Goal: Task Accomplishment & Management: Complete application form

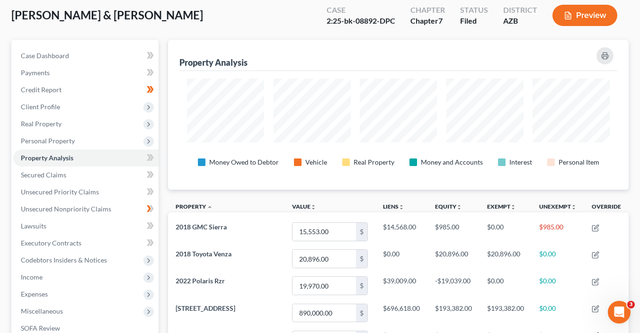
scroll to position [68, 0]
click at [153, 160] on icon at bounding box center [150, 158] width 7 height 12
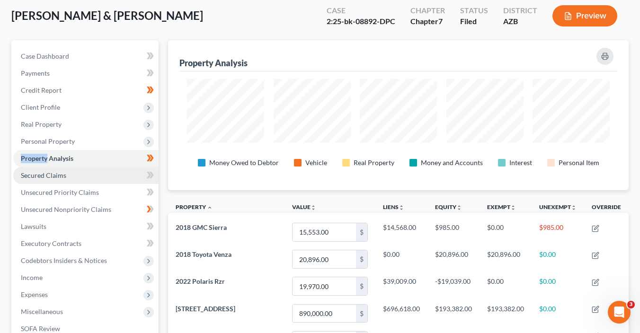
click at [115, 168] on link "Secured Claims" at bounding box center [85, 175] width 145 height 17
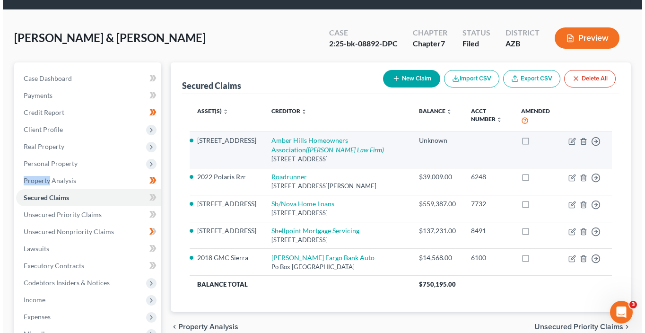
scroll to position [55, 0]
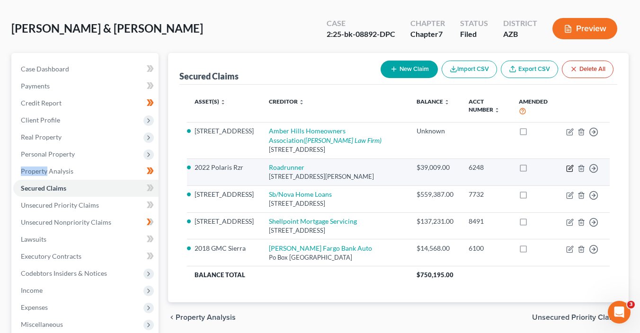
click at [571, 168] on icon "button" at bounding box center [570, 169] width 8 height 8
select select "45"
select select "0"
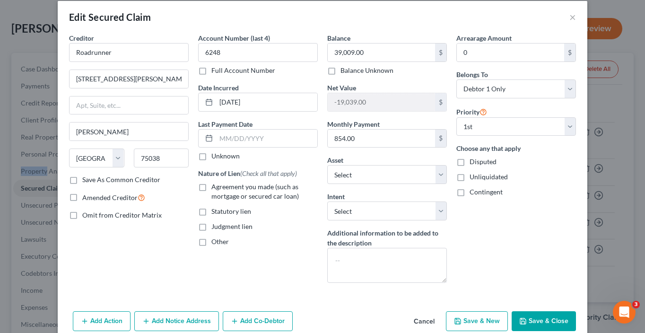
scroll to position [53, 0]
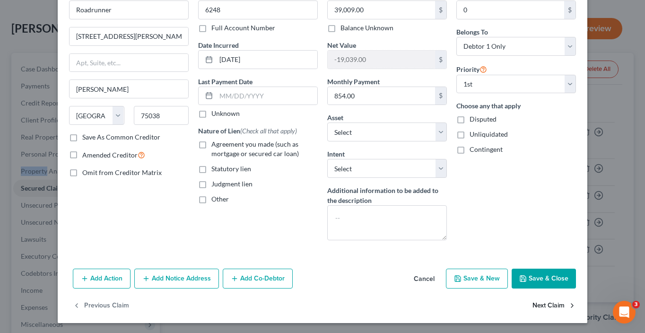
click at [542, 296] on button "Next Claim" at bounding box center [555, 306] width 44 height 20
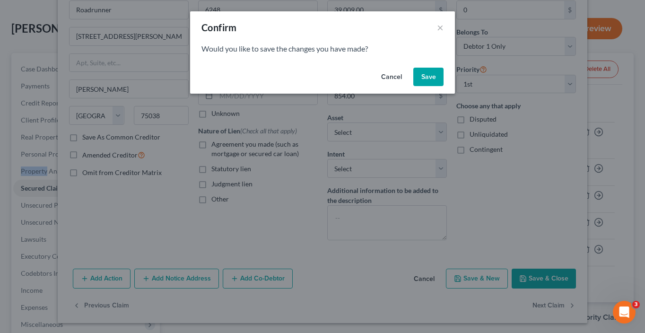
click at [419, 76] on button "Save" at bounding box center [429, 77] width 30 height 19
select select "35"
select select "2"
select select "0"
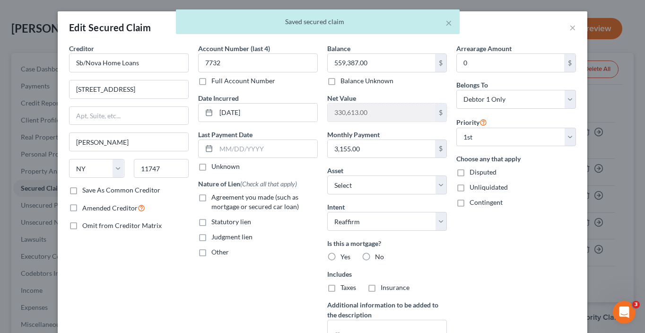
click at [244, 195] on span "Agreement you made (such as mortgage or secured car loan)" at bounding box center [256, 202] width 88 height 18
click at [221, 195] on input "Agreement you made (such as mortgage or secured car loan)" at bounding box center [218, 196] width 6 height 6
checkbox input "true"
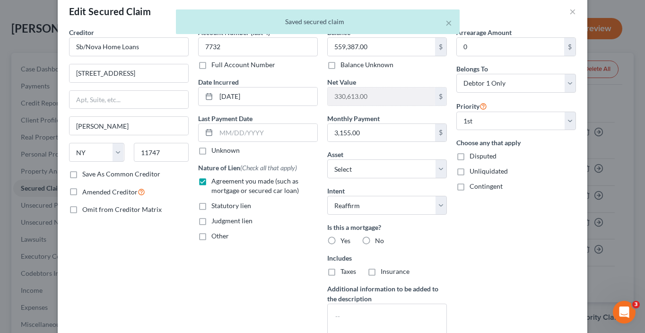
scroll to position [29, 0]
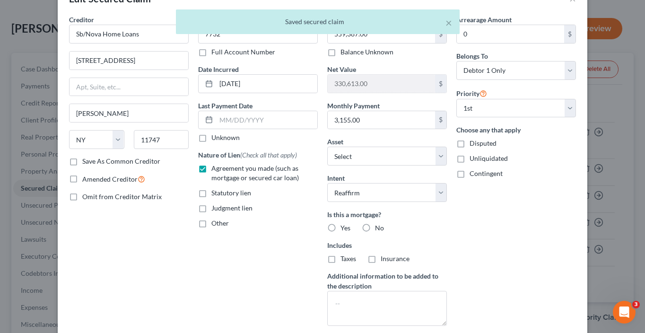
click at [341, 224] on label "Yes" at bounding box center [346, 227] width 10 height 9
click at [344, 224] on input "Yes" at bounding box center [347, 226] width 6 height 6
radio input "true"
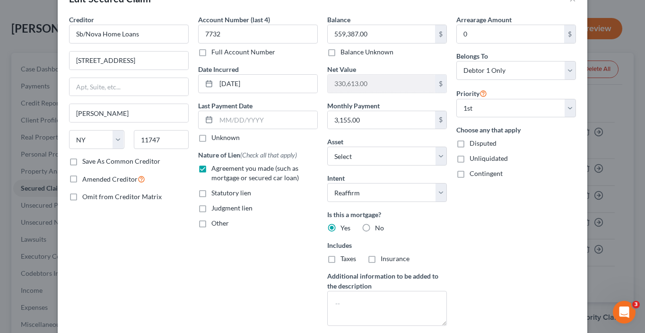
click at [344, 257] on span "Taxes" at bounding box center [349, 259] width 16 height 8
click at [344, 257] on input "Taxes" at bounding box center [347, 257] width 6 height 6
checkbox input "true"
click at [381, 259] on label "Insurance" at bounding box center [395, 258] width 29 height 9
click at [385, 259] on input "Insurance" at bounding box center [388, 257] width 6 height 6
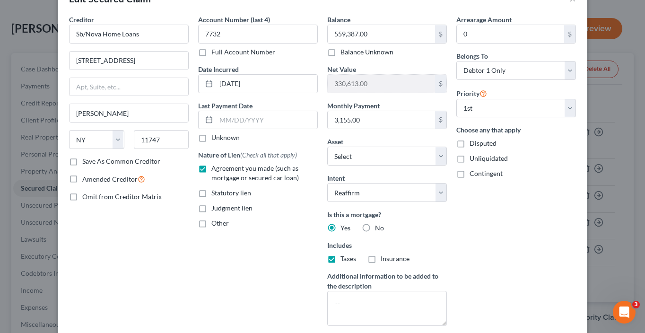
checkbox input "true"
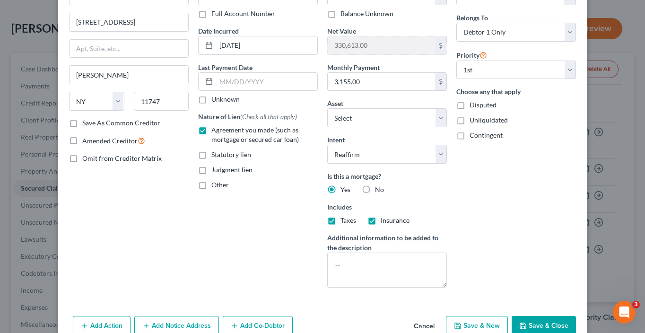
scroll to position [115, 0]
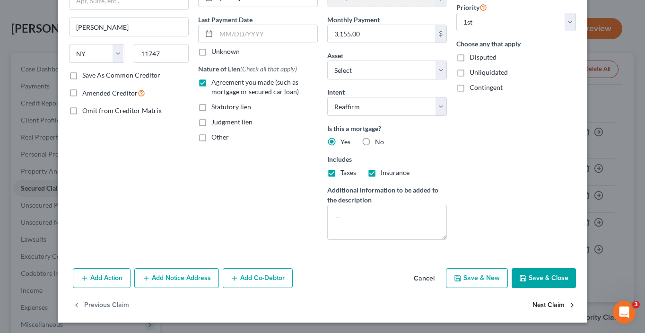
click at [540, 306] on button "Next Claim" at bounding box center [555, 306] width 44 height 20
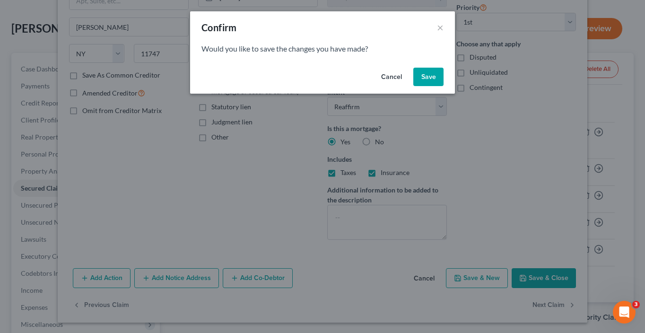
click at [434, 78] on button "Save" at bounding box center [429, 77] width 30 height 19
select select "42"
select select "2"
select select "0"
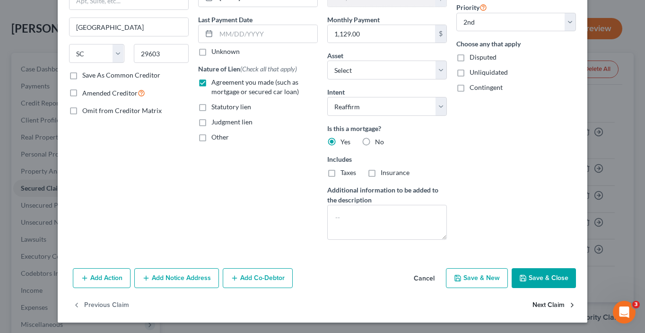
click at [551, 305] on button "Next Claim" at bounding box center [555, 306] width 44 height 20
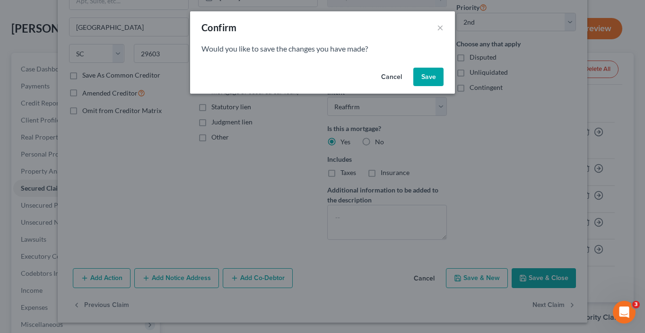
click at [420, 72] on button "Save" at bounding box center [429, 77] width 30 height 19
select select "1"
select select "28"
select select "0"
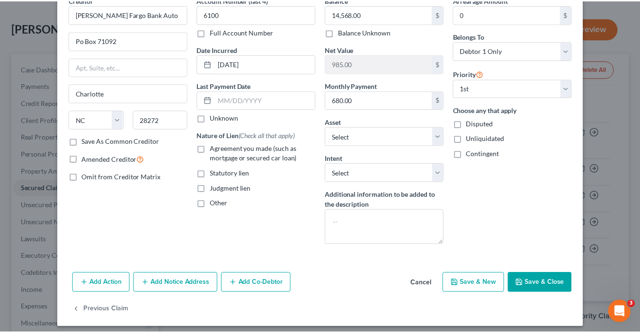
scroll to position [53, 0]
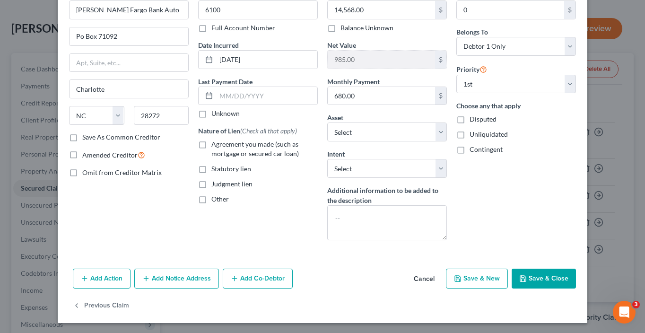
click at [555, 285] on button "Save & Close" at bounding box center [544, 279] width 64 height 20
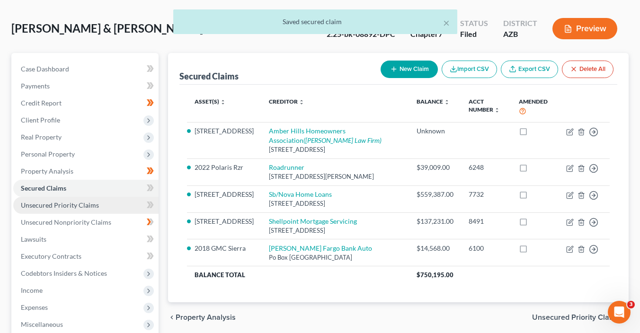
click at [129, 205] on link "Unsecured Priority Claims" at bounding box center [85, 205] width 145 height 17
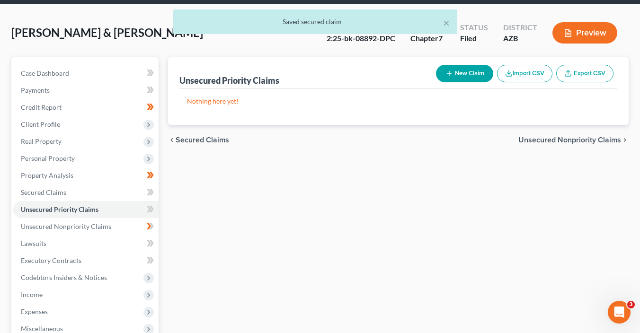
scroll to position [53, 0]
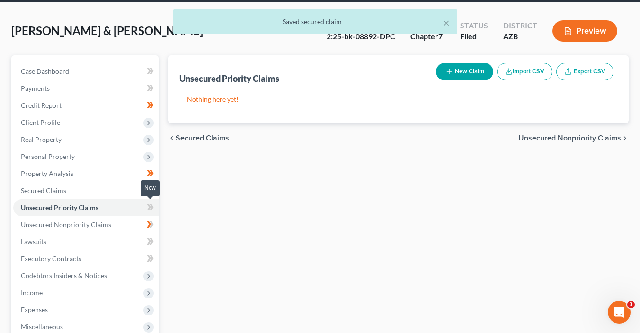
click at [154, 208] on span at bounding box center [150, 209] width 17 height 14
click at [154, 224] on span at bounding box center [150, 226] width 17 height 14
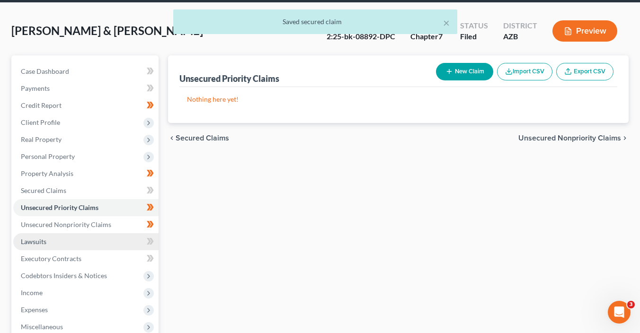
click at [130, 238] on link "Lawsuits" at bounding box center [85, 241] width 145 height 17
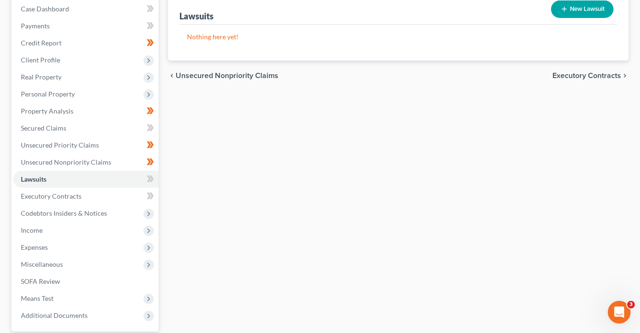
scroll to position [124, 0]
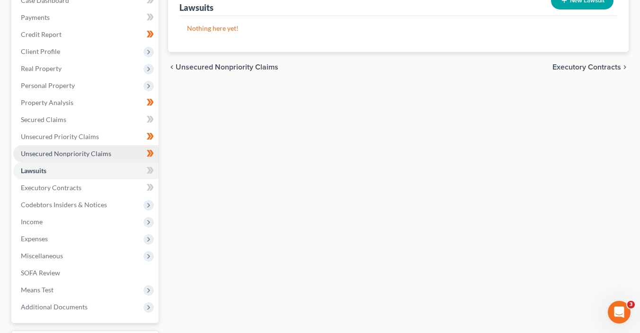
click at [96, 156] on span "Unsecured Nonpriority Claims" at bounding box center [66, 154] width 90 height 8
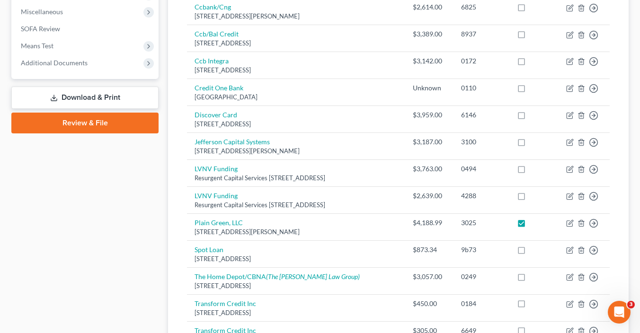
scroll to position [398, 0]
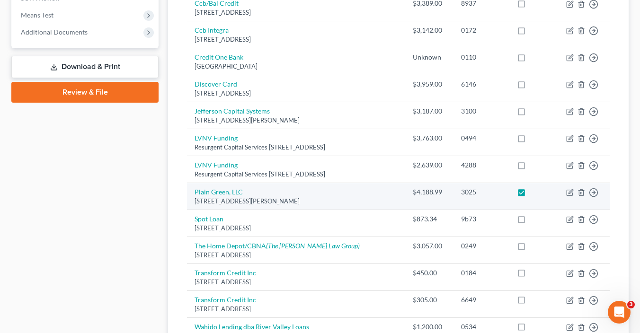
click at [530, 194] on label at bounding box center [530, 194] width 0 height 0
click at [534, 187] on input "checkbox" at bounding box center [537, 190] width 6 height 6
checkbox input "false"
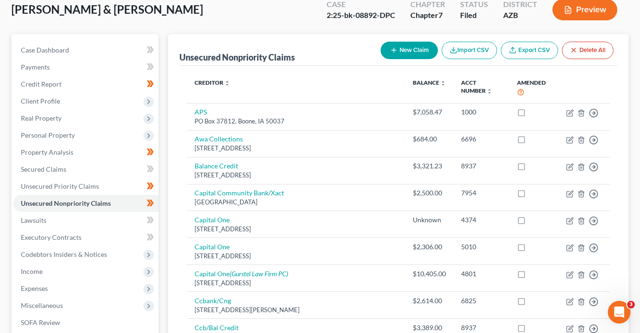
scroll to position [87, 0]
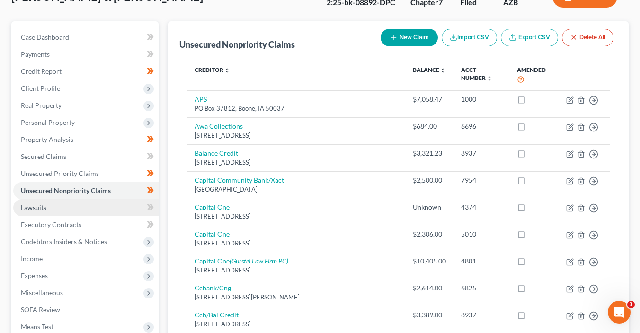
click at [60, 210] on link "Lawsuits" at bounding box center [85, 207] width 145 height 17
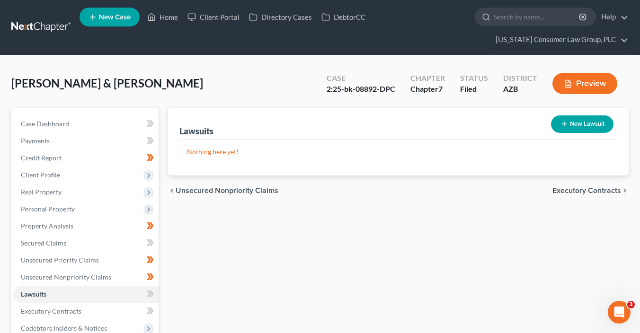
click at [575, 128] on button "New Lawsuit" at bounding box center [582, 124] width 62 height 18
select select "0"
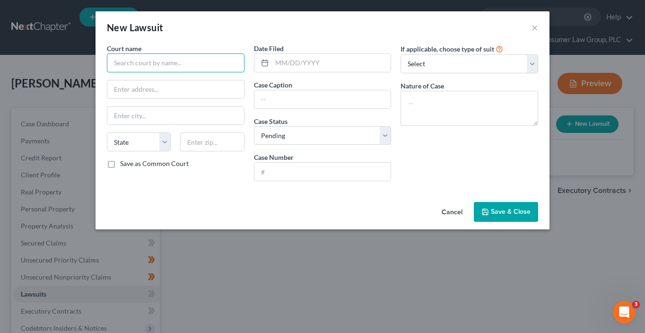
click at [166, 60] on input "text" at bounding box center [176, 62] width 138 height 19
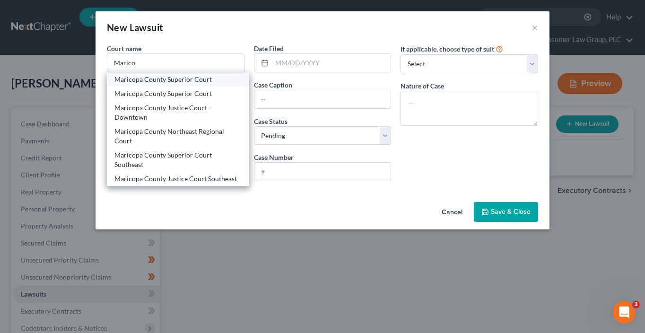
click at [173, 82] on div "Maricopa County Superior Court" at bounding box center [178, 79] width 127 height 9
type input "Maricopa County Superior Court"
type input "201 West Jefferson"
type input "Phoenix"
select select "3"
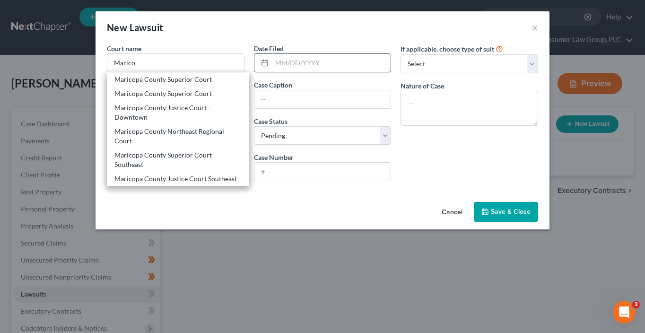
type input "85003"
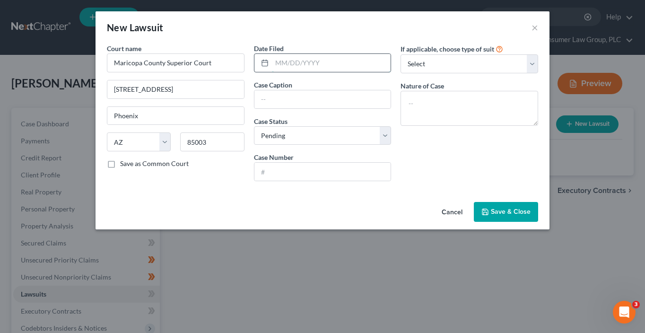
click at [275, 66] on input "text" at bounding box center [331, 63] width 119 height 18
click at [291, 58] on input "text" at bounding box center [331, 63] width 119 height 18
type input "01/04/2025"
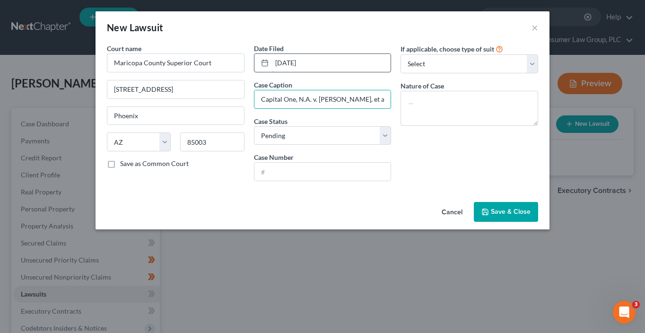
type input "Capital One, N.A. v. Greg A. Wentzel, et al."
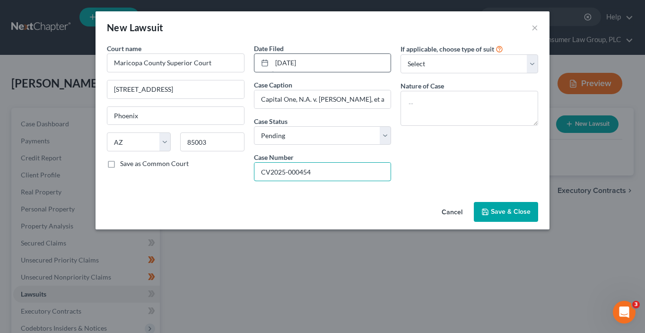
type input "CV2025-000454"
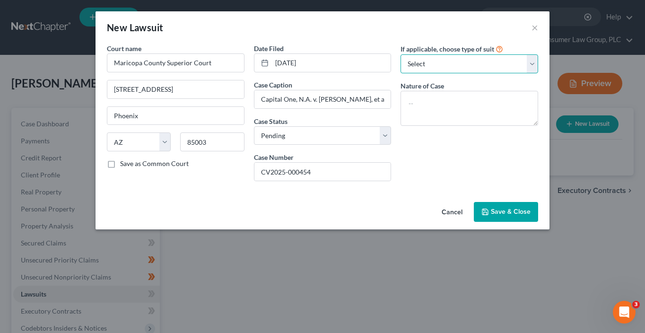
click at [442, 58] on select "Select Repossession Garnishment Foreclosure Attached, Seized, Or Levied Other" at bounding box center [470, 63] width 138 height 19
select select "4"
click at [401, 54] on select "Select Repossession Garnishment Foreclosure Attached, Seized, Or Levied Other" at bounding box center [470, 63] width 138 height 19
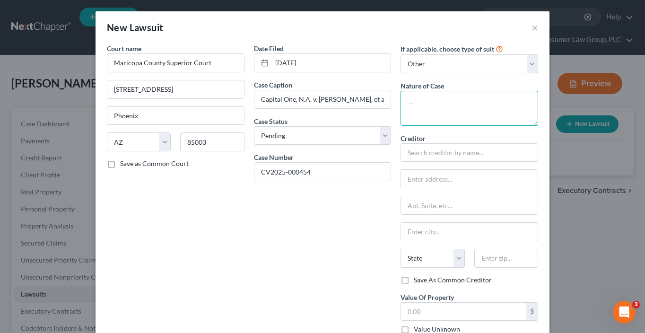
click at [432, 97] on textarea at bounding box center [470, 108] width 138 height 35
type textarea "Contract"
type input "Capital One, N.A."
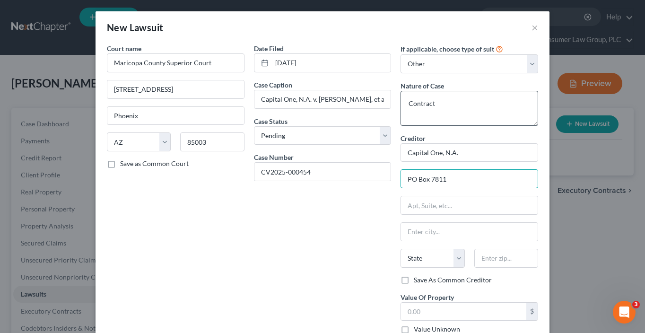
type input "PO Box 7811"
type input "84091"
type input "Sandy"
select select "46"
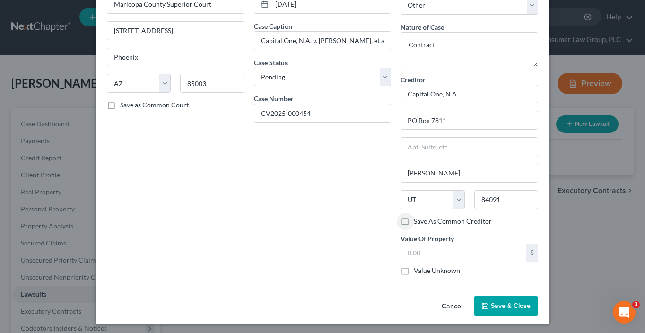
scroll to position [59, 0]
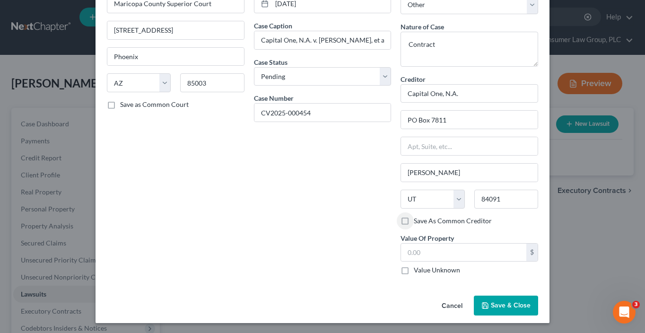
click at [418, 216] on input "Save As Common Creditor" at bounding box center [421, 219] width 6 height 6
checkbox input "true"
click at [414, 265] on label "Value Unknown" at bounding box center [437, 269] width 46 height 9
click at [418, 265] on input "Value Unknown" at bounding box center [421, 268] width 6 height 6
checkbox input "true"
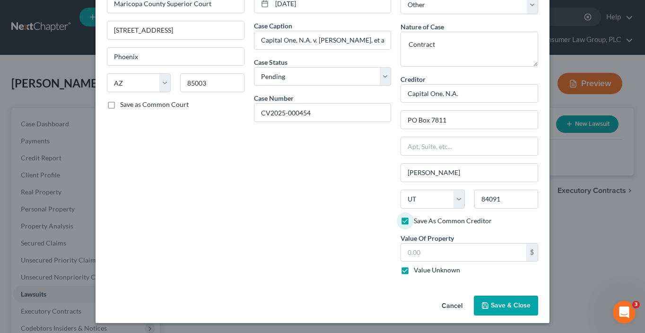
type input "0.00"
click at [491, 303] on span "Save & Close" at bounding box center [511, 305] width 40 height 8
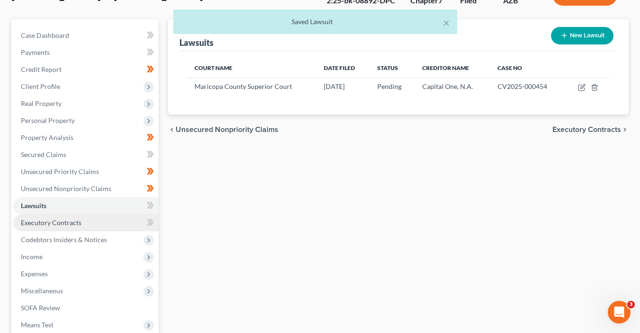
scroll to position [90, 0]
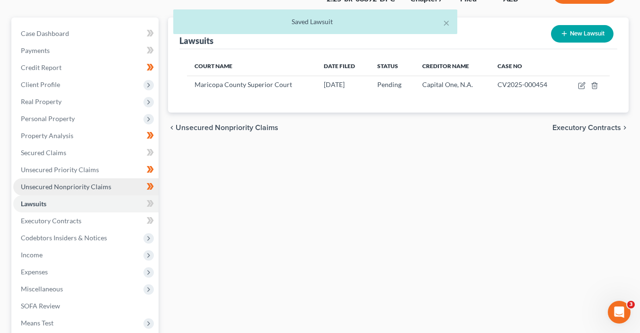
click at [84, 187] on span "Unsecured Nonpriority Claims" at bounding box center [66, 187] width 90 height 8
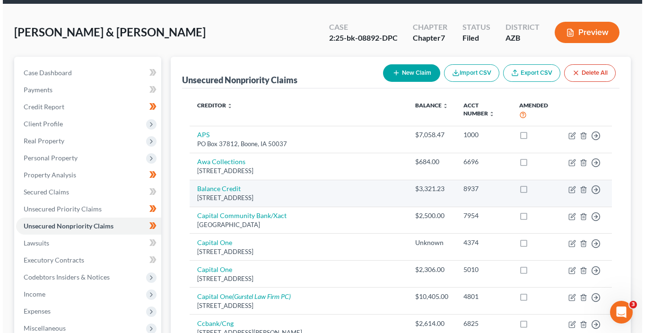
scroll to position [129, 0]
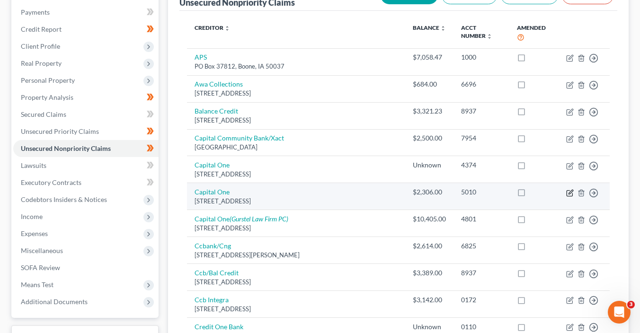
click at [567, 189] on icon "button" at bounding box center [570, 193] width 8 height 8
select select "46"
select select "2"
select select "1"
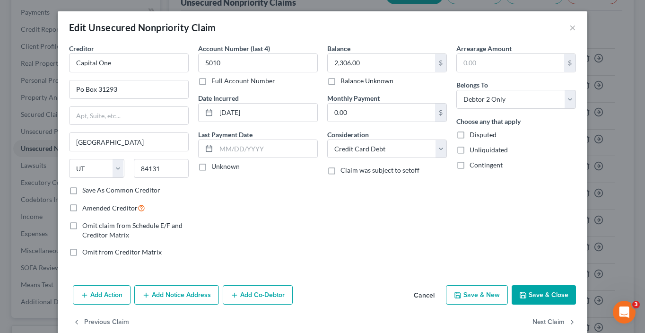
click at [534, 297] on button "Save & Close" at bounding box center [544, 295] width 64 height 20
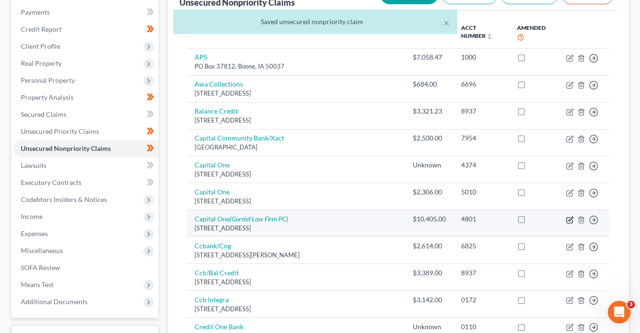
click at [570, 216] on icon "button" at bounding box center [570, 220] width 8 height 8
select select "46"
select select "2"
select select "0"
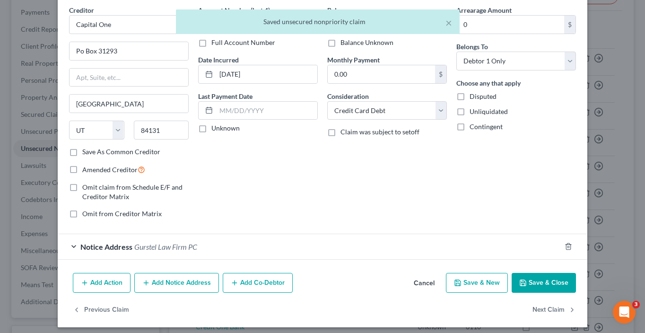
scroll to position [43, 0]
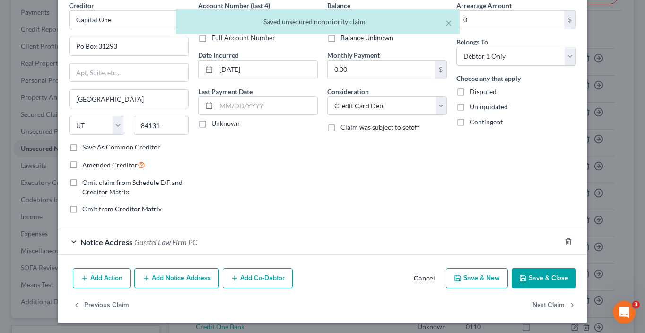
click at [192, 277] on button "Add Notice Address" at bounding box center [176, 278] width 85 height 20
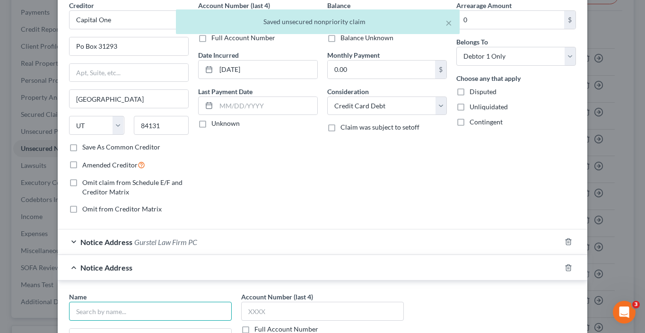
click at [171, 311] on input "text" at bounding box center [150, 311] width 163 height 19
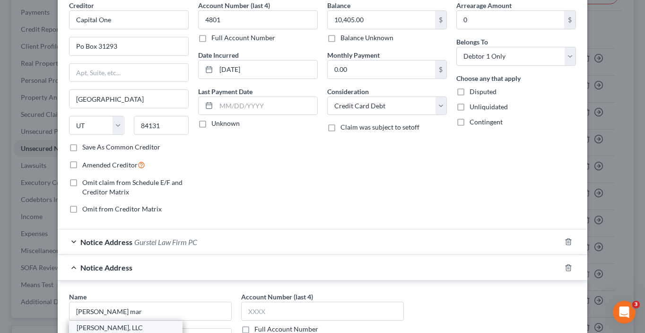
click at [137, 324] on div "Johnson Mark, LLC" at bounding box center [126, 327] width 98 height 9
type input "Johnson Mark, LLC"
type input "1601 North 7th Street"
type input "Suite 250"
type input "Phoenix"
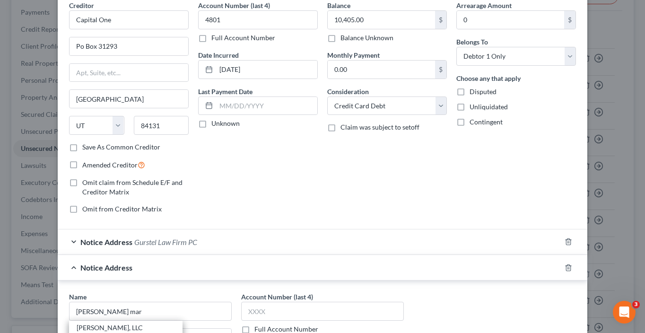
select select "3"
type input "85006"
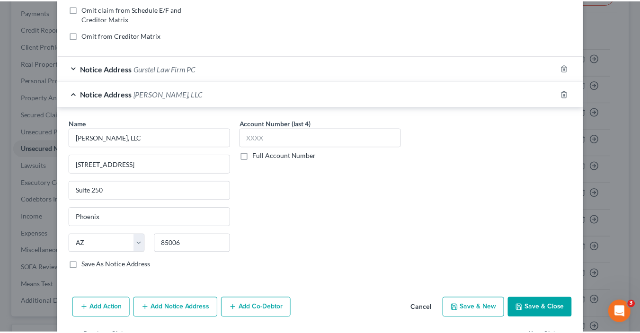
scroll to position [246, 0]
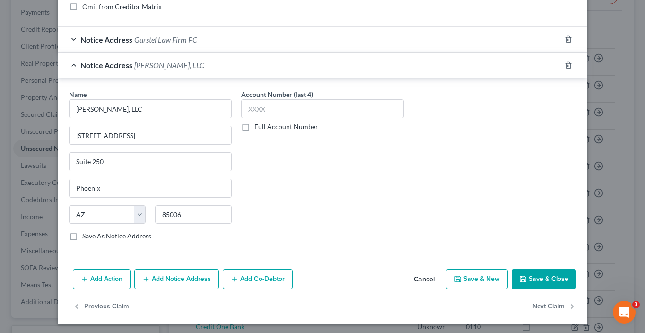
click at [537, 277] on button "Save & Close" at bounding box center [544, 279] width 64 height 20
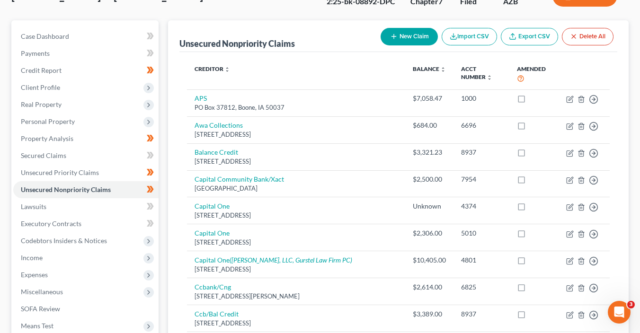
scroll to position [0, 0]
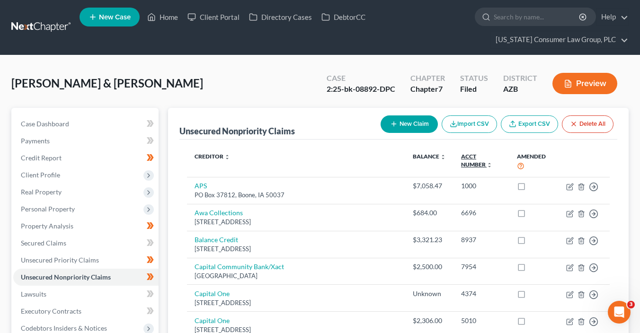
click at [479, 155] on link "Acct Number expand_more expand_less unfold_more" at bounding box center [476, 160] width 31 height 15
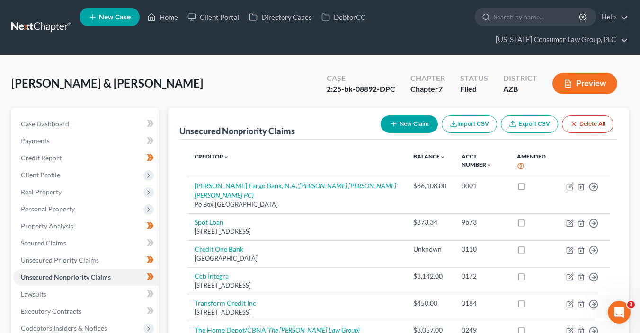
click at [479, 155] on link "Acct Number expand_more expand_less unfold_more" at bounding box center [476, 160] width 30 height 15
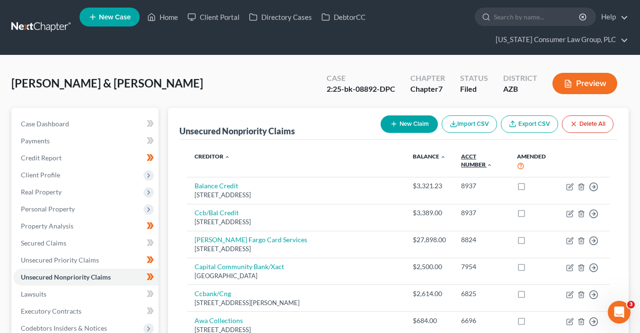
click at [479, 155] on link "Acct Number expand_more expand_less unfold_more" at bounding box center [476, 160] width 31 height 15
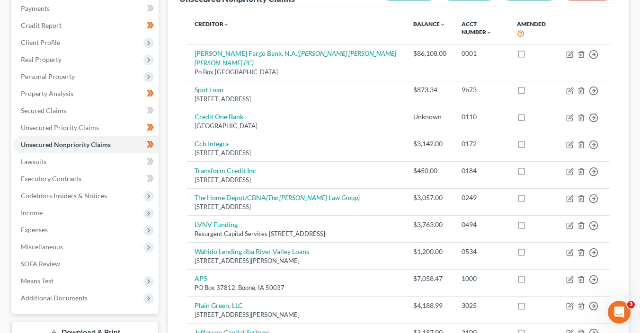
scroll to position [134, 0]
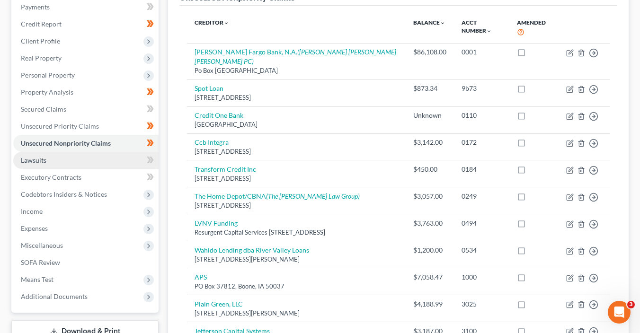
click at [74, 159] on link "Lawsuits" at bounding box center [85, 160] width 145 height 17
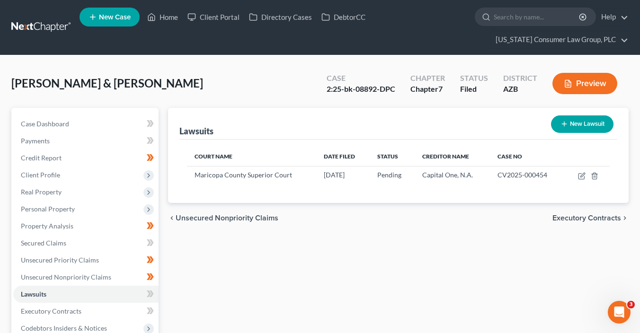
click at [568, 127] on button "New Lawsuit" at bounding box center [582, 124] width 62 height 18
select select "0"
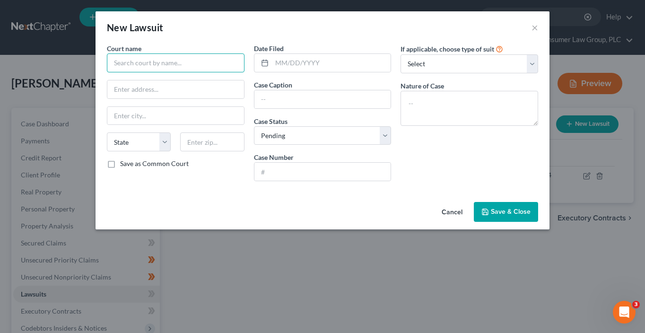
click at [161, 59] on input "text" at bounding box center [176, 62] width 138 height 19
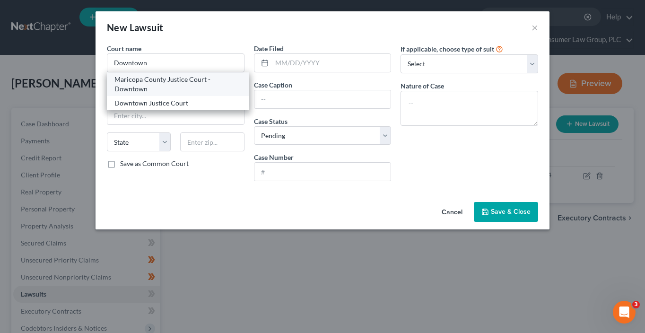
click at [188, 83] on div "Maricopa County Justice Court - Downtown" at bounding box center [178, 84] width 127 height 19
type input "Maricopa County Justice Court - Downtown"
type input "620 W. Jackson"
type input "Phoenix"
select select "3"
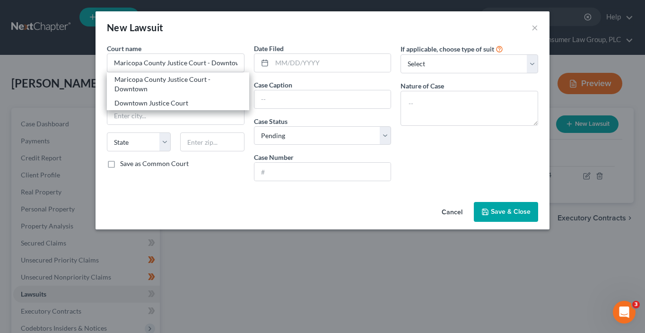
type input "85003"
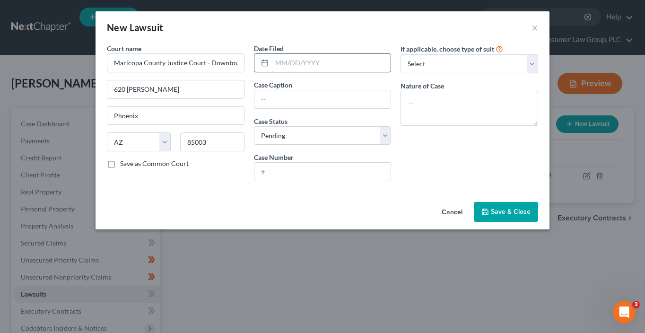
click at [285, 60] on input "text" at bounding box center [331, 63] width 119 height 18
type input "08/19/2025"
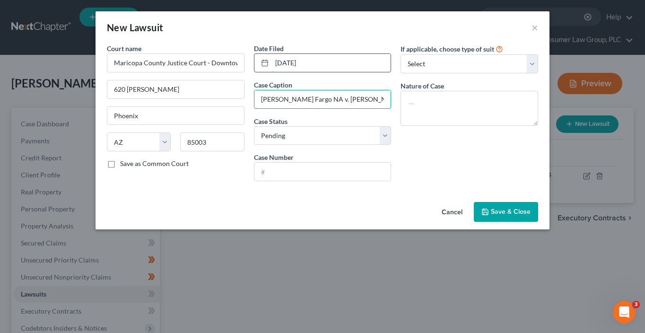
type input "Wells Fargo NA v. Greg Wentzel, et al."
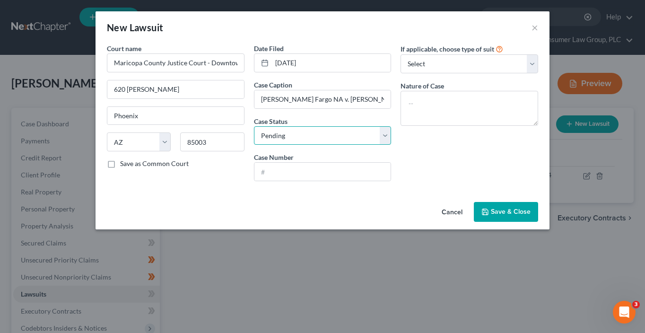
click at [310, 132] on select "Select Pending On Appeal Concluded" at bounding box center [323, 135] width 138 height 19
select select "2"
click at [254, 126] on select "Select Pending On Appeal Concluded" at bounding box center [323, 135] width 138 height 19
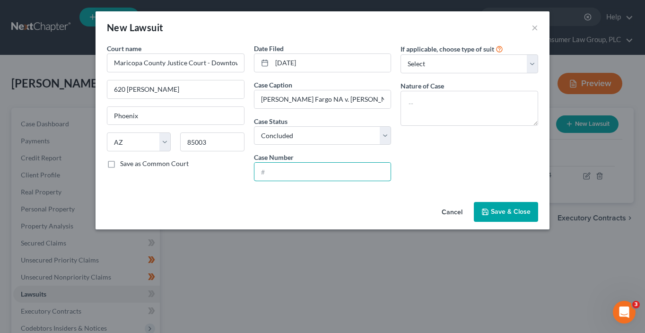
drag, startPoint x: 313, startPoint y: 174, endPoint x: 314, endPoint y: 158, distance: 16.2
click at [313, 170] on input "text" at bounding box center [323, 172] width 137 height 18
paste input "CV2025-029363"
type input "CV2025-029363"
click at [430, 60] on select "Select Repossession Garnishment Foreclosure Attached, Seized, Or Levied Other" at bounding box center [470, 63] width 138 height 19
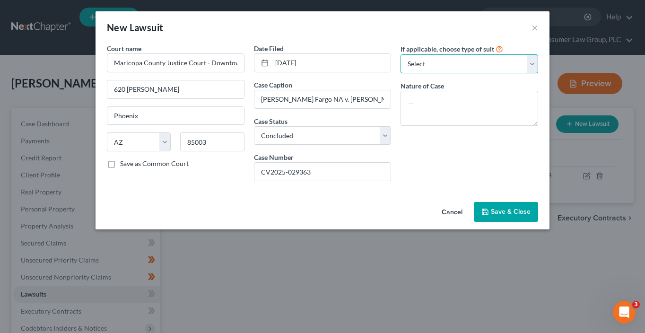
select select "4"
click at [401, 54] on select "Select Repossession Garnishment Foreclosure Attached, Seized, Or Levied Other" at bounding box center [470, 63] width 138 height 19
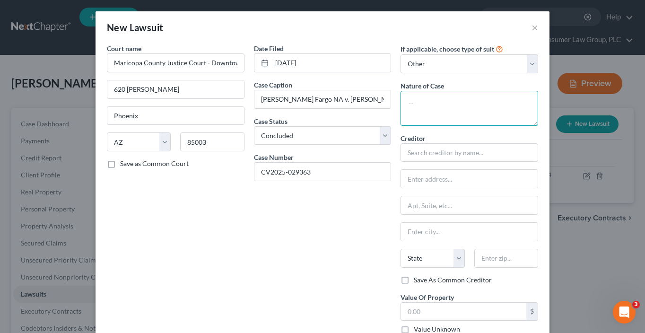
click at [437, 108] on textarea at bounding box center [470, 108] width 138 height 35
type textarea "Contract"
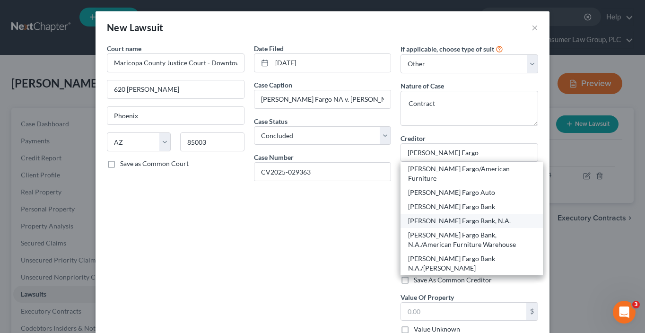
click at [463, 216] on div "Wells Fargo Bank, N.A." at bounding box center [471, 220] width 127 height 9
type input "Wells Fargo Bank, N.A."
type input "PO Box 10347"
type input "Des Moines"
select select "16"
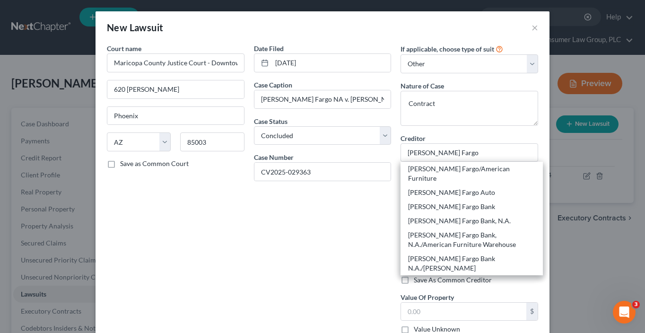
type input "50306"
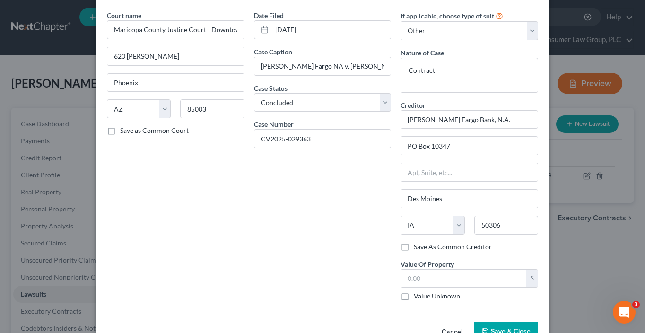
scroll to position [59, 0]
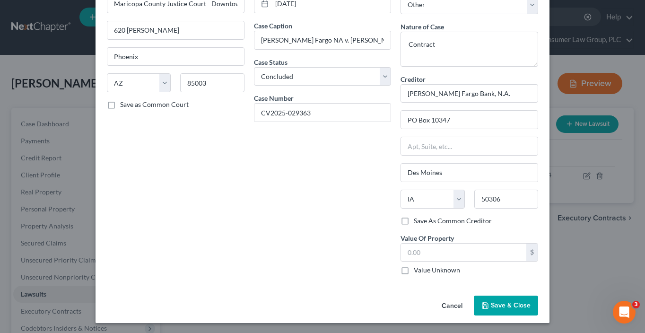
click at [423, 269] on label "Value Unknown" at bounding box center [437, 269] width 46 height 9
click at [423, 269] on input "Value Unknown" at bounding box center [421, 268] width 6 height 6
checkbox input "true"
type input "0.00"
click at [513, 307] on button "Save & Close" at bounding box center [506, 306] width 64 height 20
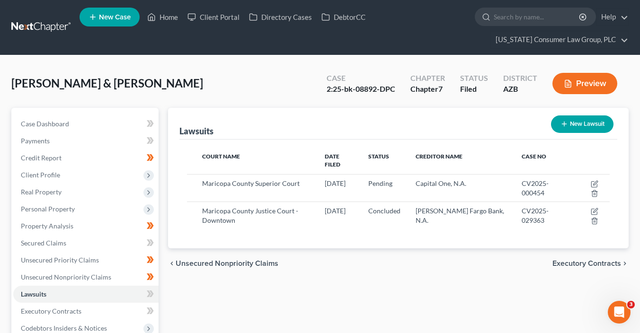
click at [575, 125] on button "New Lawsuit" at bounding box center [582, 124] width 62 height 18
select select "0"
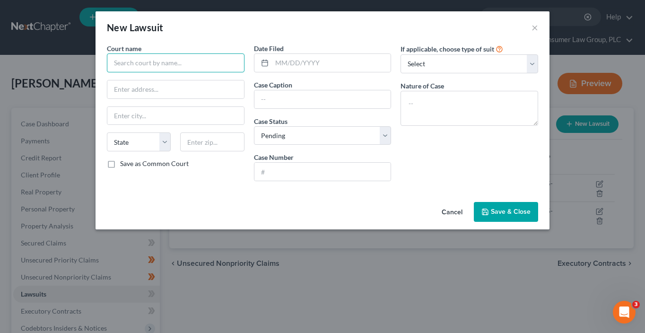
click at [171, 68] on input "text" at bounding box center [176, 62] width 138 height 19
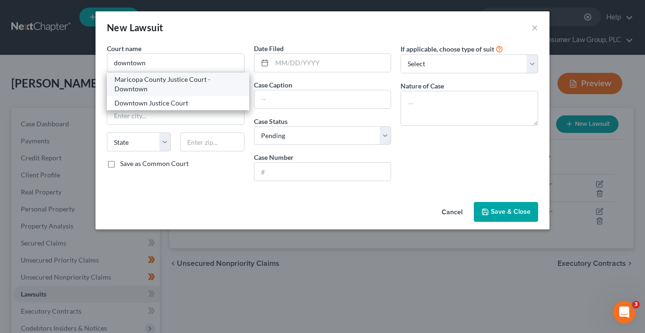
click at [175, 82] on div "Maricopa County Justice Court - Downtown" at bounding box center [178, 84] width 127 height 19
type input "Maricopa County Justice Court - Downtown"
type input "620 W. Jackson"
type input "Phoenix"
select select "3"
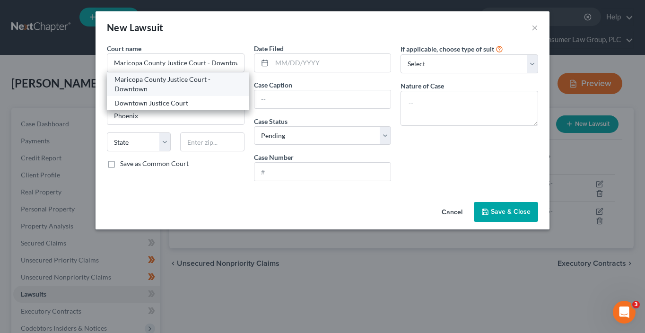
type input "85003"
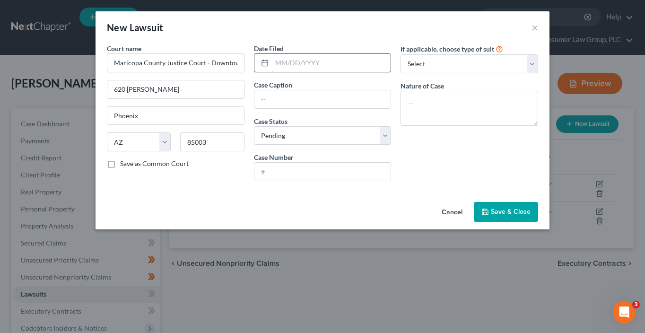
click at [277, 58] on input "text" at bounding box center [331, 63] width 119 height 18
click at [342, 62] on input "09/" at bounding box center [331, 63] width 119 height 18
type input "0"
type input "06/05/2025"
click at [308, 102] on input "text" at bounding box center [323, 99] width 137 height 18
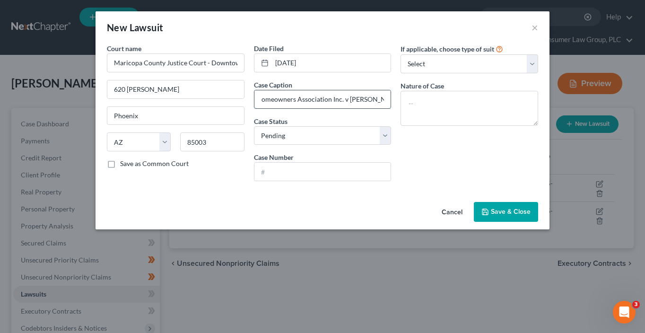
scroll to position [0, 43]
type input "Amber Hills Homeowners Association Inc. v Greg Wentzel"
paste input "CV2025-019624"
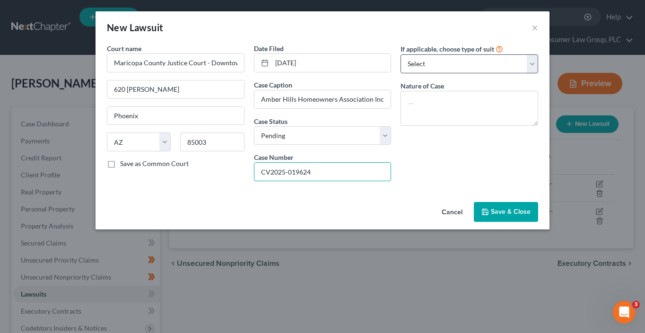
type input "CV2025-019624"
click at [469, 61] on select "Select Repossession Garnishment Foreclosure Attached, Seized, Or Levied Other" at bounding box center [470, 63] width 138 height 19
select select "4"
click at [401, 54] on select "Select Repossession Garnishment Foreclosure Attached, Seized, Or Levied Other" at bounding box center [470, 63] width 138 height 19
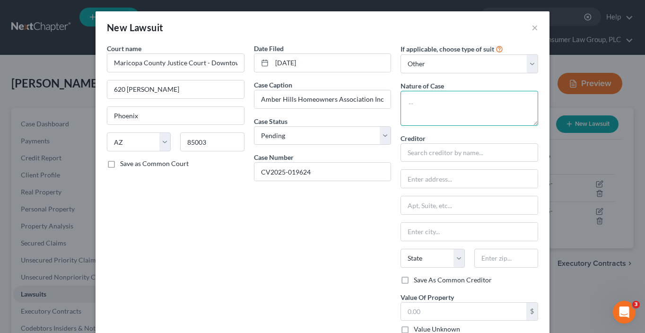
click at [448, 108] on textarea at bounding box center [470, 108] width 138 height 35
type textarea "Contract"
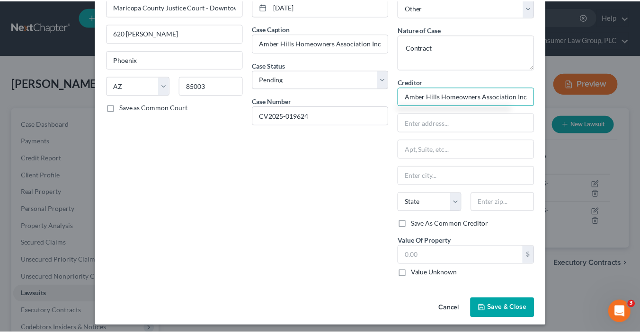
scroll to position [59, 0]
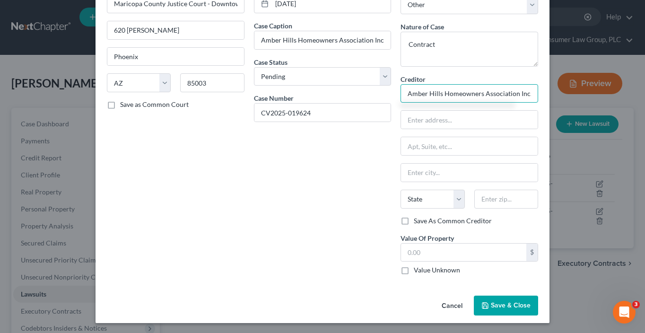
type input "Amber Hills Homeowners Association Inc."
click at [442, 269] on label "Value Unknown" at bounding box center [437, 269] width 46 height 9
click at [424, 269] on input "Value Unknown" at bounding box center [421, 268] width 6 height 6
checkbox input "true"
type input "0.00"
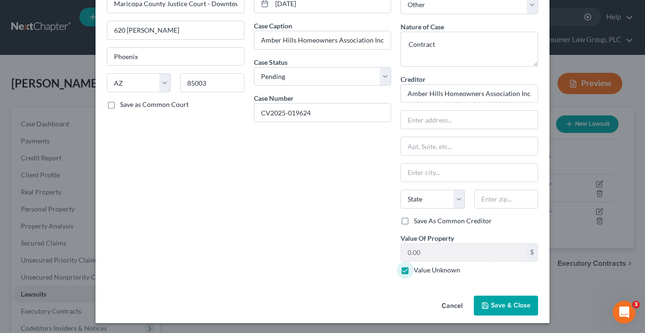
click at [498, 301] on span "Save & Close" at bounding box center [511, 305] width 40 height 8
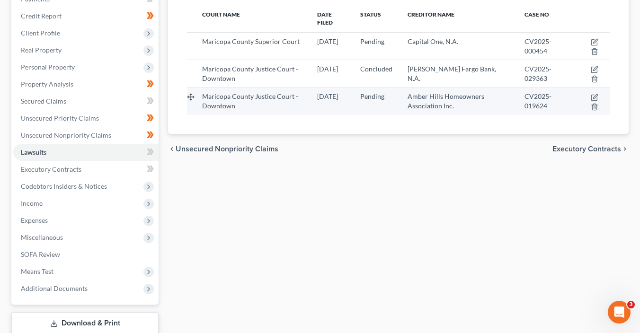
scroll to position [178, 0]
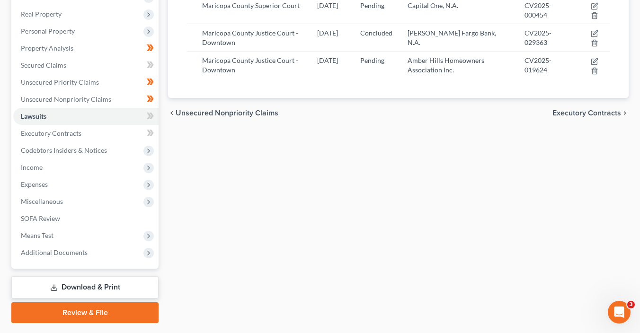
click at [147, 118] on icon at bounding box center [150, 116] width 7 height 12
click at [153, 116] on icon at bounding box center [150, 116] width 7 height 12
click at [156, 118] on span at bounding box center [150, 117] width 17 height 14
click at [155, 120] on span at bounding box center [150, 117] width 17 height 14
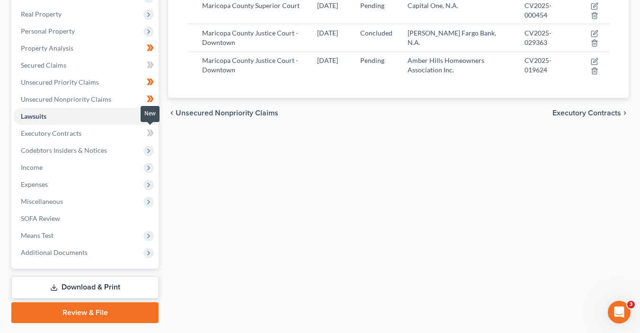
click at [154, 129] on span at bounding box center [150, 134] width 17 height 14
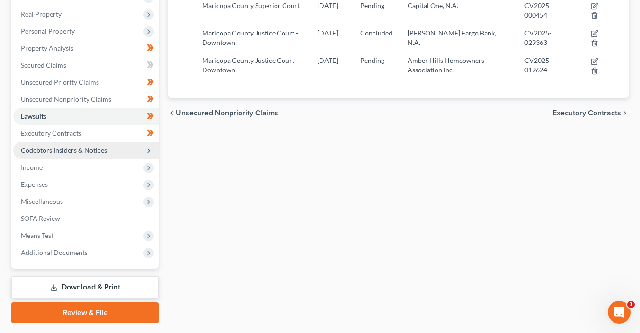
click at [152, 151] on icon at bounding box center [148, 151] width 10 height 10
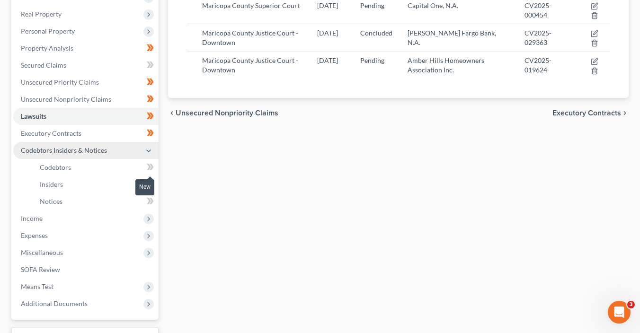
click at [150, 172] on icon at bounding box center [150, 167] width 7 height 12
click at [155, 191] on span at bounding box center [150, 185] width 17 height 14
click at [155, 201] on span at bounding box center [150, 202] width 17 height 14
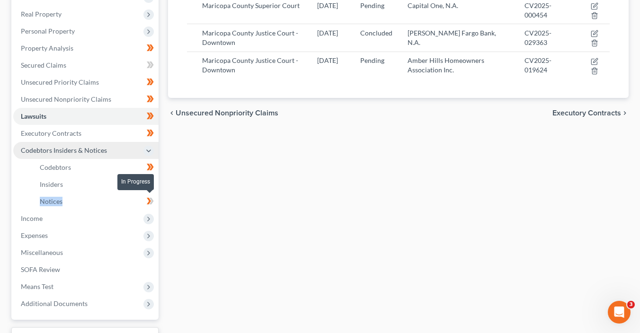
click at [155, 201] on span at bounding box center [150, 202] width 17 height 14
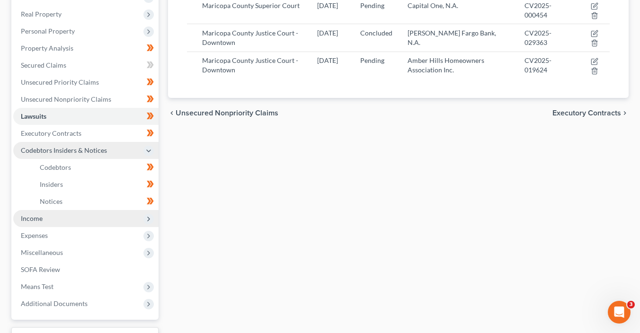
click at [155, 220] on span "Income" at bounding box center [85, 218] width 145 height 17
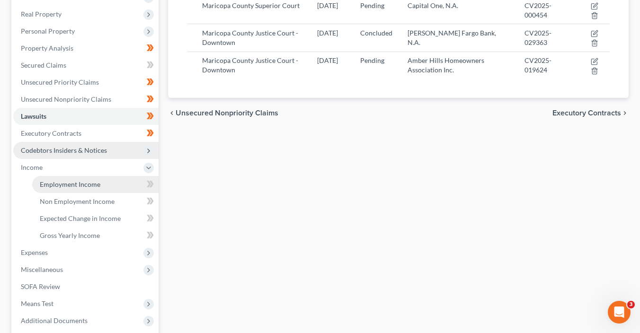
click at [93, 186] on span "Employment Income" at bounding box center [70, 184] width 61 height 8
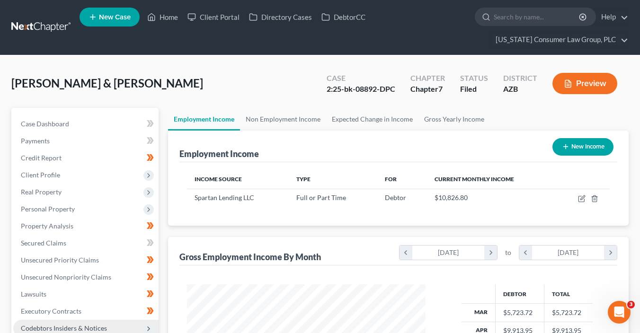
scroll to position [168, 257]
click at [69, 203] on span "Personal Property" at bounding box center [85, 209] width 145 height 17
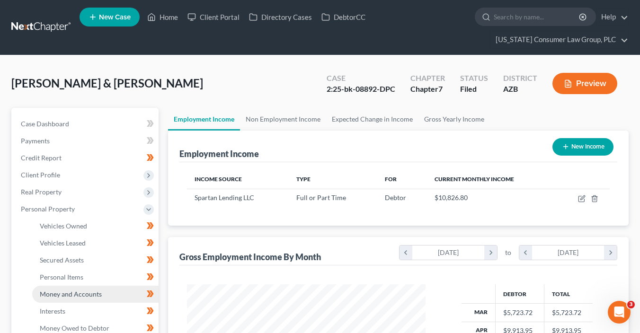
click at [122, 295] on link "Money and Accounts" at bounding box center [95, 294] width 126 height 17
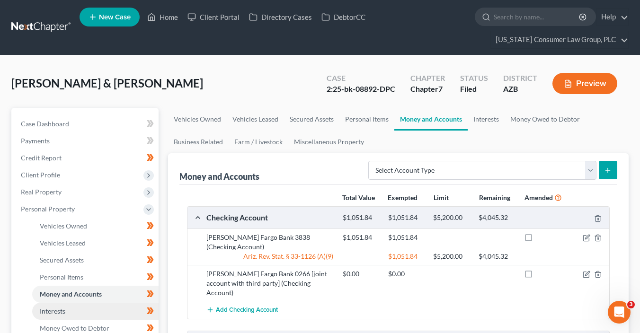
click at [114, 314] on link "Interests" at bounding box center [95, 311] width 126 height 17
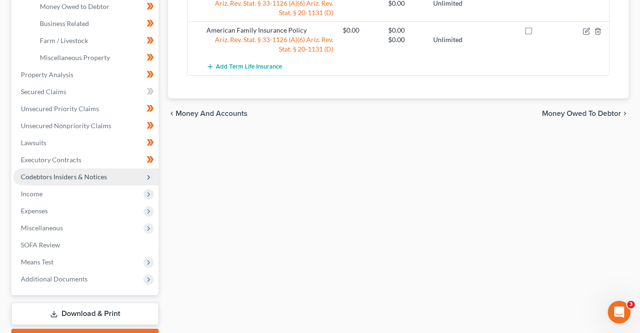
scroll to position [328, 0]
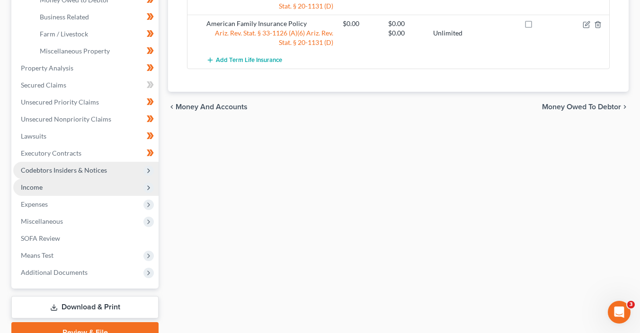
click at [150, 186] on icon at bounding box center [149, 188] width 8 height 8
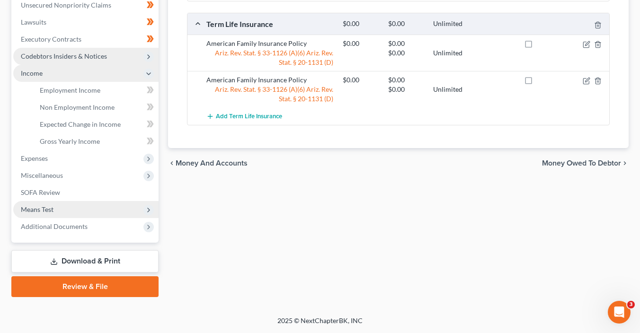
scroll to position [271, 0]
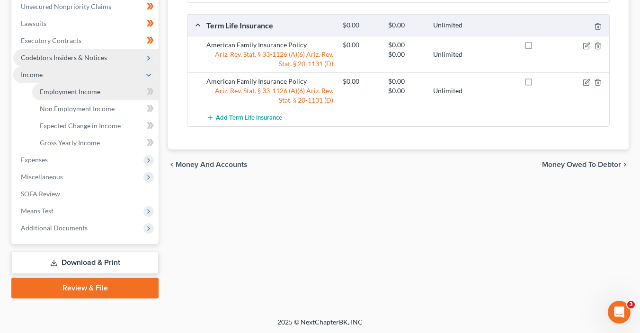
click at [90, 97] on link "Employment Income" at bounding box center [95, 91] width 126 height 17
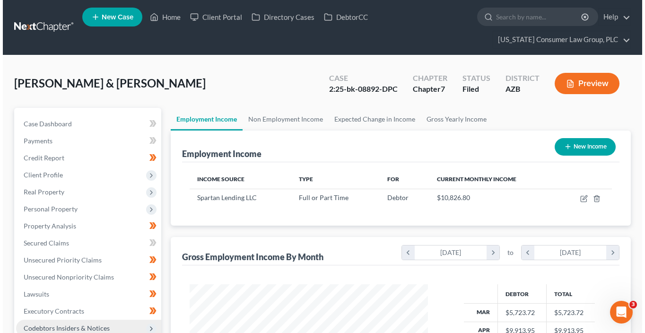
scroll to position [168, 257]
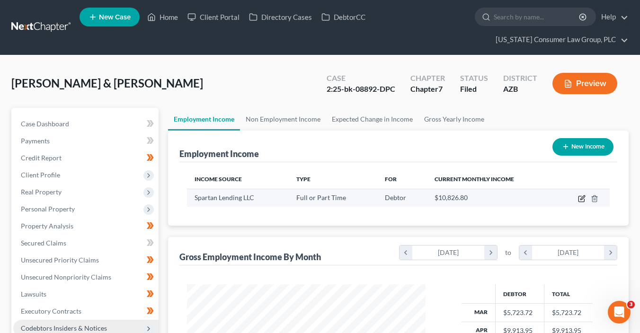
click at [578, 198] on icon "button" at bounding box center [582, 199] width 8 height 8
select select "0"
select select "3"
select select "1"
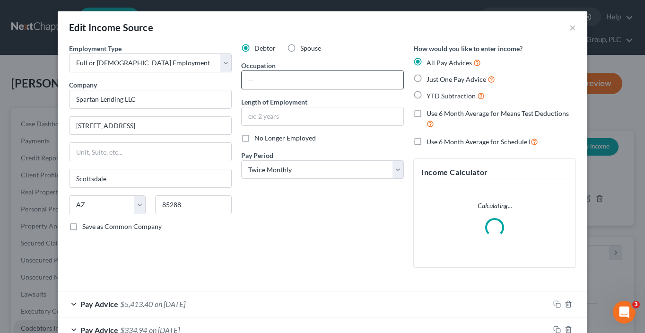
scroll to position [168, 260]
click at [273, 79] on input "text" at bounding box center [323, 80] width 162 height 18
type input "Mortgage Loan Officer"
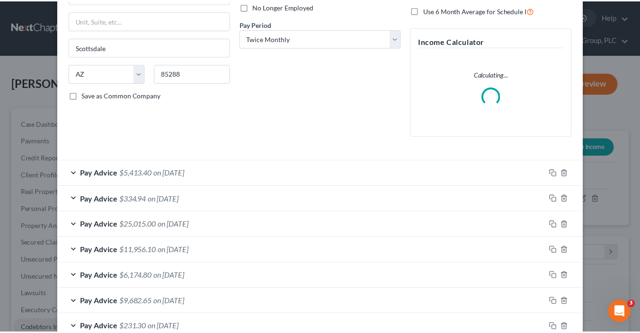
scroll to position [215, 0]
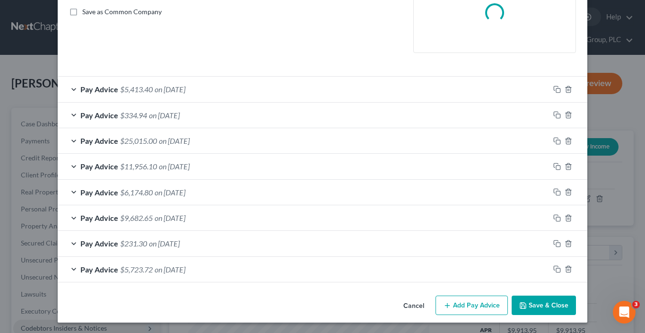
type input "11 months"
click at [525, 308] on button "Save & Close" at bounding box center [544, 306] width 64 height 20
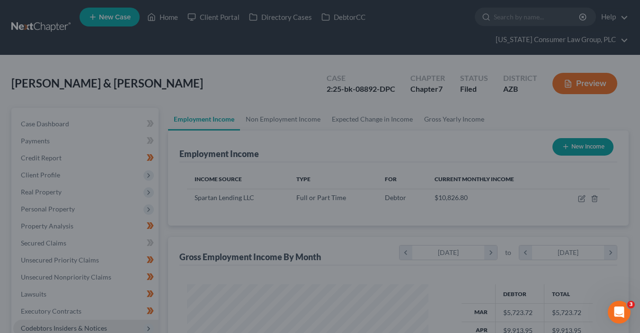
scroll to position [473045, 472956]
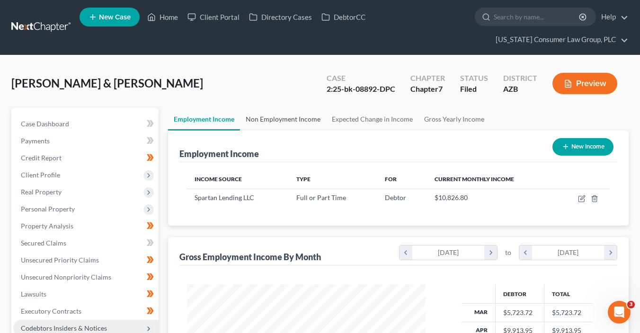
click at [301, 120] on link "Non Employment Income" at bounding box center [283, 119] width 86 height 23
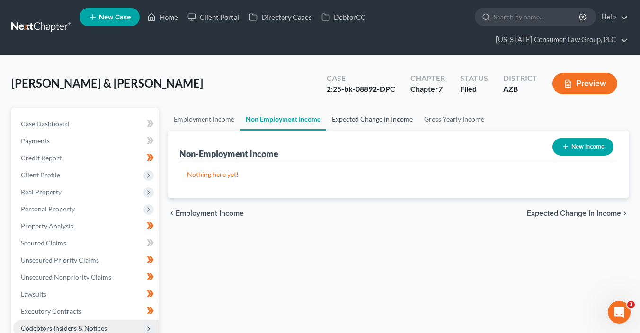
click at [350, 118] on link "Expected Change in Income" at bounding box center [372, 119] width 92 height 23
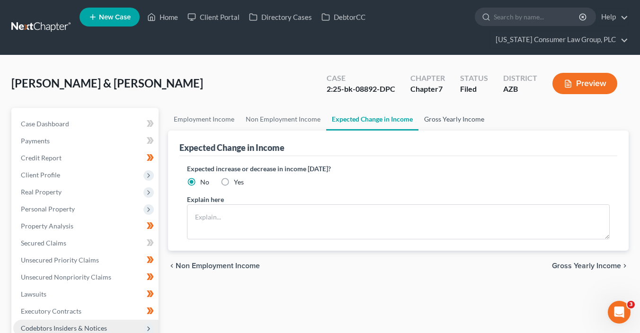
click at [452, 116] on link "Gross Yearly Income" at bounding box center [453, 119] width 71 height 23
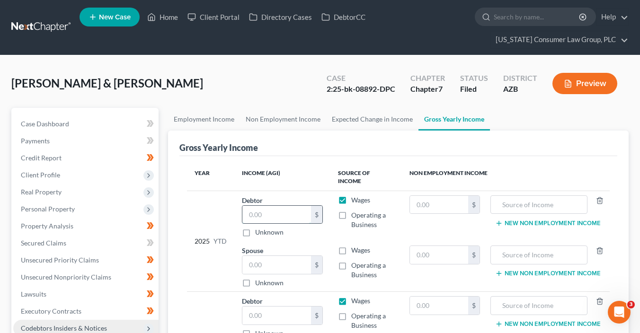
click at [268, 212] on input "text" at bounding box center [276, 215] width 69 height 18
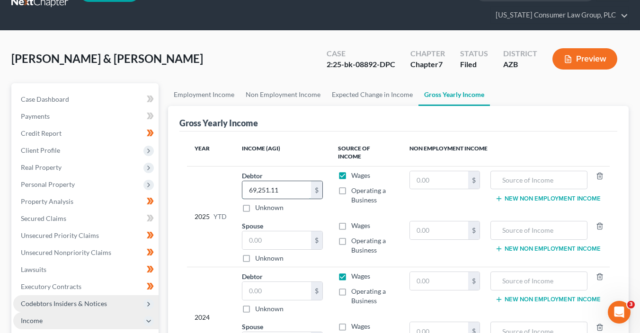
scroll to position [121, 0]
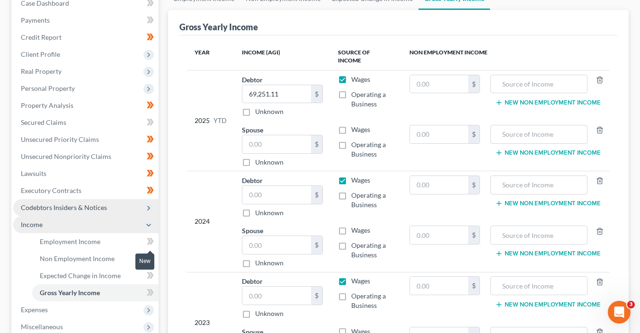
click at [152, 243] on icon at bounding box center [152, 241] width 4 height 7
click at [153, 258] on icon at bounding box center [150, 259] width 7 height 12
click at [154, 282] on span at bounding box center [150, 277] width 17 height 14
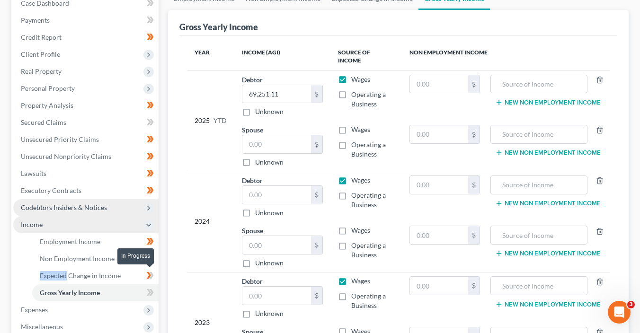
click at [154, 282] on span at bounding box center [150, 277] width 17 height 14
click at [156, 294] on span at bounding box center [150, 294] width 17 height 14
click at [283, 85] on input "69,251.11" at bounding box center [276, 94] width 69 height 18
type input "70,586.50"
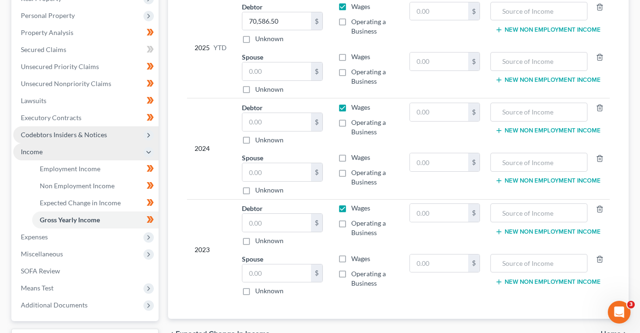
scroll to position [194, 0]
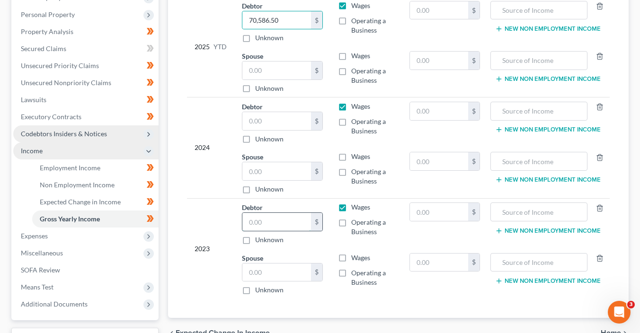
click at [267, 213] on input "text" at bounding box center [276, 222] width 69 height 18
click at [266, 213] on input "text" at bounding box center [276, 222] width 69 height 18
type input "6"
type input "66,989"
click at [258, 113] on input "text" at bounding box center [276, 121] width 69 height 18
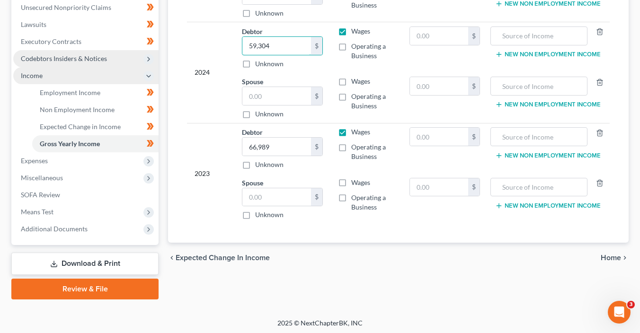
scroll to position [271, 0]
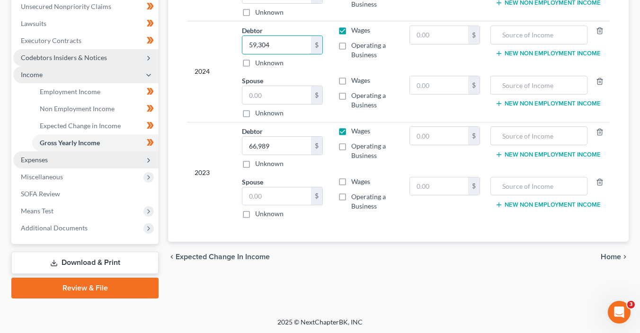
type input "59,304"
click at [97, 160] on span "Expenses" at bounding box center [85, 159] width 145 height 17
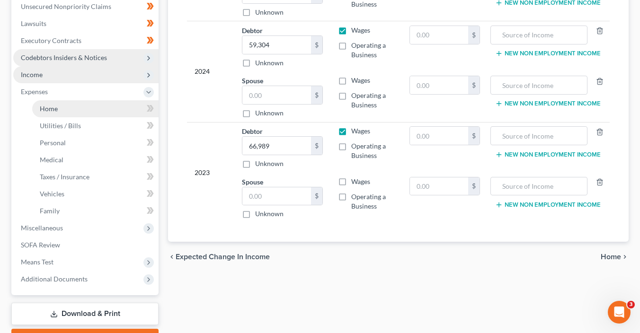
click at [99, 106] on link "Home" at bounding box center [95, 108] width 126 height 17
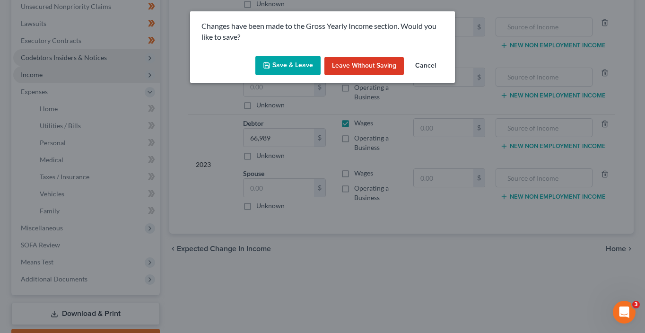
click at [300, 71] on button "Save & Leave" at bounding box center [288, 66] width 65 height 20
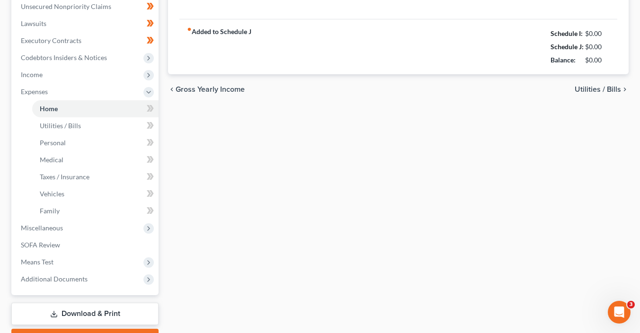
type input "0.00"
radio input "true"
type input "0.00"
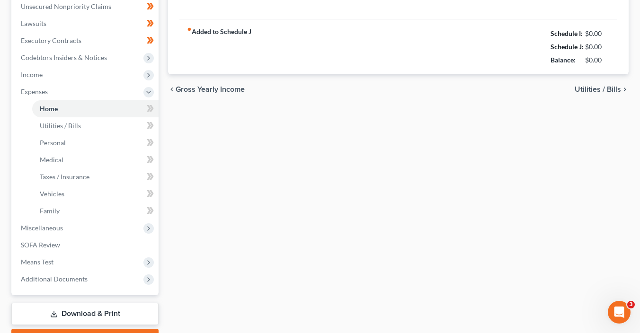
type input "0.00"
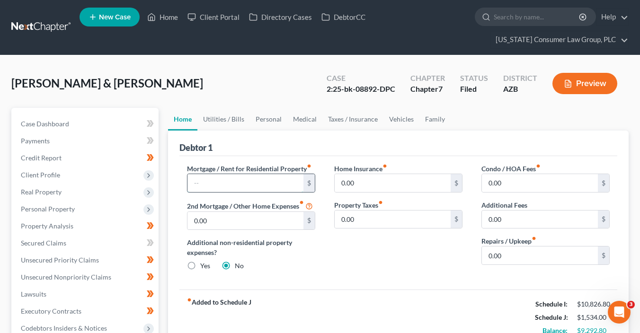
click at [247, 184] on input "text" at bounding box center [245, 183] width 116 height 18
type input "3,155"
type input "1,129"
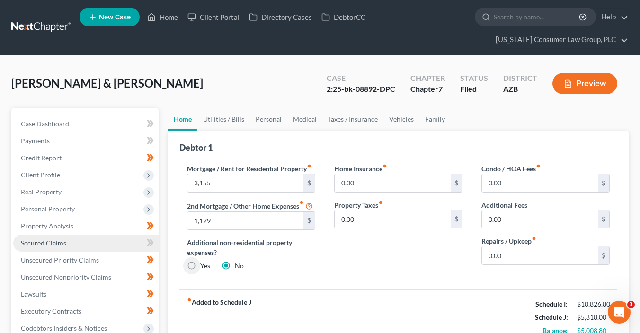
click at [80, 240] on link "Secured Claims" at bounding box center [85, 243] width 145 height 17
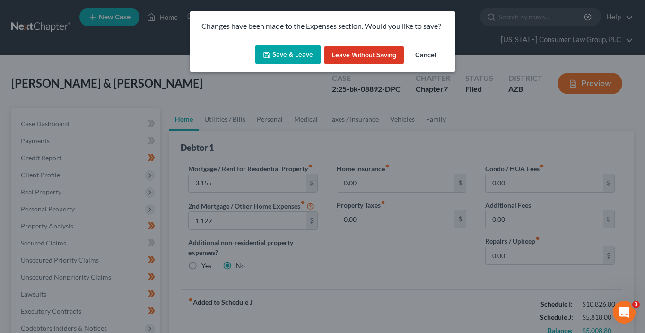
click at [294, 50] on button "Save & Leave" at bounding box center [288, 55] width 65 height 20
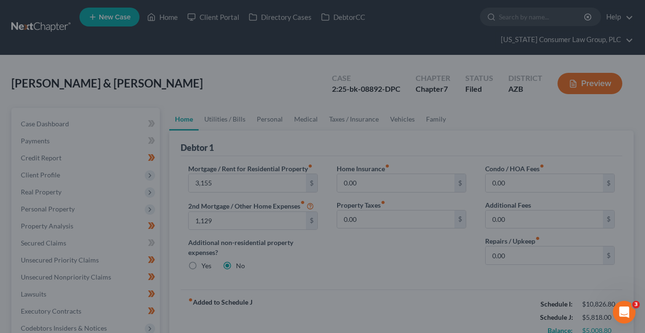
type input "3,155.00"
type input "1,129.00"
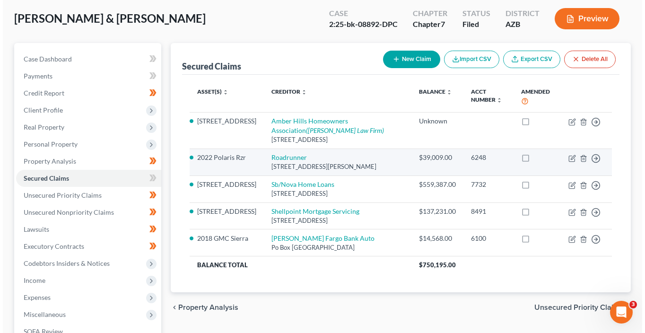
scroll to position [70, 0]
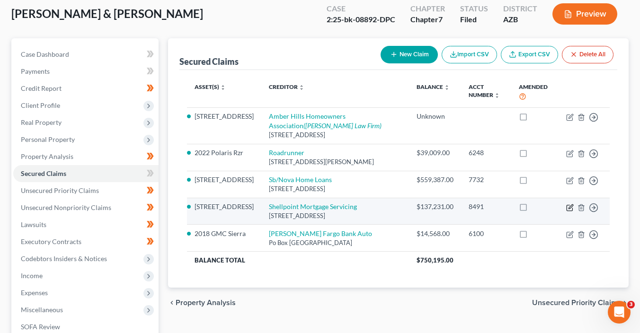
click at [568, 208] on icon "button" at bounding box center [570, 206] width 4 height 4
select select "42"
select select "2"
select select "0"
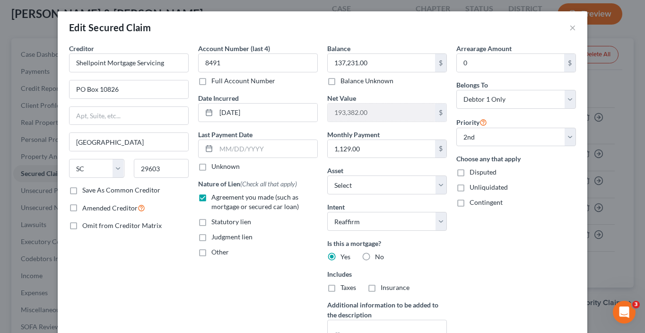
scroll to position [115, 0]
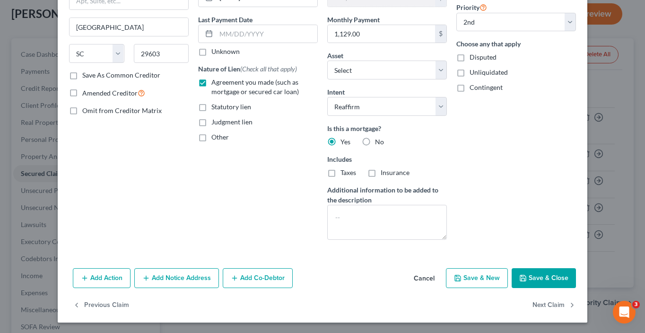
click at [539, 280] on button "Save & Close" at bounding box center [544, 278] width 64 height 20
select select "1"
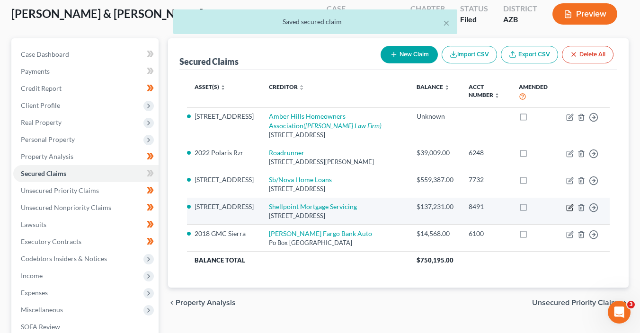
click at [570, 206] on icon "button" at bounding box center [570, 208] width 8 height 8
select select "42"
select select "2"
select select "0"
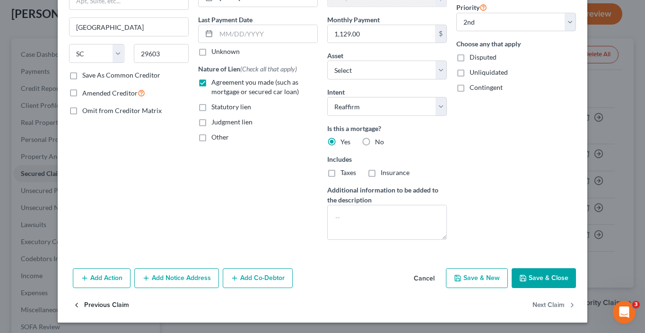
click at [101, 306] on button "Previous Claim" at bounding box center [101, 306] width 56 height 20
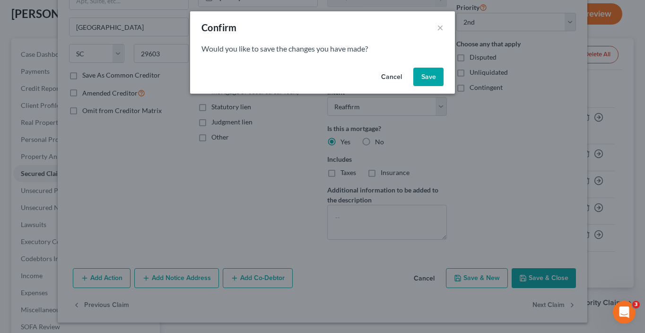
click at [434, 75] on button "Save" at bounding box center [429, 77] width 30 height 19
select select "1"
select select "35"
select select "2"
select select "0"
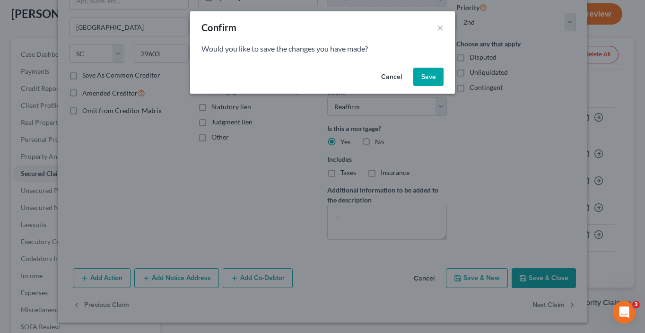
select select "0"
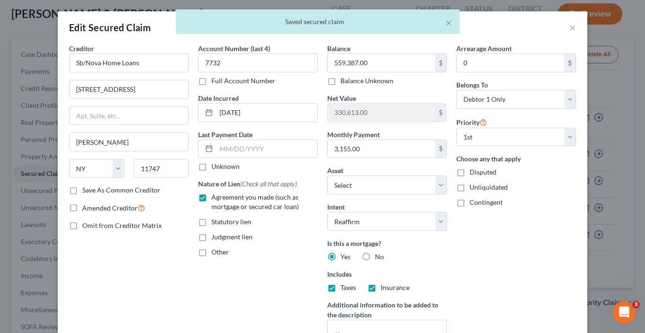
click at [570, 28] on div "× Saved secured claim" at bounding box center [317, 23] width 645 height 29
click at [571, 28] on div "× Saved secured claim" at bounding box center [317, 23] width 645 height 29
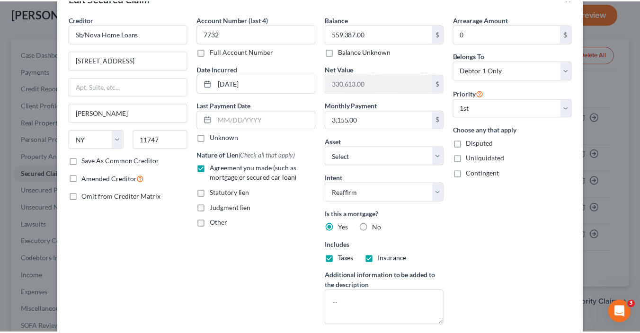
scroll to position [0, 0]
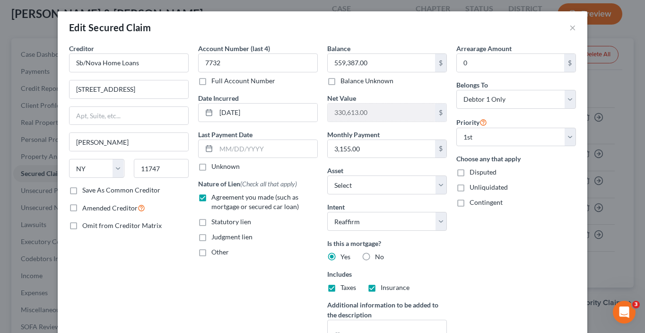
drag, startPoint x: 566, startPoint y: 46, endPoint x: 568, endPoint y: 39, distance: 7.3
click at [566, 45] on div "Arrearage Amount 0 $" at bounding box center [517, 58] width 120 height 29
click at [571, 27] on button "×" at bounding box center [573, 27] width 7 height 11
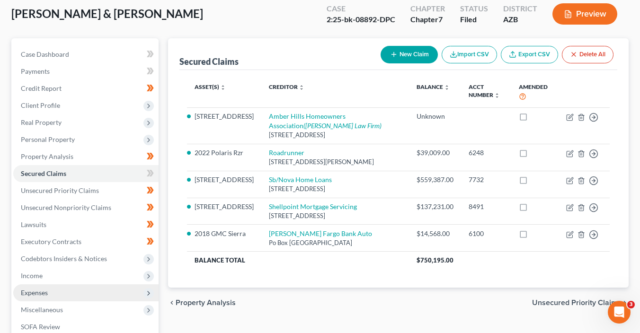
scroll to position [81, 0]
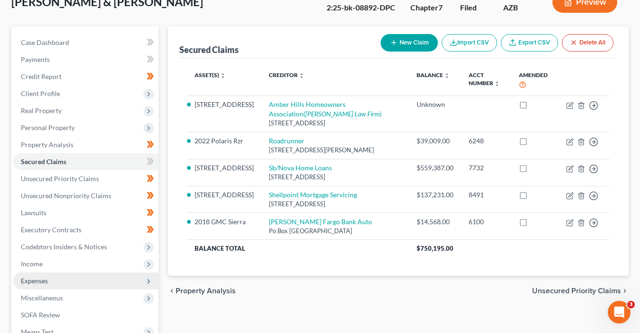
click at [43, 283] on span "Expenses" at bounding box center [34, 281] width 27 height 8
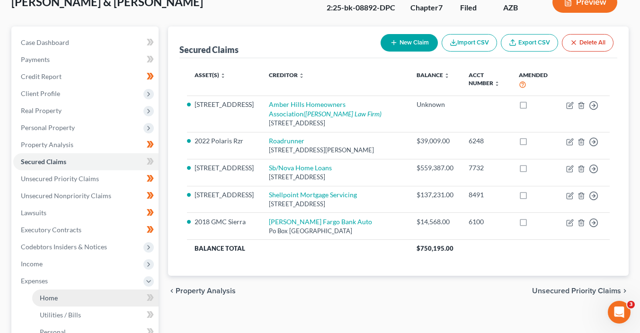
click at [53, 294] on span "Home" at bounding box center [49, 298] width 18 height 8
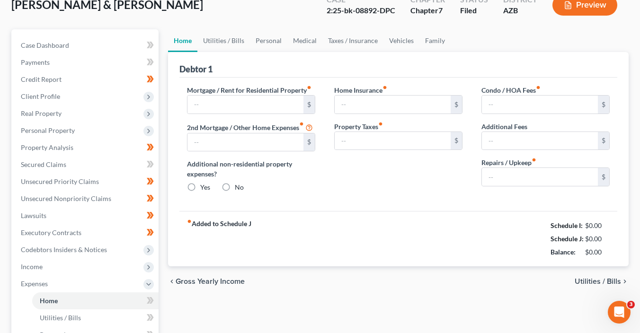
scroll to position [44, 0]
type input "3,155.00"
type input "1,129.00"
radio input "true"
type input "0.00"
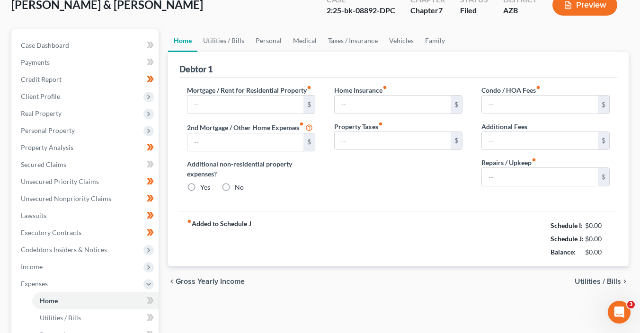
type input "0.00"
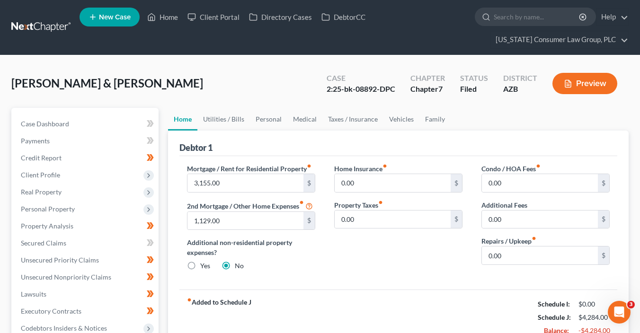
scroll to position [0, 0]
click at [511, 182] on input "0.00" at bounding box center [540, 183] width 116 height 18
type input "94.00"
type input "200"
click at [231, 113] on link "Utilities / Bills" at bounding box center [223, 119] width 53 height 23
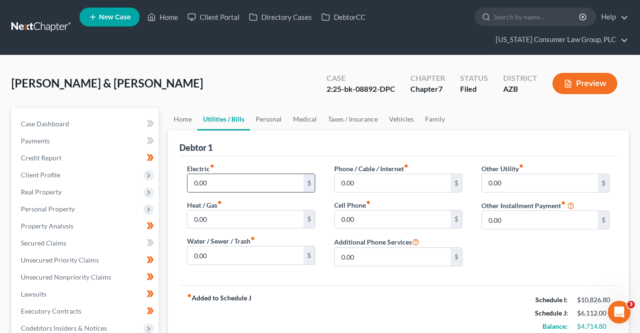
click at [255, 180] on input "0.00" at bounding box center [245, 183] width 116 height 18
type input "350.00"
type input "45"
type input "100"
type input "240"
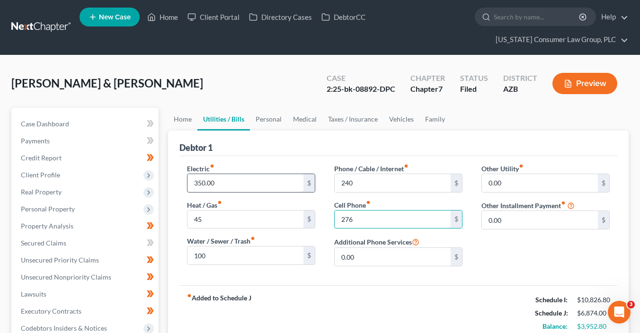
type input "276"
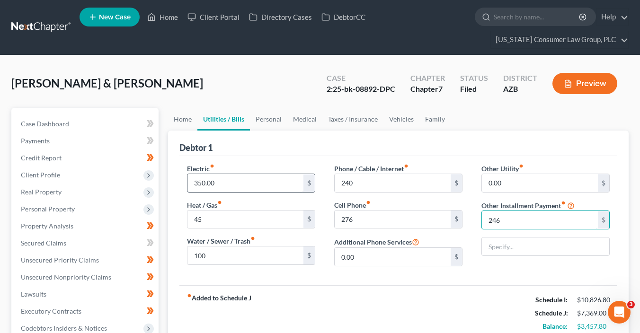
type input "246"
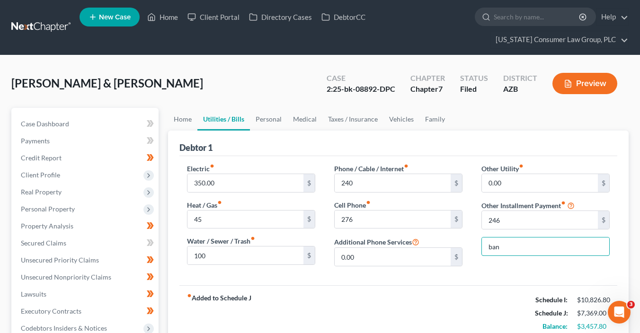
type input "Bankruptcy Legal Fees (Payment Plan)"
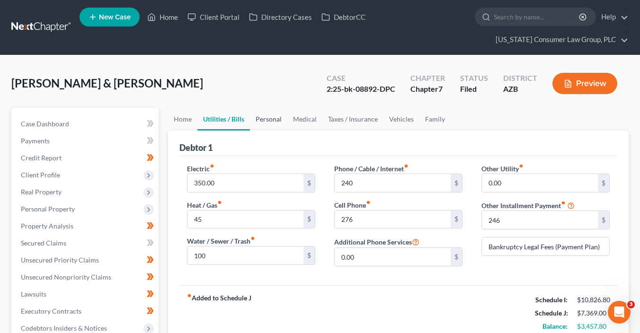
click at [265, 117] on link "Personal" at bounding box center [268, 119] width 37 height 23
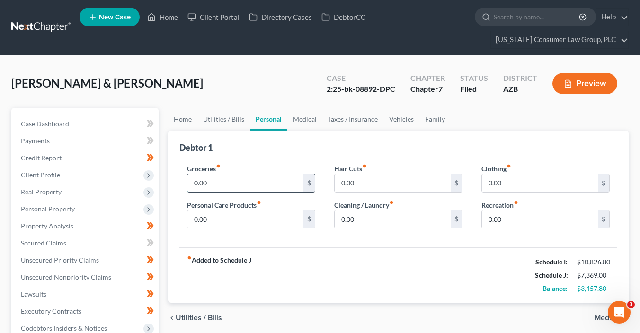
click at [238, 186] on input "0.00" at bounding box center [245, 183] width 116 height 18
type input "1,255"
type input "200"
type input "300"
type input "450"
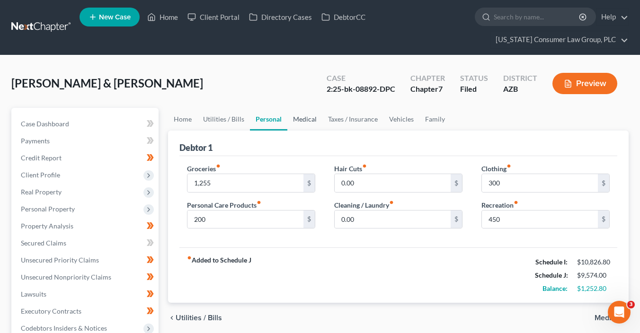
click at [300, 117] on link "Medical" at bounding box center [304, 119] width 35 height 23
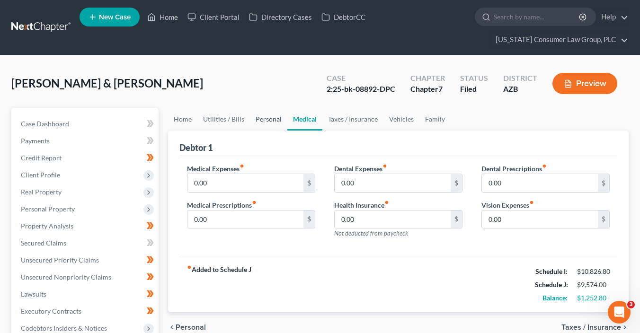
click at [260, 122] on link "Personal" at bounding box center [268, 119] width 37 height 23
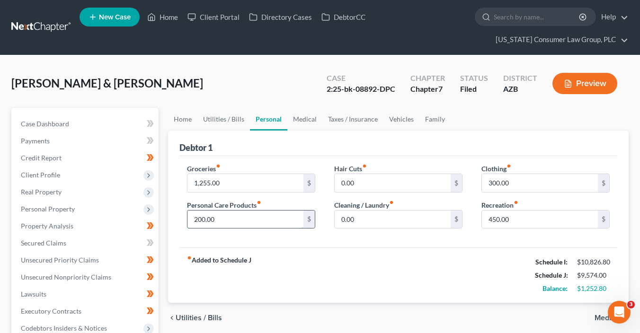
click at [234, 221] on input "200.00" at bounding box center [245, 220] width 116 height 18
type input "75"
click at [309, 121] on link "Medical" at bounding box center [304, 119] width 35 height 23
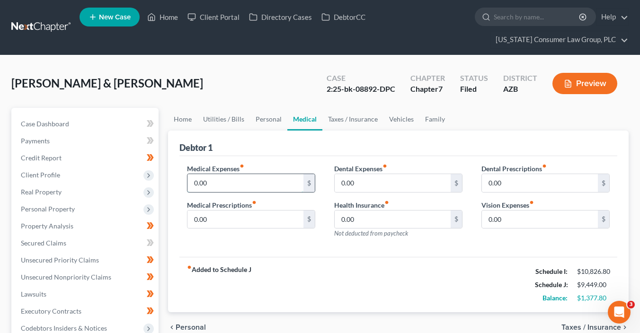
click at [235, 182] on input "0.00" at bounding box center [245, 183] width 116 height 18
type input "140"
type input "100"
type input "90"
click at [339, 119] on link "Taxes / Insurance" at bounding box center [352, 119] width 61 height 23
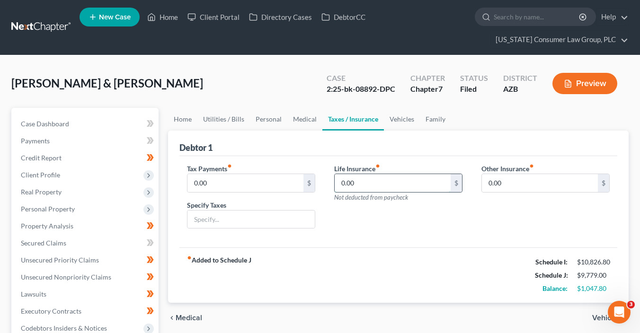
click at [361, 187] on input "0.00" at bounding box center [393, 183] width 116 height 18
click at [358, 183] on input "37" at bounding box center [393, 183] width 116 height 18
type input "60"
click at [405, 118] on link "Vehicles" at bounding box center [402, 119] width 36 height 23
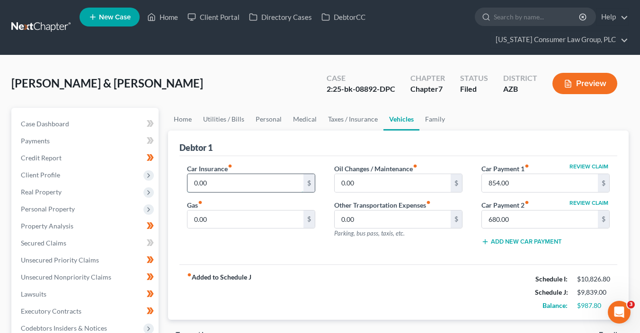
click at [232, 179] on input "0.00" at bounding box center [245, 183] width 116 height 18
type input "345"
type input "250"
type input "6"
type input "75"
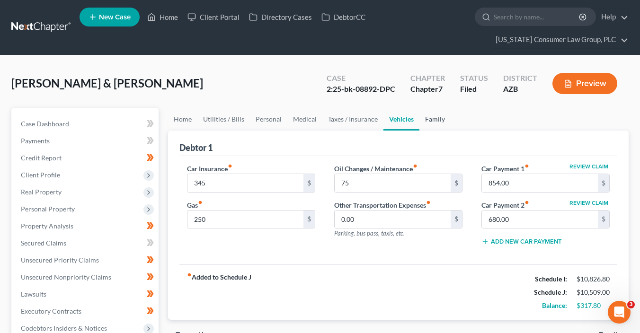
click at [429, 115] on link "Family" at bounding box center [434, 119] width 31 height 23
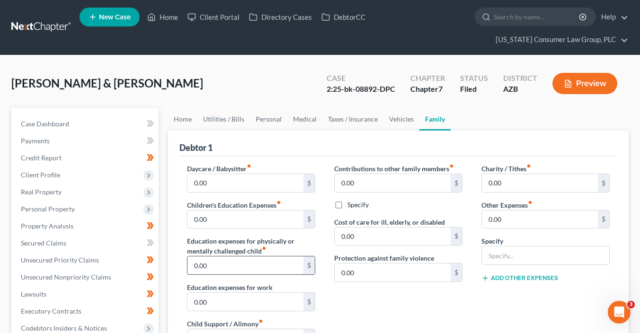
click at [230, 262] on input "0.00" at bounding box center [245, 265] width 116 height 18
type input "400"
click at [514, 192] on div "Charity / Tithes fiber_manual_record 0.00 $ Other Expenses fiber_manual_record …" at bounding box center [545, 264] width 147 height 201
click at [512, 185] on input "0.00" at bounding box center [540, 183] width 116 height 18
type input "25"
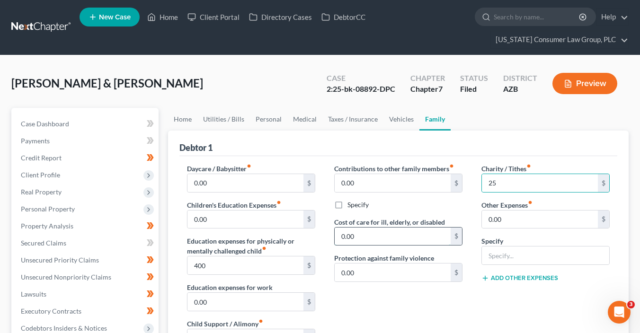
click at [385, 237] on input "0.00" at bounding box center [393, 237] width 116 height 18
type input "250"
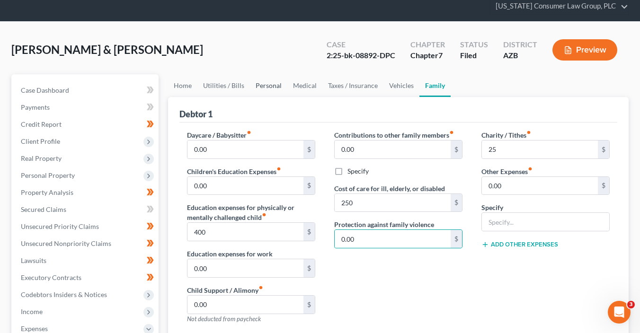
click at [267, 79] on link "Personal" at bounding box center [268, 85] width 37 height 23
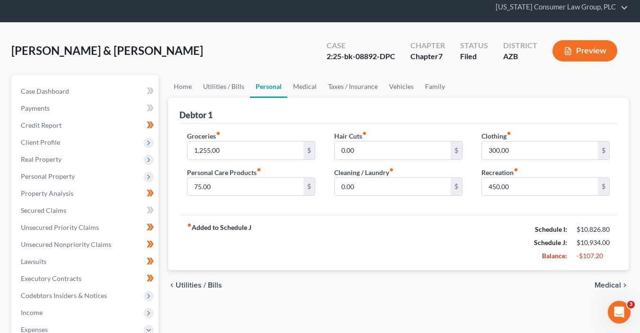
scroll to position [4, 0]
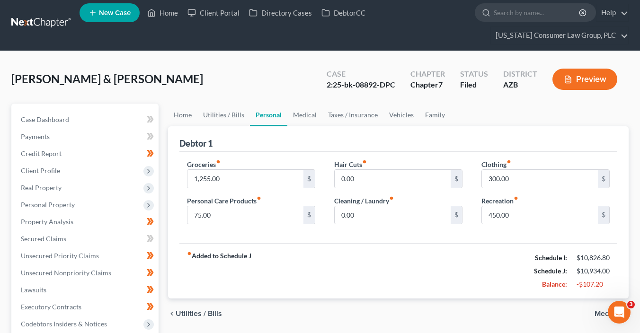
click at [267, 86] on div "Wentzel, Greg & Lisa Upgraded Case 2:25-bk-08892-DPC Chapter Chapter 7 Status F…" at bounding box center [319, 82] width 617 height 41
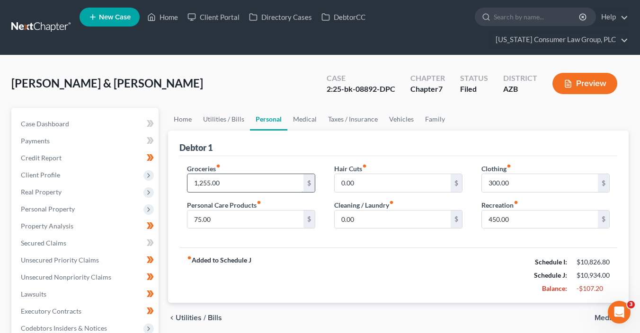
click at [228, 178] on input "1,255.00" at bounding box center [245, 183] width 116 height 18
type input "1,000"
click at [364, 274] on div "fiber_manual_record Added to Schedule J Schedule I: $10,826.80 Schedule J: $10,…" at bounding box center [398, 274] width 438 height 55
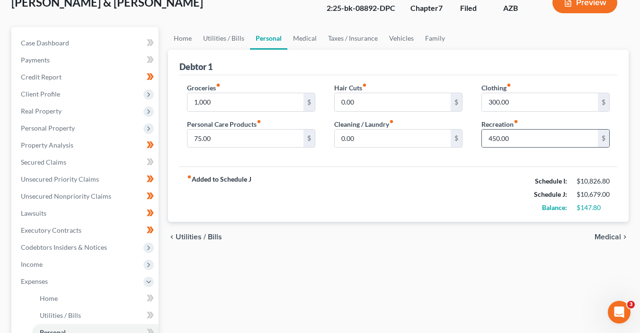
scroll to position [80, 0]
click at [509, 136] on input "450.00" at bounding box center [540, 140] width 116 height 18
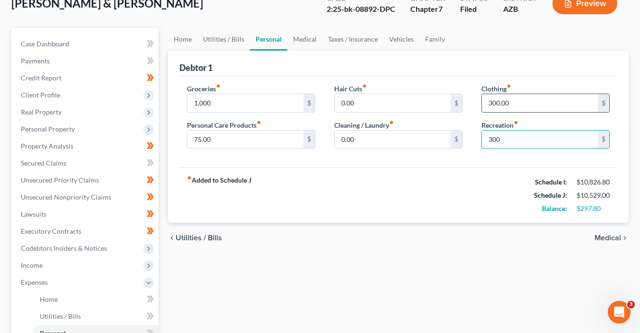
type input "300"
click at [580, 106] on input "300.00" at bounding box center [540, 103] width 116 height 18
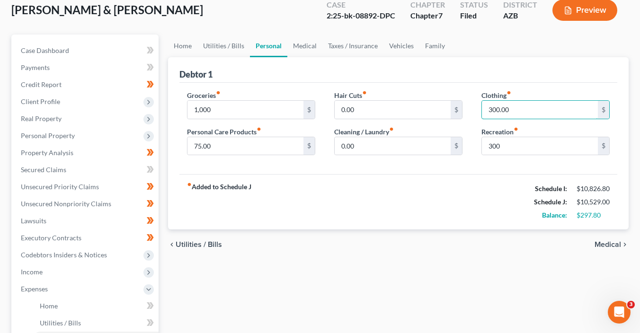
scroll to position [69, 0]
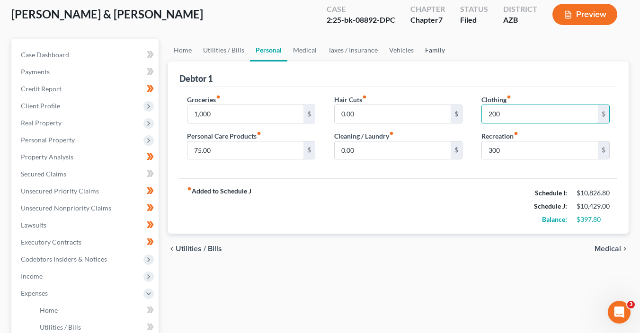
type input "200"
click at [436, 51] on link "Family" at bounding box center [434, 50] width 31 height 23
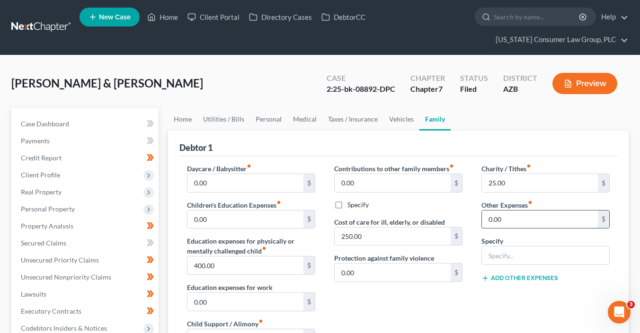
click at [505, 219] on input "0.00" at bounding box center [540, 220] width 116 height 18
type input "300"
type input "Misc. Expenses"
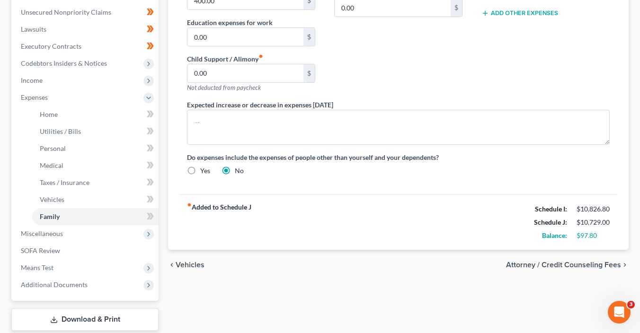
scroll to position [258, 0]
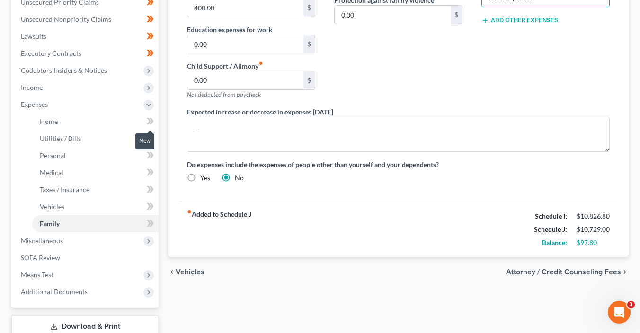
click at [154, 121] on span at bounding box center [150, 122] width 17 height 14
click at [156, 138] on span at bounding box center [150, 139] width 17 height 14
click at [155, 155] on span at bounding box center [150, 157] width 17 height 14
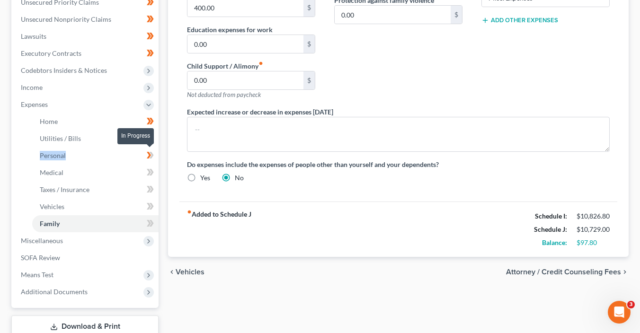
click at [155, 155] on span at bounding box center [150, 157] width 17 height 14
click at [157, 176] on span at bounding box center [150, 174] width 17 height 14
click at [153, 192] on icon at bounding box center [150, 190] width 7 height 12
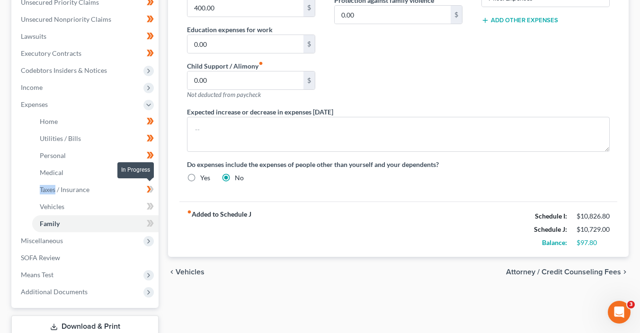
click at [153, 192] on icon at bounding box center [150, 190] width 7 height 12
click at [154, 206] on span at bounding box center [150, 208] width 17 height 14
click at [153, 218] on icon at bounding box center [150, 224] width 7 height 12
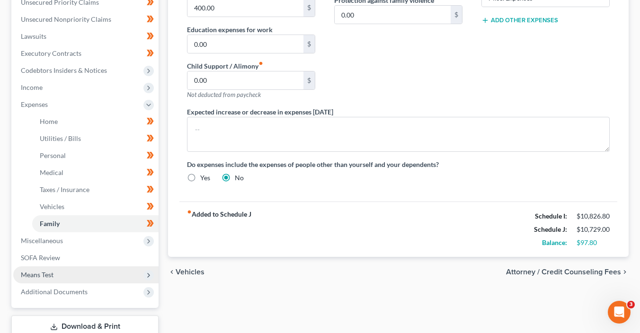
drag, startPoint x: 155, startPoint y: 241, endPoint x: 155, endPoint y: 265, distance: 23.7
click at [155, 241] on span "Miscellaneous" at bounding box center [85, 240] width 145 height 17
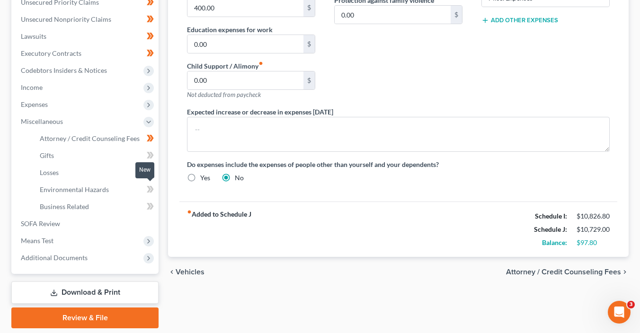
click at [153, 187] on icon at bounding box center [150, 190] width 7 height 12
click at [157, 151] on span at bounding box center [150, 157] width 17 height 14
click at [156, 206] on span at bounding box center [150, 208] width 17 height 14
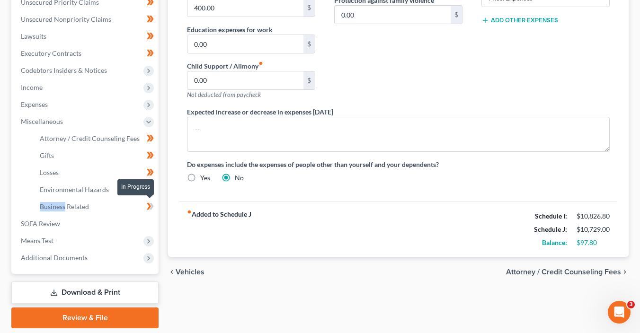
click at [156, 206] on span at bounding box center [150, 208] width 17 height 14
click at [109, 205] on link "Business Related" at bounding box center [95, 206] width 126 height 17
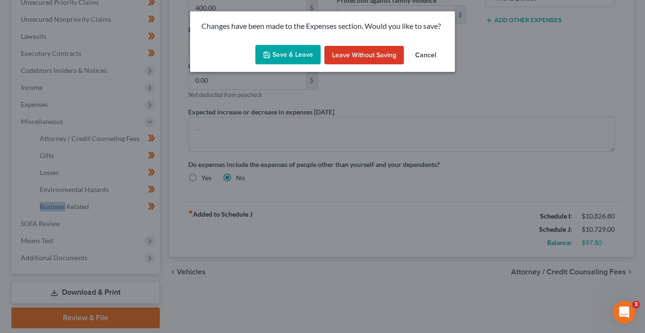
click at [299, 51] on button "Save & Leave" at bounding box center [288, 55] width 65 height 20
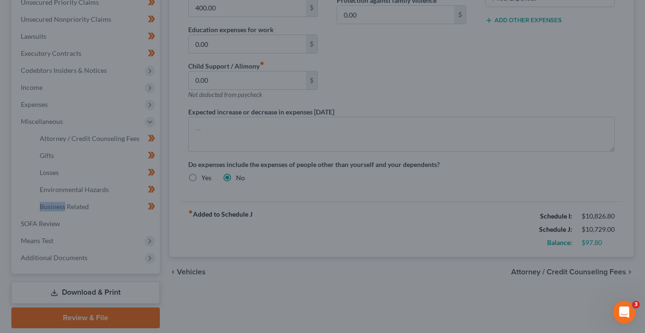
type input "300.00"
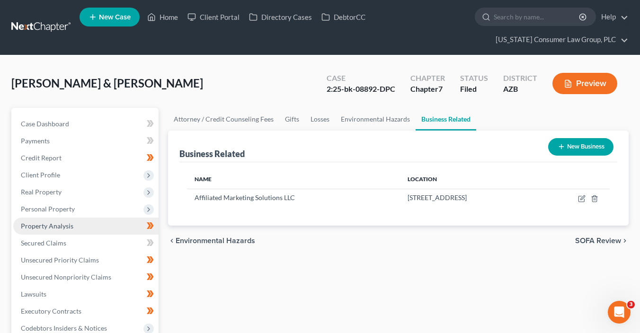
click at [63, 227] on span "Property Analysis" at bounding box center [47, 226] width 53 height 8
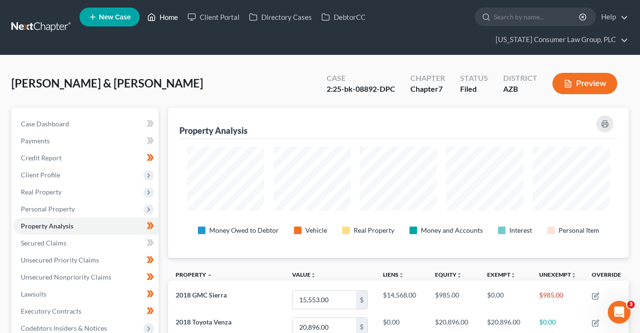
click at [162, 22] on link "Home" at bounding box center [162, 17] width 40 height 17
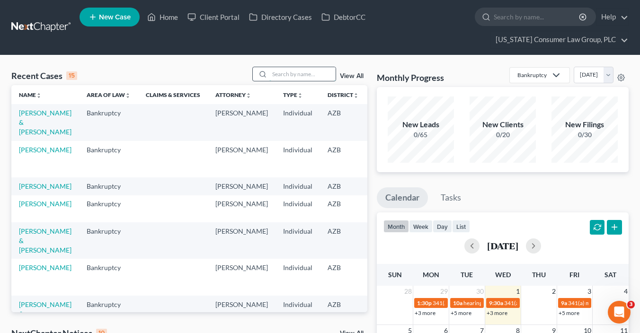
click at [306, 73] on input "search" at bounding box center [302, 74] width 66 height 14
type input "bock"
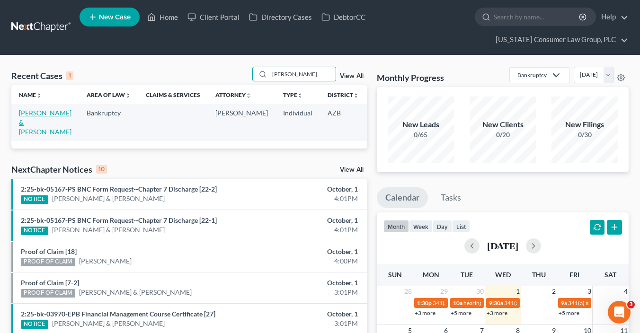
click at [29, 133] on link "[PERSON_NAME] & [PERSON_NAME]" at bounding box center [45, 122] width 53 height 27
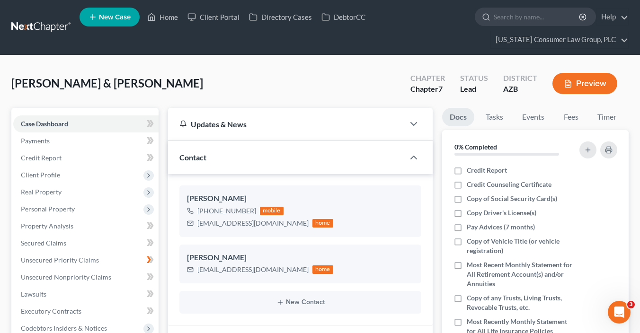
scroll to position [137, 0]
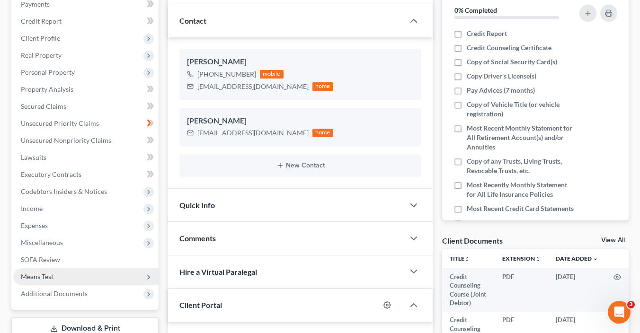
click at [65, 276] on span "Means Test" at bounding box center [85, 276] width 145 height 17
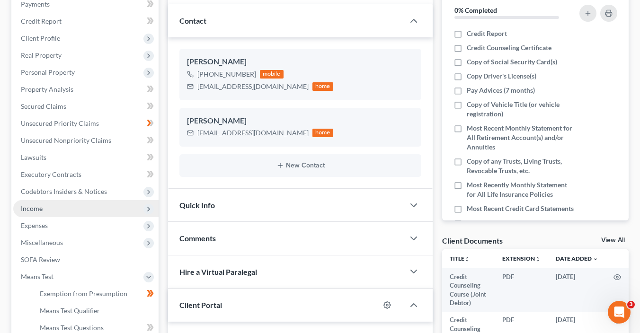
click at [53, 204] on span "Income" at bounding box center [85, 208] width 145 height 17
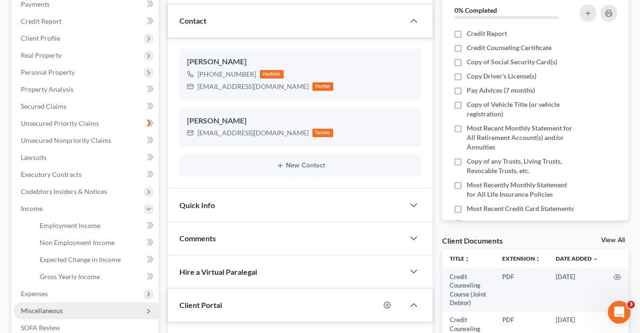
click at [60, 308] on span "Miscellaneous" at bounding box center [42, 311] width 42 height 8
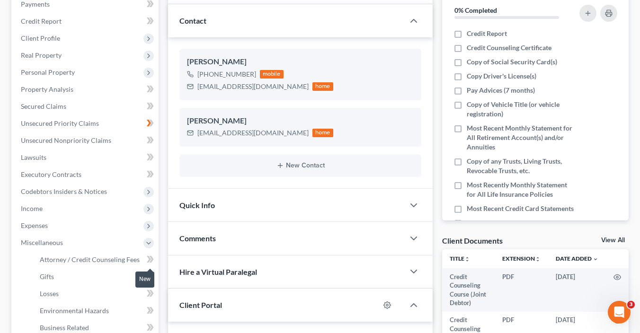
click at [149, 258] on icon at bounding box center [149, 259] width 4 height 7
click at [149, 259] on icon at bounding box center [149, 259] width 4 height 7
click at [134, 261] on span "Attorney / Credit Counseling Fees" at bounding box center [90, 260] width 100 height 8
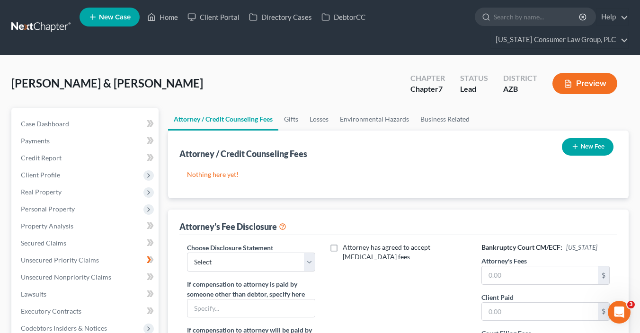
click at [587, 143] on button "New Fee" at bounding box center [588, 147] width 52 height 18
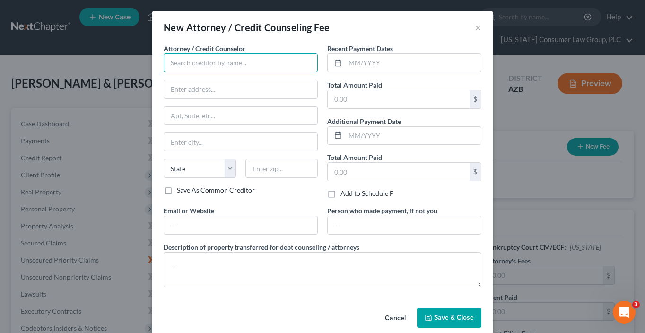
click at [217, 64] on input "text" at bounding box center [241, 62] width 154 height 19
type input "[US_STATE] Consumer Law Group, PLC"
type input "2350 East Germann Road, Suite 38"
type input "Chandler"
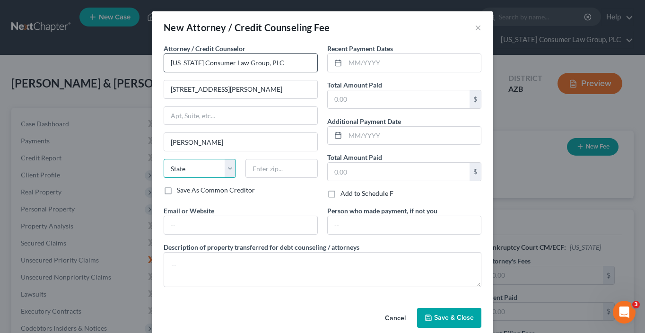
select select "3"
type input "85286"
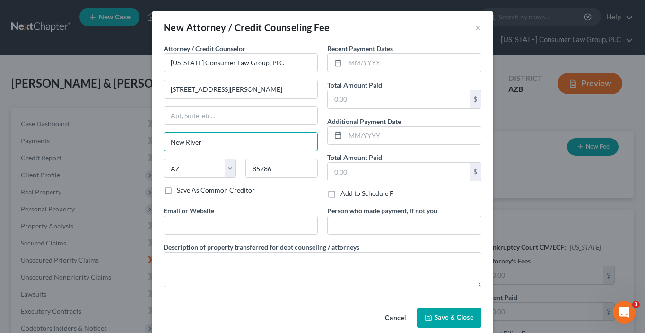
drag, startPoint x: 219, startPoint y: 144, endPoint x: 110, endPoint y: 134, distance: 109.2
click at [110, 134] on div "New Attorney / Credit Counseling Fee × Attorney / Credit Counselor * Arizona Co…" at bounding box center [322, 166] width 645 height 333
type input "Chandler"
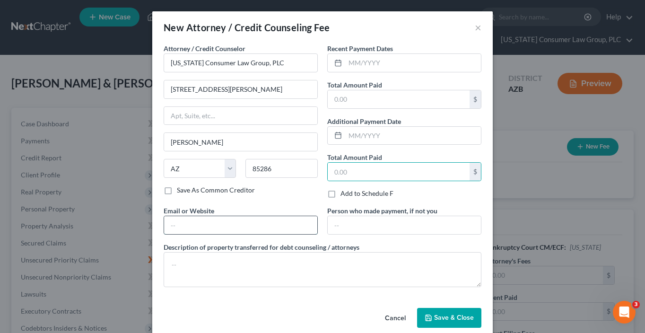
click at [197, 227] on input "text" at bounding box center [240, 225] width 153 height 18
type input "www.skibalaw.com"
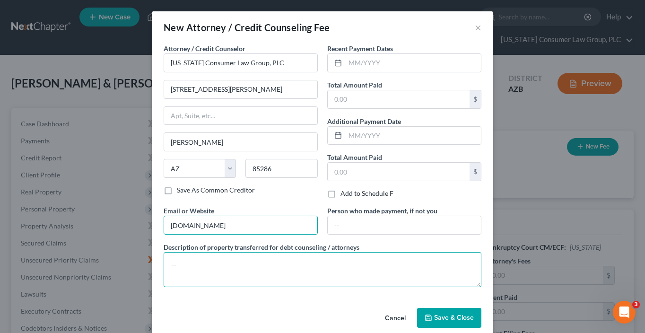
click at [202, 260] on textarea at bounding box center [323, 269] width 318 height 35
type textarea ";"
paste textarea "Filing fee: $338.00"
type textarea "Filing fee: $338.00"
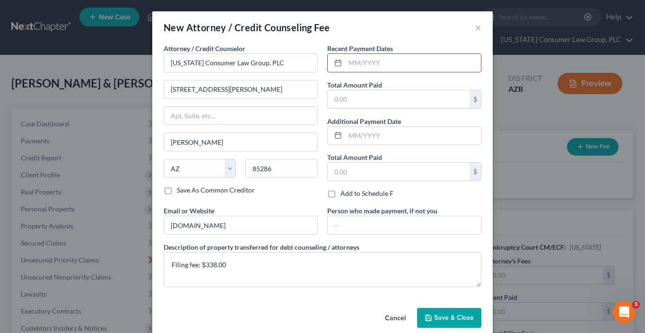
click at [342, 57] on div at bounding box center [337, 63] width 18 height 18
click at [349, 62] on input "text" at bounding box center [413, 63] width 136 height 18
type input "09/2025"
click at [348, 102] on input "text" at bounding box center [399, 99] width 142 height 18
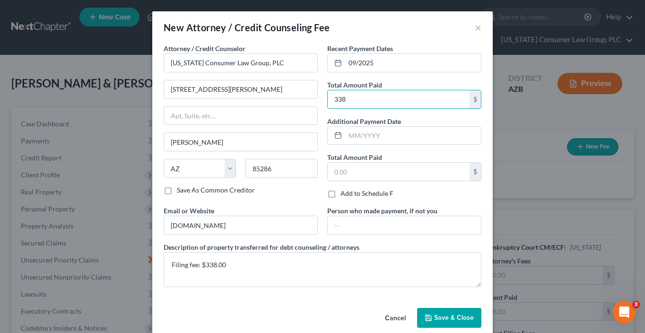
type input "338"
click at [434, 319] on span "Save & Close" at bounding box center [454, 318] width 40 height 8
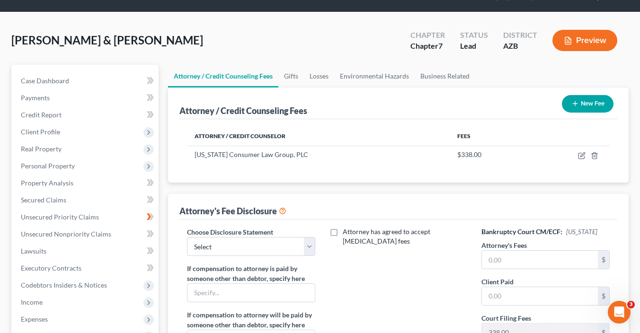
scroll to position [64, 0]
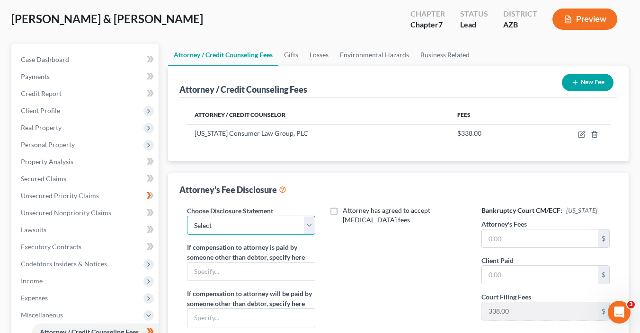
click at [248, 231] on select "Select Alpha Disclosure Brashear Viscardi Disclosure McCarty Disclosure Hout - …" at bounding box center [251, 225] width 128 height 19
select select "6"
click at [187, 216] on select "Select Alpha Disclosure Brashear Viscardi Disclosure McCarty Disclosure Hout - …" at bounding box center [251, 225] width 128 height 19
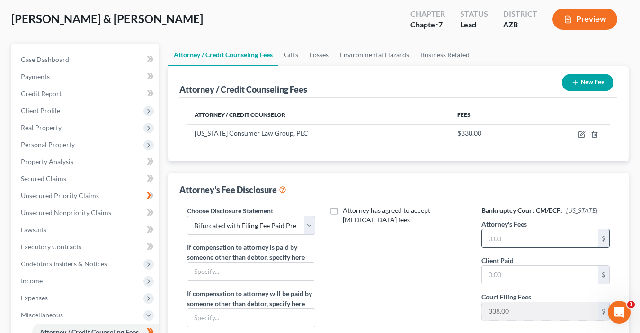
click at [503, 241] on input "text" at bounding box center [540, 239] width 116 height 18
type input "2,950"
type input "0.00"
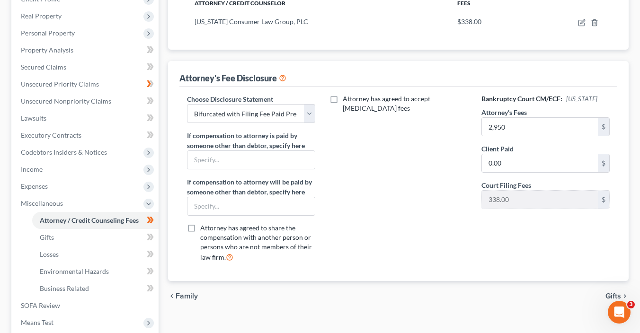
scroll to position [0, 0]
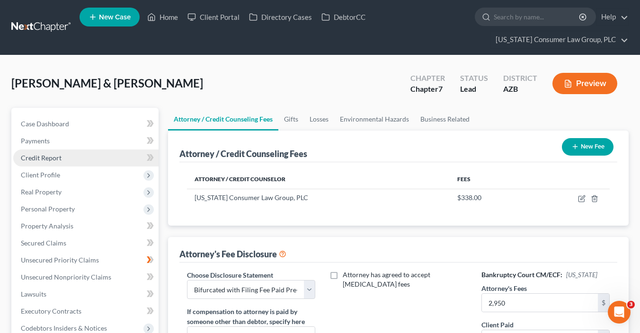
click at [64, 160] on link "Credit Report" at bounding box center [85, 158] width 145 height 17
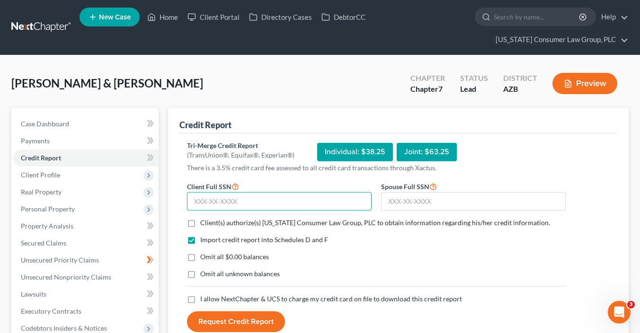
click at [205, 201] on input "text" at bounding box center [279, 201] width 185 height 19
type input "134-74-3074"
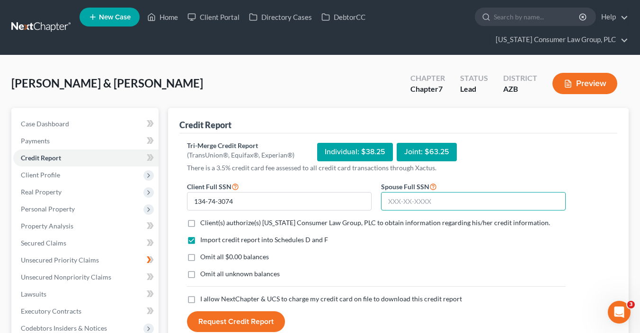
click at [392, 202] on input "text" at bounding box center [473, 201] width 185 height 19
type input "601-49-4032"
click at [255, 225] on span "Client(s) authorize(s) Arizona Consumer Law Group, PLC to obtain information re…" at bounding box center [375, 223] width 350 height 8
click at [210, 224] on input "Client(s) authorize(s) Arizona Consumer Law Group, PLC to obtain information re…" at bounding box center [207, 221] width 6 height 6
checkbox input "true"
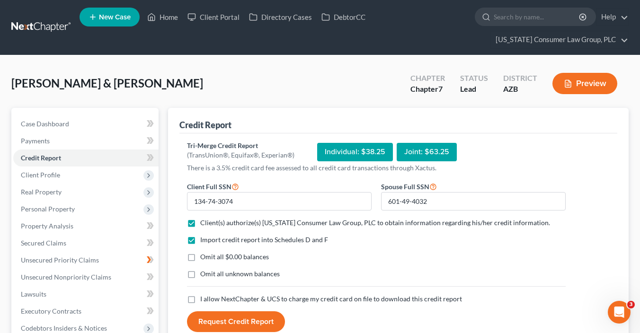
click at [238, 255] on span "Omit all $0.00 balances" at bounding box center [234, 257] width 69 height 8
click at [210, 255] on input "Omit all $0.00 balances" at bounding box center [207, 255] width 6 height 6
checkbox input "true"
click at [227, 299] on span "I allow NextChapter & UCS to charge my credit card on file to download this cre…" at bounding box center [331, 299] width 262 height 8
click at [210, 299] on input "I allow NextChapter & UCS to charge my credit card on file to download this cre…" at bounding box center [207, 297] width 6 height 6
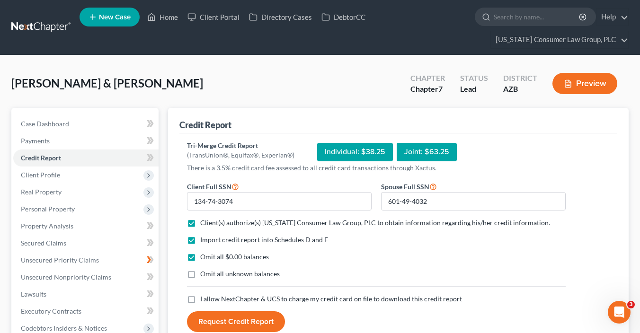
checkbox input "true"
click at [225, 318] on button "Request Credit Report" at bounding box center [236, 321] width 98 height 21
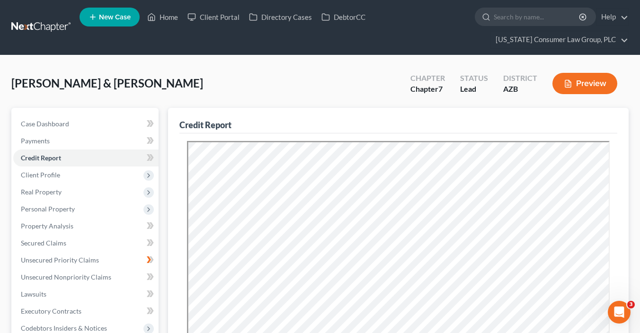
click at [151, 159] on g at bounding box center [150, 157] width 7 height 7
click at [152, 159] on icon at bounding box center [150, 158] width 7 height 12
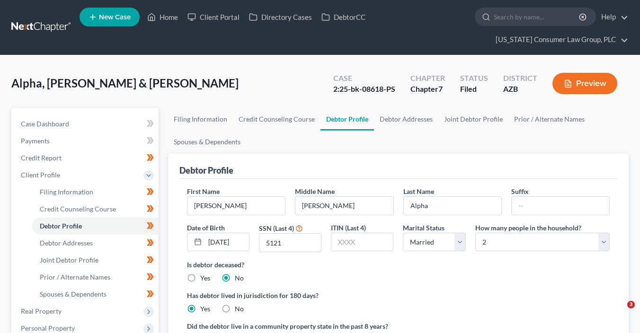
select select "1"
click at [173, 16] on link "Home" at bounding box center [162, 17] width 40 height 17
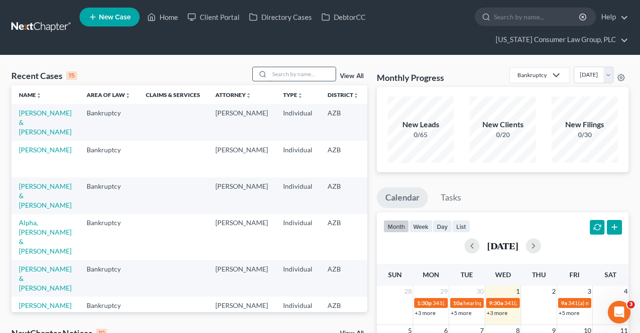
click at [307, 71] on input "search" at bounding box center [302, 74] width 66 height 14
click at [307, 75] on input "search" at bounding box center [302, 74] width 66 height 14
type input "sotello"
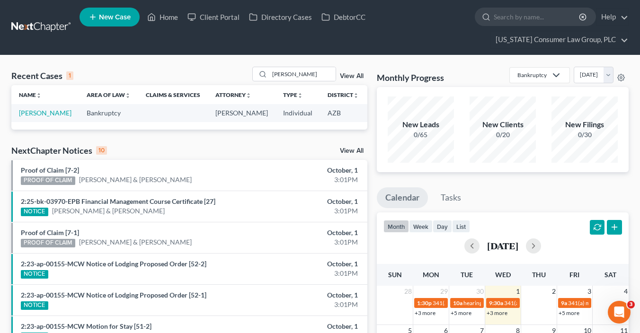
click at [33, 122] on td "Sotello, Melissa" at bounding box center [45, 113] width 68 height 18
click at [43, 116] on td "Sotello, Melissa" at bounding box center [45, 113] width 68 height 18
click at [28, 110] on link "Sotello, Melissa" at bounding box center [45, 113] width 53 height 8
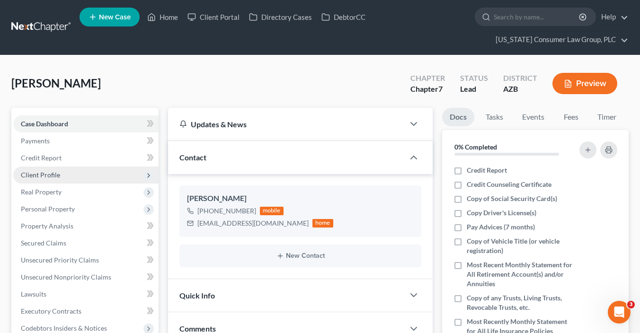
click at [51, 173] on span "Client Profile" at bounding box center [40, 175] width 39 height 8
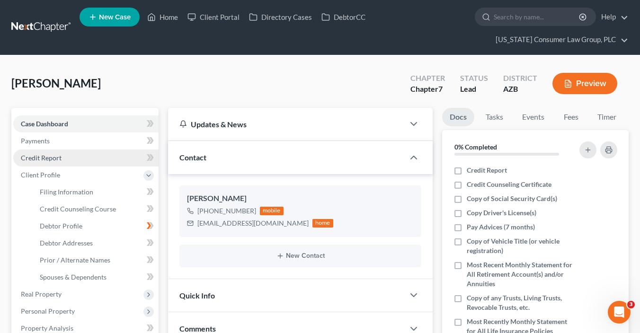
click at [54, 161] on span "Credit Report" at bounding box center [41, 158] width 41 height 8
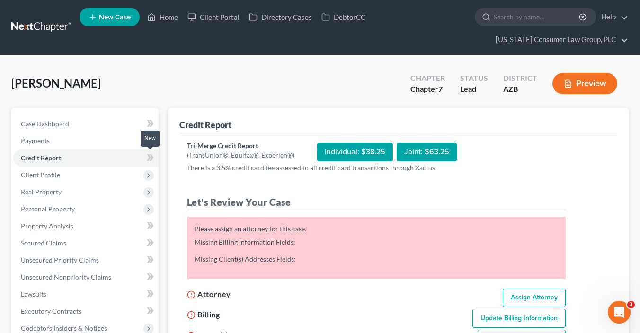
click at [149, 157] on icon at bounding box center [149, 157] width 4 height 7
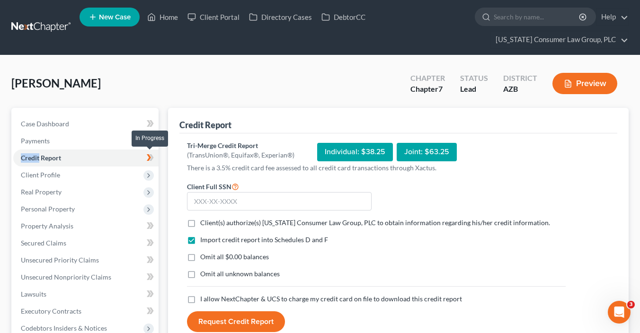
click at [149, 157] on icon at bounding box center [149, 157] width 4 height 7
click at [243, 202] on input "text" at bounding box center [279, 201] width 185 height 19
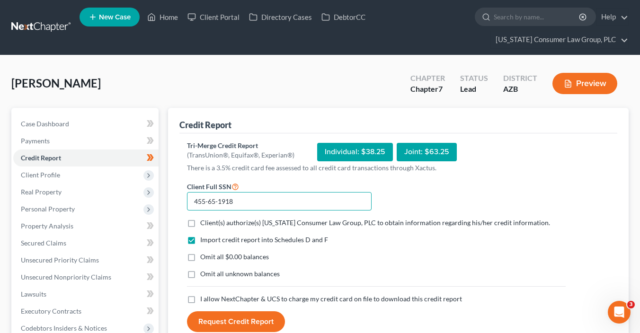
type input "455-65-1918"
click at [262, 220] on span "Client(s) authorize(s) Arizona Consumer Law Group, PLC to obtain information re…" at bounding box center [375, 223] width 350 height 8
click at [210, 220] on input "Client(s) authorize(s) Arizona Consumer Law Group, PLC to obtain information re…" at bounding box center [207, 221] width 6 height 6
checkbox input "true"
click at [220, 258] on span "Omit all $0.00 balances" at bounding box center [234, 257] width 69 height 8
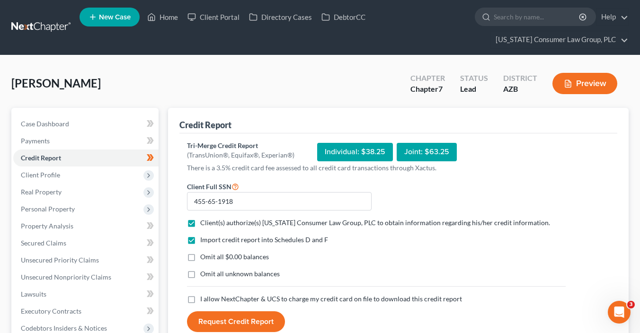
click at [210, 258] on input "Omit all $0.00 balances" at bounding box center [207, 255] width 6 height 6
checkbox input "true"
click at [212, 300] on span "I allow NextChapter & UCS to charge my credit card on file to download this cre…" at bounding box center [331, 299] width 262 height 8
click at [210, 300] on input "I allow NextChapter & UCS to charge my credit card on file to download this cre…" at bounding box center [207, 297] width 6 height 6
checkbox input "true"
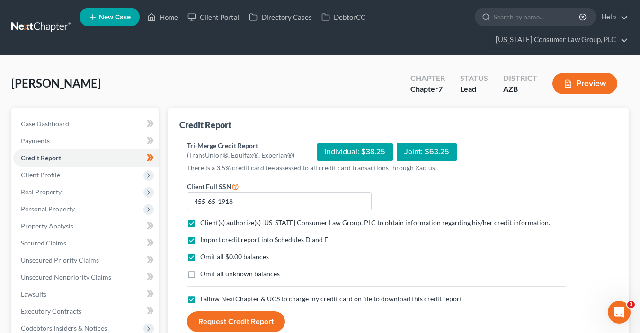
click at [214, 319] on button "Request Credit Report" at bounding box center [236, 321] width 98 height 21
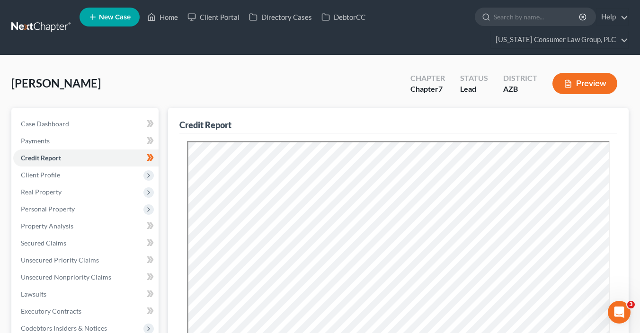
click at [343, 115] on div "Credit Report" at bounding box center [398, 121] width 438 height 26
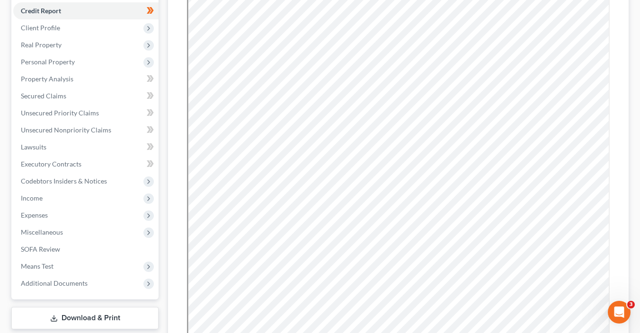
scroll to position [41, 0]
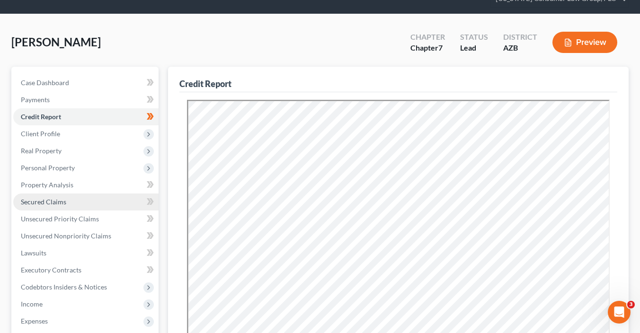
click at [61, 203] on span "Secured Claims" at bounding box center [43, 202] width 45 height 8
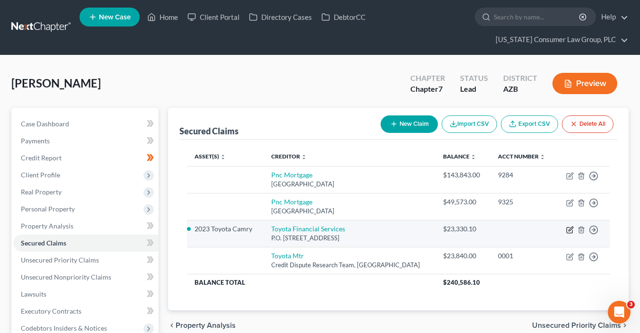
click at [568, 228] on icon "button" at bounding box center [570, 230] width 8 height 8
select select "14"
select select "2"
select select "0"
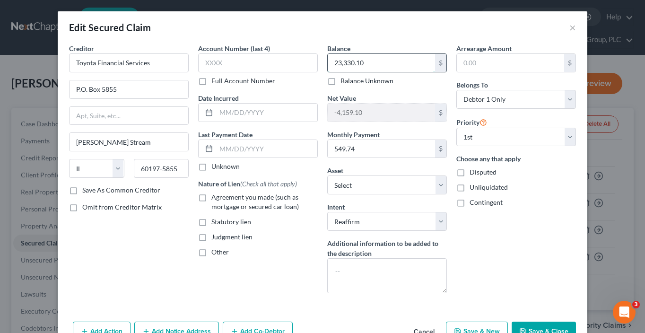
click at [390, 61] on input "23,330.10" at bounding box center [381, 63] width 107 height 18
type input "23,840"
click at [260, 203] on span "Agreement you made (such as mortgage or secured car loan)" at bounding box center [256, 202] width 88 height 18
click at [221, 199] on input "Agreement you made (such as mortgage or secured car loan)" at bounding box center [218, 196] width 6 height 6
checkbox input "true"
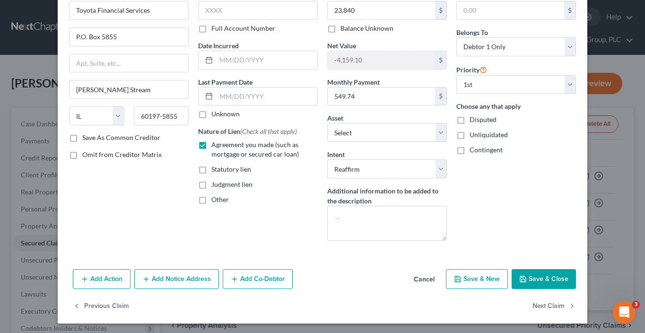
scroll to position [53, 0]
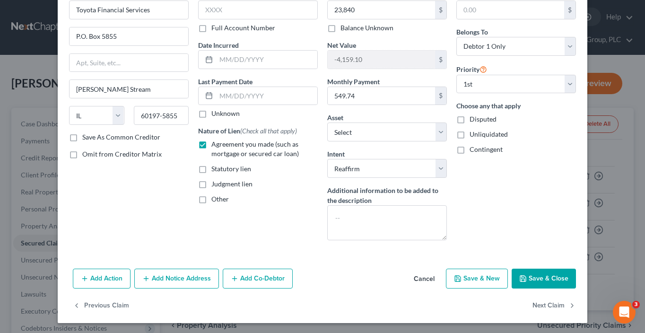
click at [540, 283] on button "Save & Close" at bounding box center [544, 279] width 64 height 20
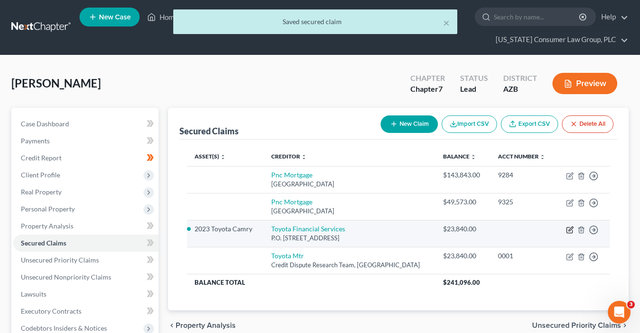
click at [570, 230] on icon "button" at bounding box center [570, 229] width 4 height 4
select select "14"
select select "2"
select select "0"
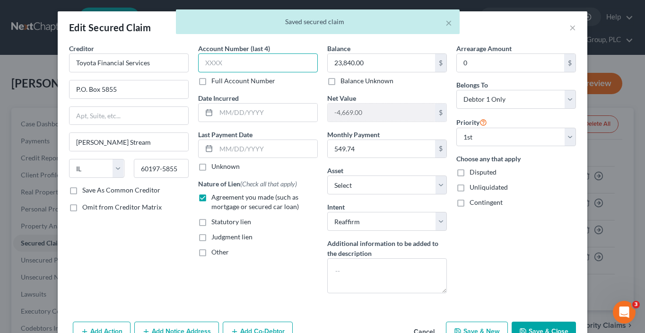
click at [256, 63] on input "text" at bounding box center [258, 62] width 120 height 19
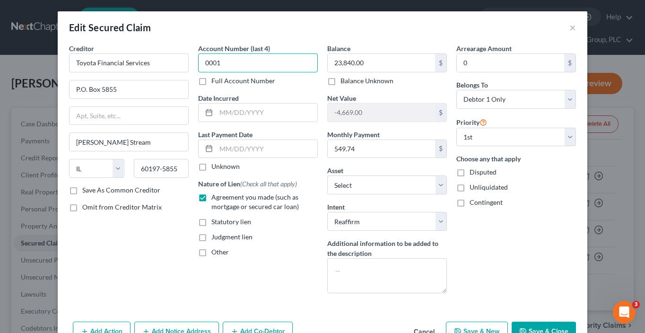
type input "0001"
click at [528, 332] on button "Save & Close" at bounding box center [544, 332] width 64 height 20
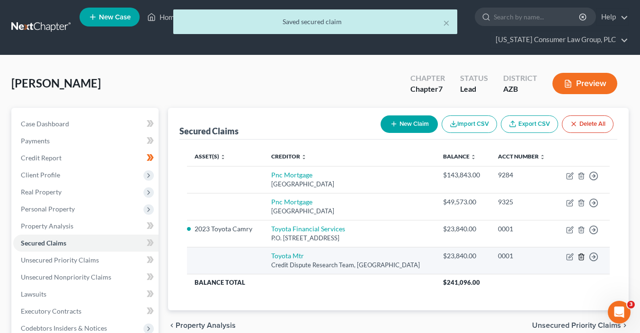
click at [582, 258] on icon "button" at bounding box center [581, 257] width 8 height 8
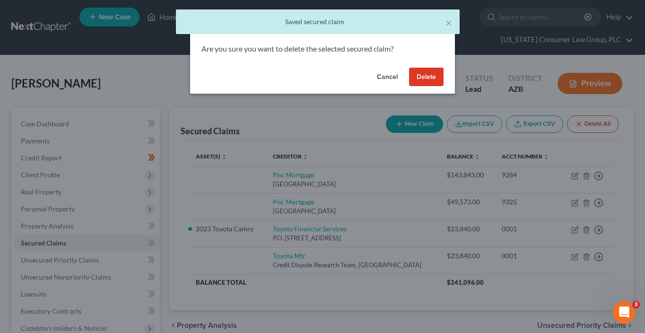
click at [418, 76] on button "Delete" at bounding box center [426, 77] width 35 height 19
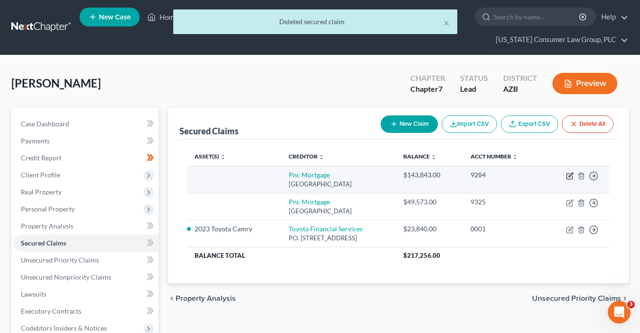
click at [569, 175] on icon "button" at bounding box center [570, 175] width 4 height 4
select select "36"
select select "0"
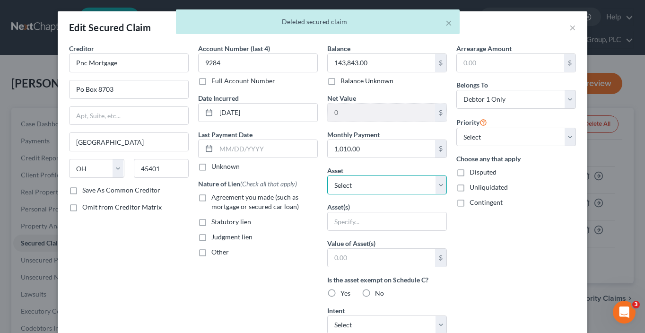
click at [370, 192] on select "Select Other Multiple Assets Cryptocurrency account with Uphold (approx. balanc…" at bounding box center [387, 185] width 120 height 19
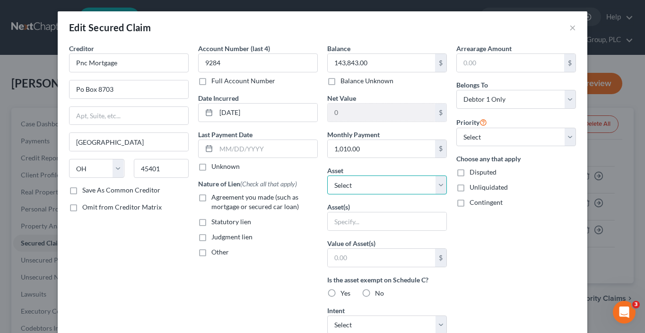
select select "13"
click at [327, 176] on select "Select Other Multiple Assets Cryptocurrency account with Uphold (approx. balanc…" at bounding box center [387, 185] width 120 height 19
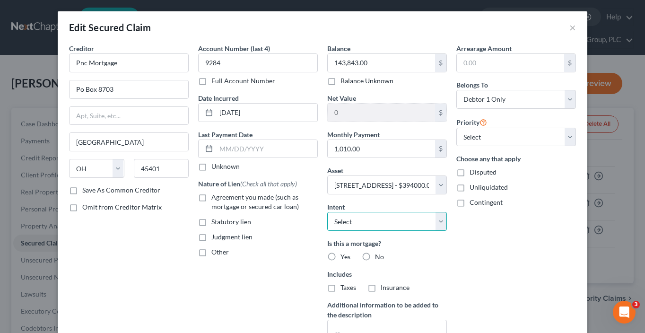
click at [384, 220] on select "Select Surrender Redeem Reaffirm Avoid Other" at bounding box center [387, 221] width 120 height 19
select select "2"
click at [327, 212] on select "Select Surrender Redeem Reaffirm Avoid Other" at bounding box center [387, 221] width 120 height 19
click at [252, 197] on span "Agreement you made (such as mortgage or secured car loan)" at bounding box center [256, 202] width 88 height 18
click at [221, 197] on input "Agreement you made (such as mortgage or secured car loan)" at bounding box center [218, 196] width 6 height 6
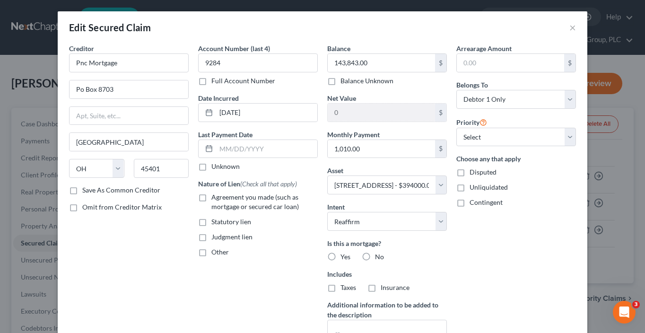
checkbox input "true"
click at [341, 252] on label "Yes" at bounding box center [346, 256] width 10 height 9
click at [344, 252] on input "Yes" at bounding box center [347, 255] width 6 height 6
radio input "true"
click at [341, 283] on label "Taxes" at bounding box center [349, 287] width 16 height 9
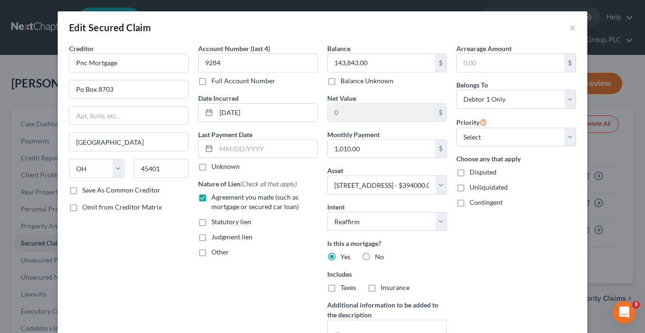
click at [344, 283] on input "Taxes" at bounding box center [347, 286] width 6 height 6
checkbox input "true"
click at [395, 288] on span "Insurance" at bounding box center [395, 287] width 29 height 8
click at [391, 288] on input "Insurance" at bounding box center [388, 286] width 6 height 6
checkbox input "true"
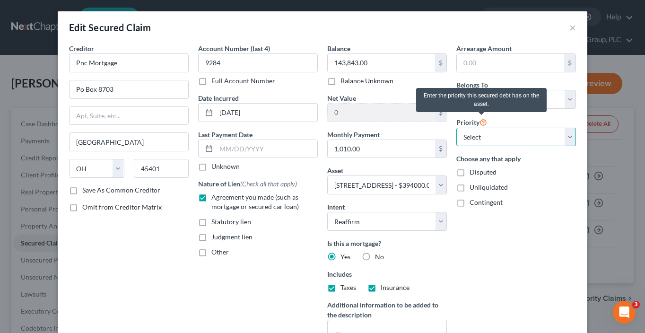
click at [484, 133] on select "Select 1st 2nd 3rd 4th 5th 6th 7th 8th 9th 10th 11th 12th 13th 14th 15th 16th 1…" at bounding box center [517, 137] width 120 height 19
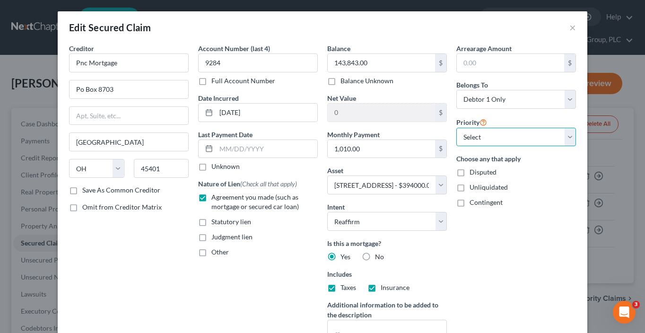
select select "0"
click at [457, 128] on select "Select 1st 2nd 3rd 4th 5th 6th 7th 8th 9th 10th 11th 12th 13th 14th 15th 16th 1…" at bounding box center [517, 137] width 120 height 19
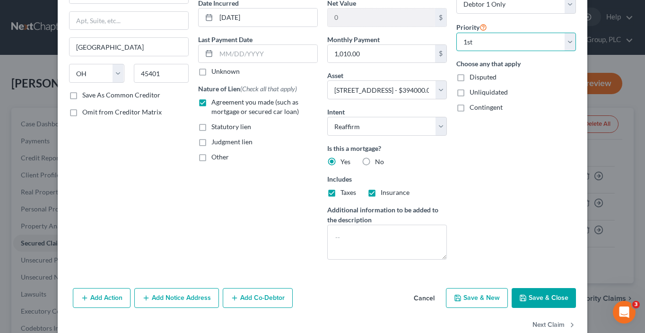
scroll to position [115, 0]
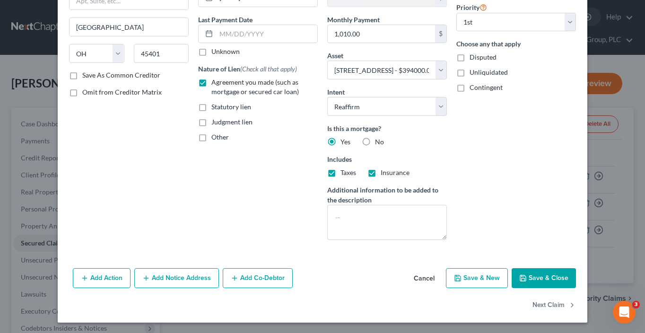
click at [537, 281] on button "Save & Close" at bounding box center [544, 278] width 64 height 20
select select
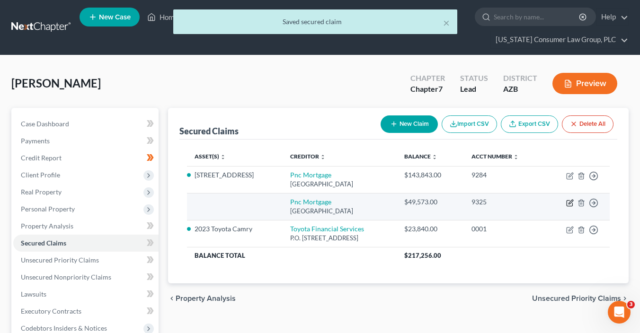
click at [567, 203] on icon "button" at bounding box center [570, 203] width 8 height 8
select select "36"
select select "0"
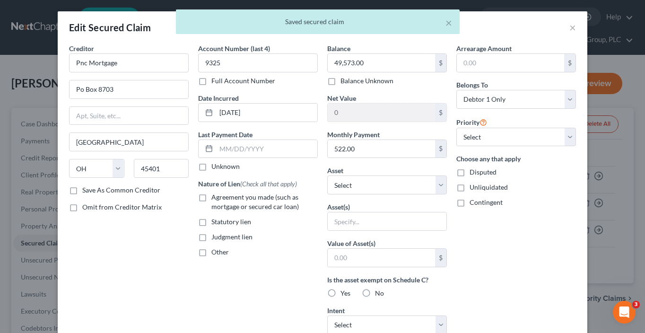
click at [227, 199] on span "Agreement you made (such as mortgage or secured car loan)" at bounding box center [256, 202] width 88 height 18
click at [221, 199] on input "Agreement you made (such as mortgage or secured car loan)" at bounding box center [218, 196] width 6 height 6
checkbox input "true"
click at [363, 183] on select "Select Other Multiple Assets Cryptocurrency account with Uphold (approx. balanc…" at bounding box center [387, 185] width 120 height 19
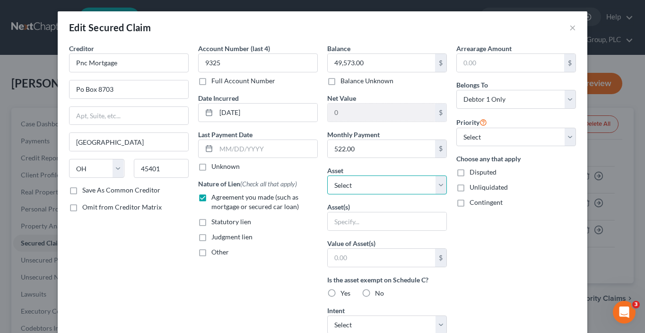
select select "13"
click at [327, 176] on select "Select Other Multiple Assets Cryptocurrency account with Uphold (approx. balanc…" at bounding box center [387, 185] width 120 height 19
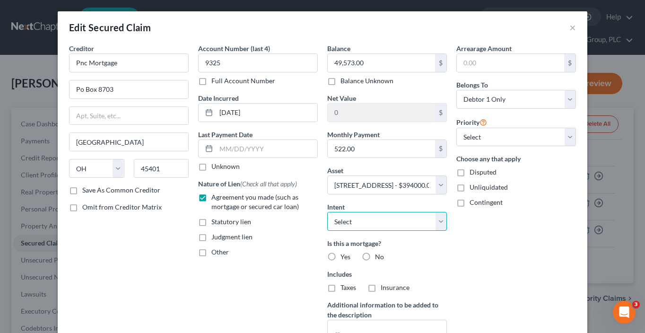
click at [371, 221] on select "Select Surrender Redeem Reaffirm Avoid Other" at bounding box center [387, 221] width 120 height 19
select select "2"
click at [327, 212] on select "Select Surrender Redeem Reaffirm Avoid Other" at bounding box center [387, 221] width 120 height 19
click at [344, 256] on span "Yes" at bounding box center [346, 257] width 10 height 8
click at [344, 256] on input "Yes" at bounding box center [347, 255] width 6 height 6
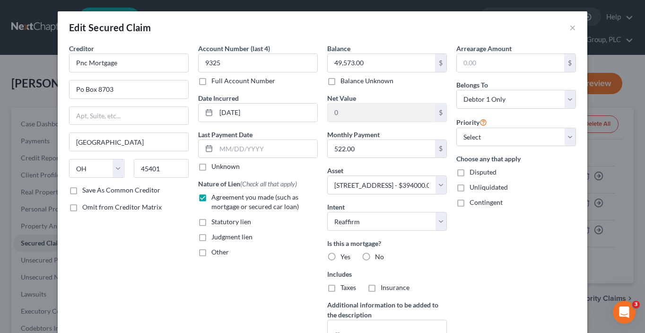
radio input "true"
click at [470, 132] on select "Select 2nd 3rd 4th 5th 6th 7th 8th 9th 10th 11th 12th 13th 14th 15th 16th 17th …" at bounding box center [517, 137] width 120 height 19
select select "0"
click at [457, 128] on select "Select 2nd 3rd 4th 5th 6th 7th 8th 9th 10th 11th 12th 13th 14th 15th 16th 17th …" at bounding box center [517, 137] width 120 height 19
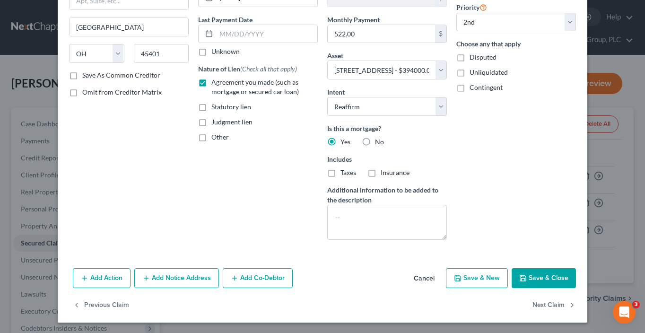
click at [548, 273] on button "Save & Close" at bounding box center [544, 278] width 64 height 20
select select
select select "1"
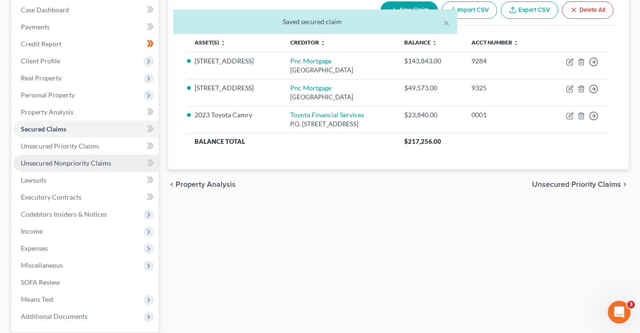
scroll to position [118, 0]
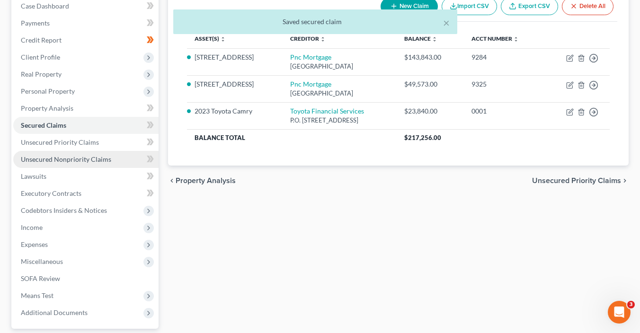
click at [102, 158] on span "Unsecured Nonpriority Claims" at bounding box center [66, 159] width 90 height 8
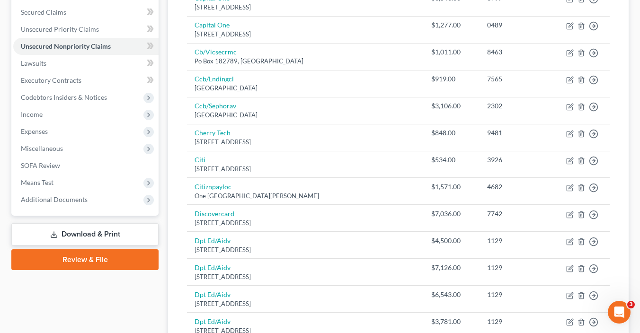
scroll to position [271, 0]
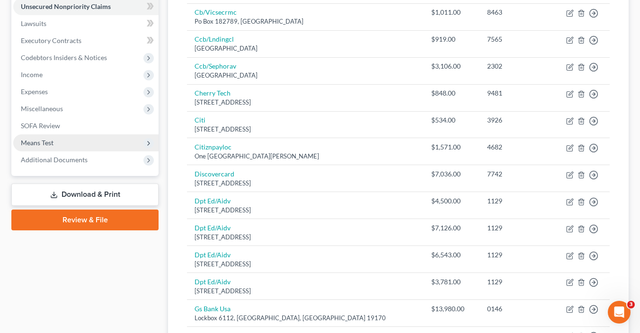
click at [56, 142] on span "Means Test" at bounding box center [85, 142] width 145 height 17
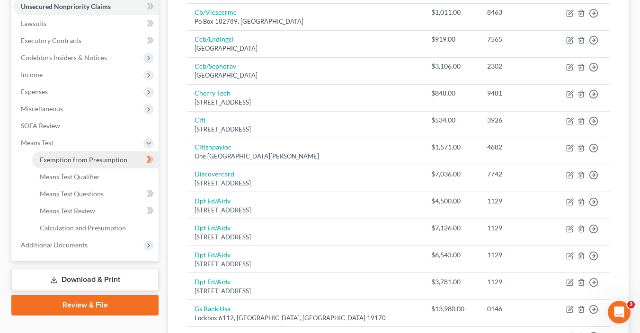
click at [91, 160] on span "Exemption from Presumption" at bounding box center [84, 160] width 88 height 8
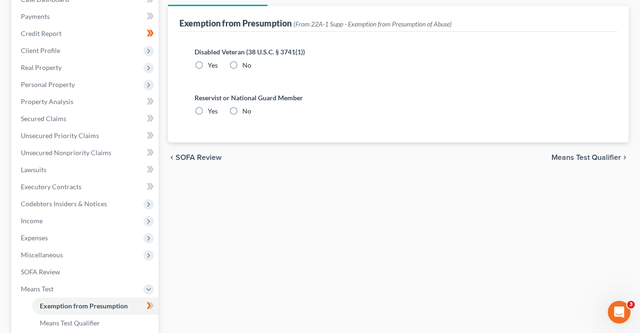
scroll to position [47, 0]
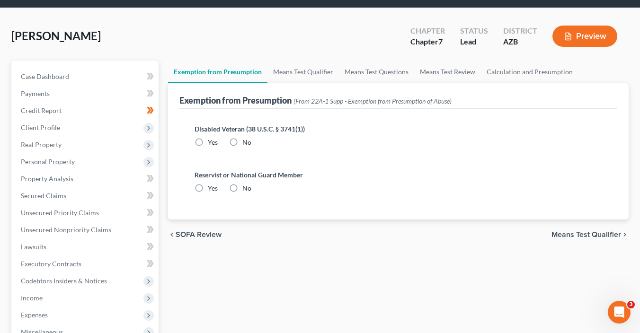
radio input "true"
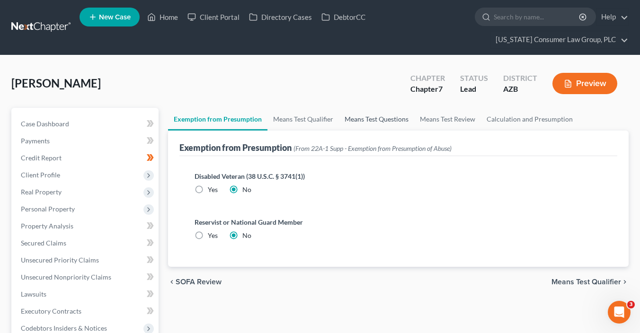
scroll to position [0, 0]
click at [301, 116] on link "Means Test Qualifier" at bounding box center [302, 119] width 71 height 23
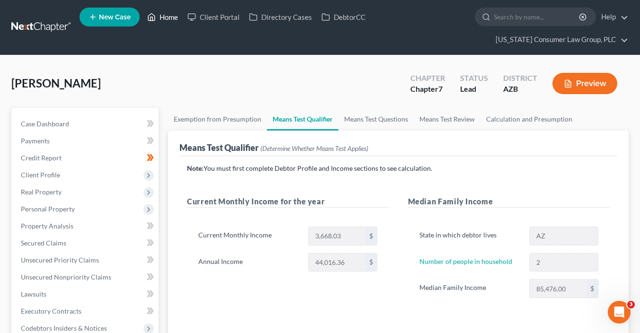
click at [174, 22] on link "Home" at bounding box center [162, 17] width 40 height 17
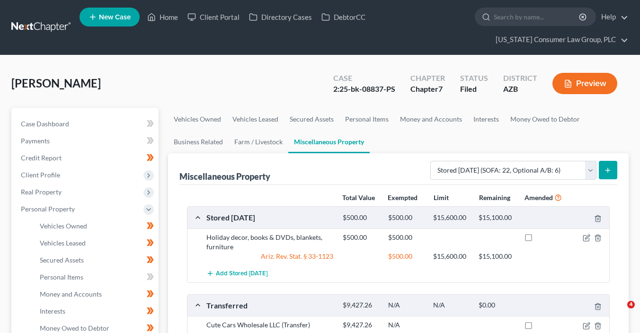
select select "stored_within_1_year"
click at [165, 14] on link "Home" at bounding box center [162, 17] width 40 height 17
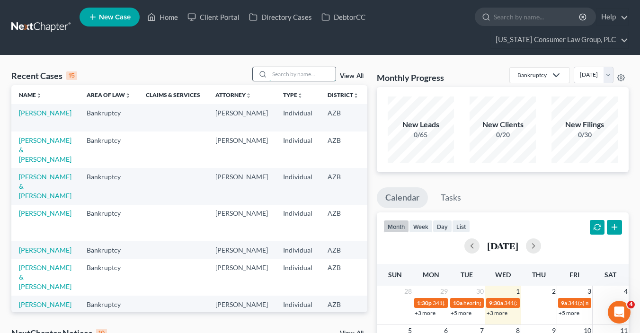
click at [282, 73] on input "search" at bounding box center [302, 74] width 66 height 14
click at [283, 75] on input "search" at bounding box center [302, 74] width 66 height 14
click at [283, 73] on input "search" at bounding box center [302, 74] width 66 height 14
type input "brown"
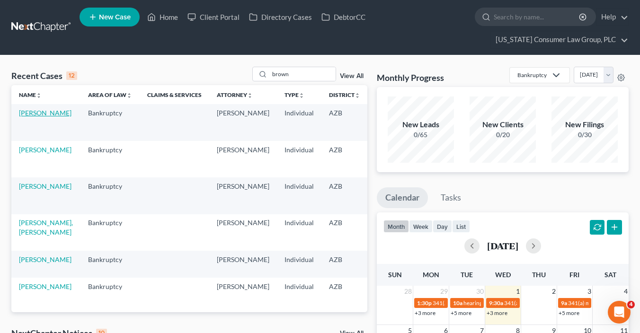
click at [23, 117] on link "Brown, Kelli" at bounding box center [45, 113] width 53 height 8
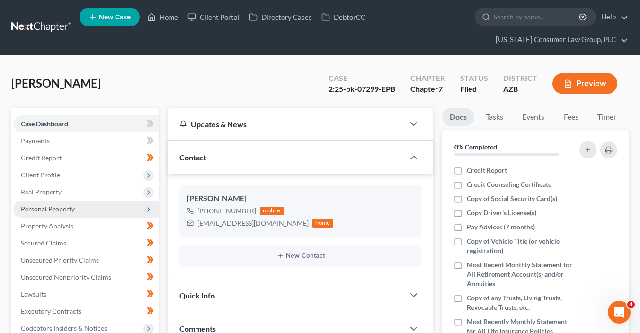
click at [59, 205] on span "Personal Property" at bounding box center [48, 209] width 54 height 8
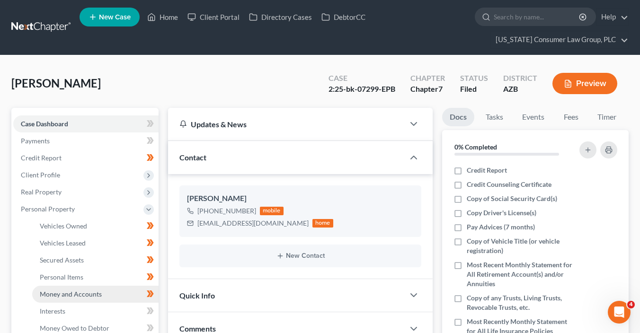
click at [92, 296] on span "Money and Accounts" at bounding box center [71, 294] width 62 height 8
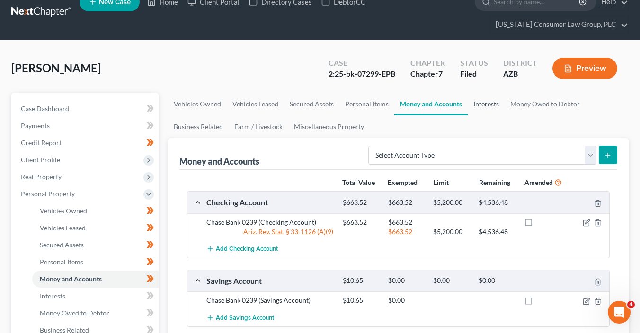
scroll to position [15, 0]
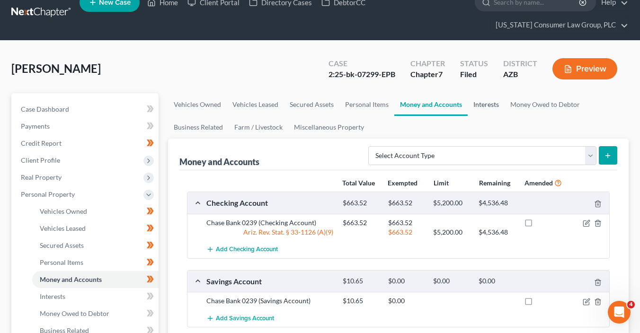
click at [496, 105] on link "Interests" at bounding box center [486, 104] width 37 height 23
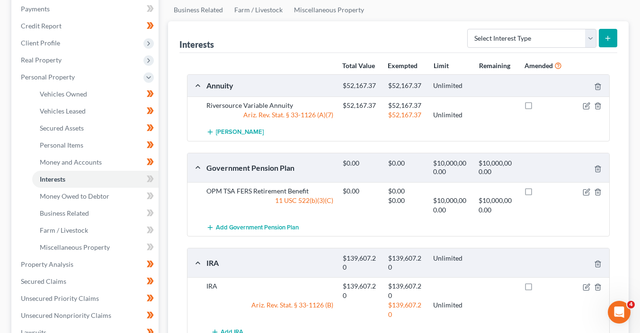
scroll to position [166, 0]
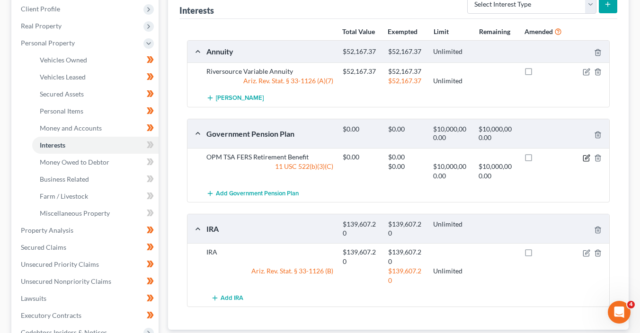
click at [585, 156] on icon "button" at bounding box center [587, 157] width 4 height 4
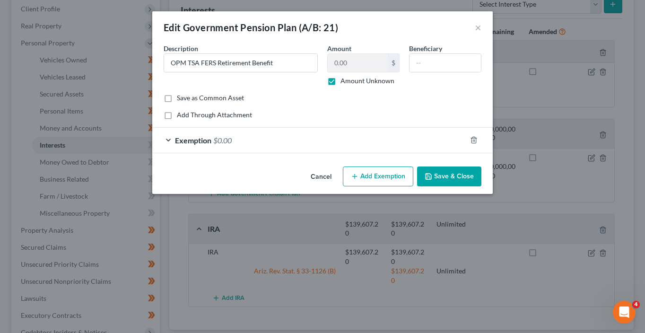
click at [374, 171] on button "Add Exemption" at bounding box center [378, 177] width 71 height 20
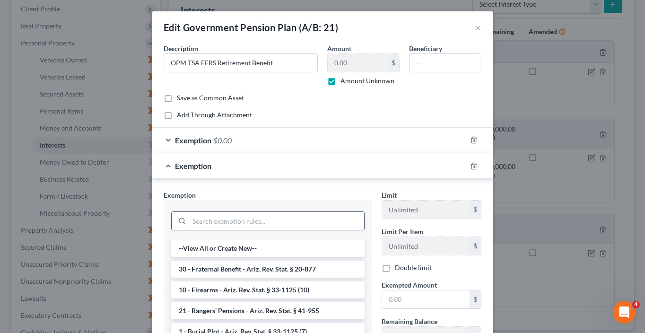
click at [326, 221] on input "search" at bounding box center [276, 221] width 175 height 18
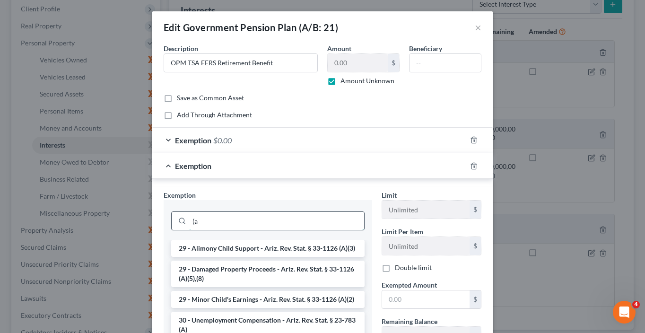
type input "("
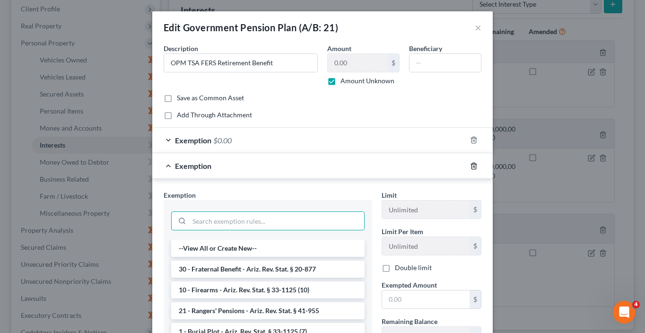
click at [475, 166] on icon "button" at bounding box center [474, 166] width 8 height 8
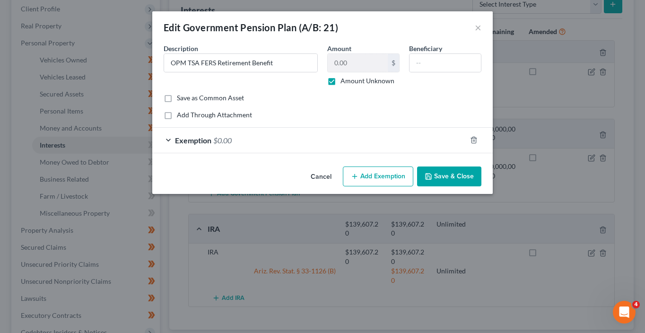
click at [463, 175] on button "Save & Close" at bounding box center [449, 177] width 64 height 20
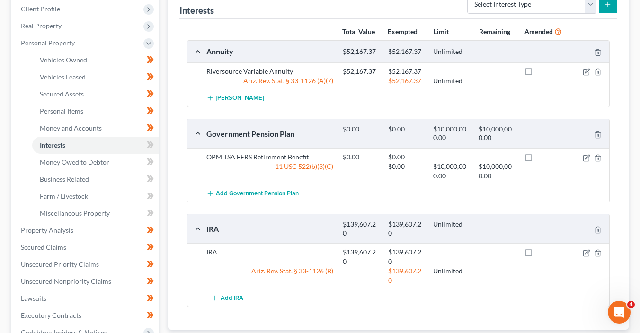
scroll to position [0, 0]
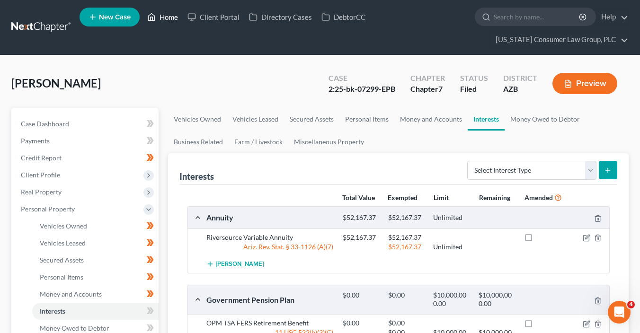
click at [170, 16] on link "Home" at bounding box center [162, 17] width 40 height 17
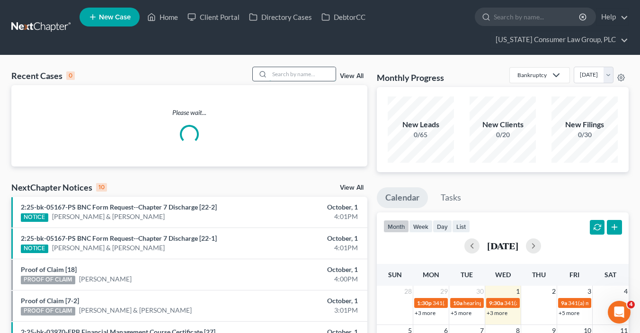
click at [289, 70] on input "search" at bounding box center [302, 74] width 66 height 14
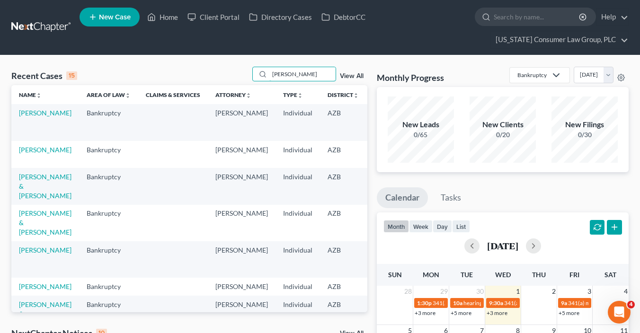
type input "francis"
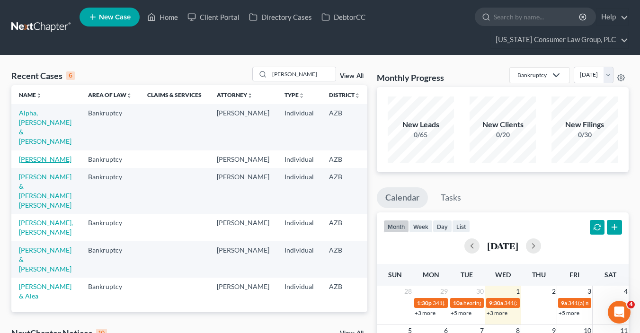
click at [28, 157] on link "[PERSON_NAME]" at bounding box center [45, 159] width 53 height 8
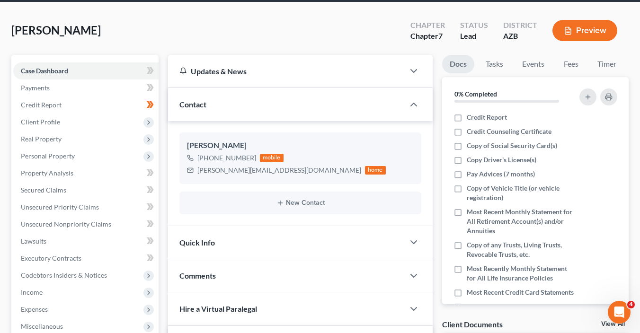
scroll to position [149, 0]
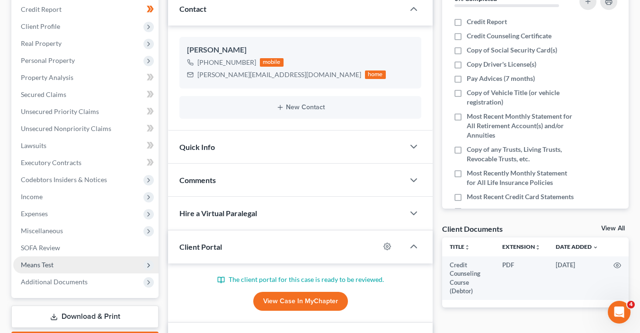
click at [99, 267] on span "Means Test" at bounding box center [85, 264] width 145 height 17
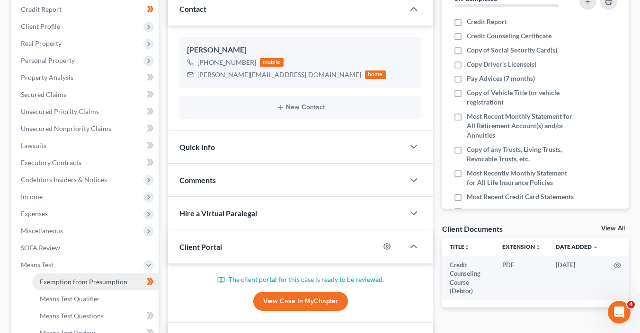
click at [111, 274] on link "Exemption from Presumption" at bounding box center [95, 282] width 126 height 17
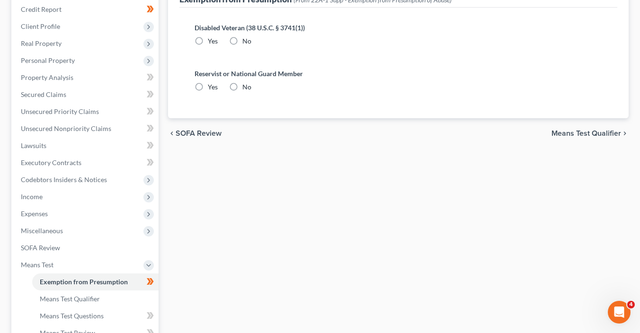
scroll to position [26, 0]
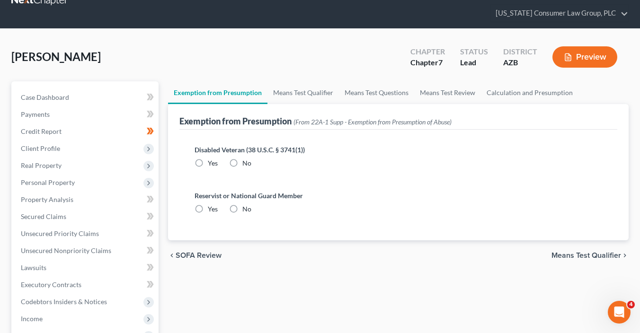
radio input "true"
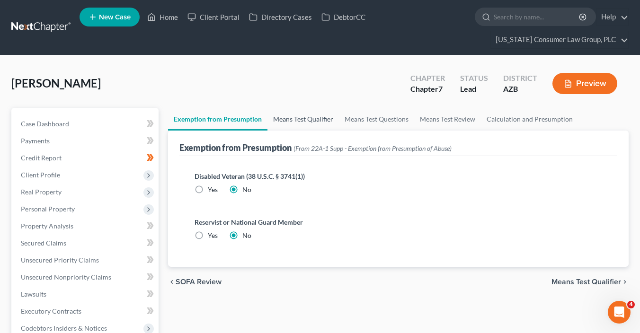
click at [296, 123] on link "Means Test Qualifier" at bounding box center [302, 119] width 71 height 23
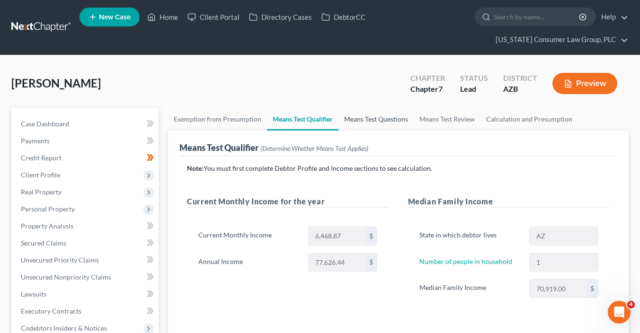
click at [396, 119] on link "Means Test Questions" at bounding box center [375, 119] width 75 height 23
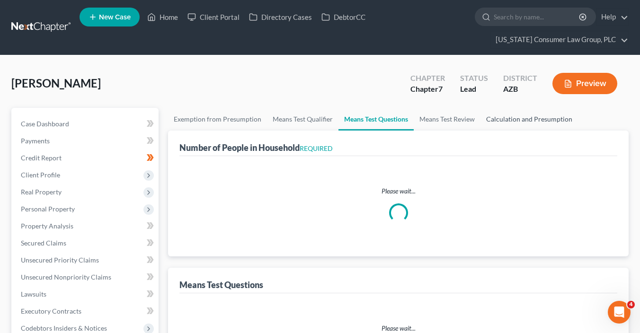
select select "0"
select select "60"
select select "1"
select select "60"
select select "1"
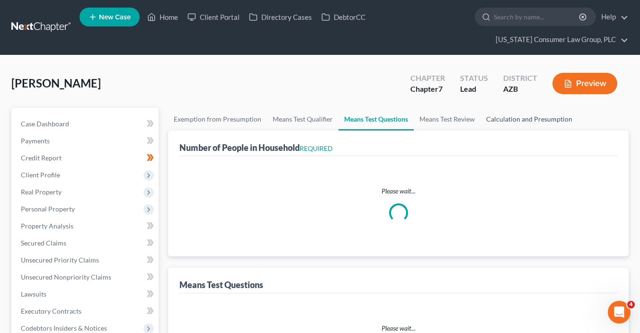
select select "1"
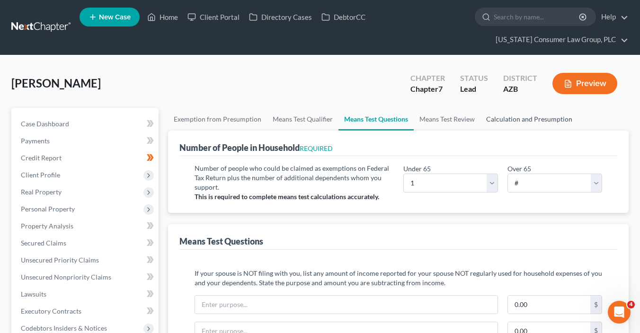
click at [530, 117] on link "Calculation and Presumption" at bounding box center [528, 119] width 97 height 23
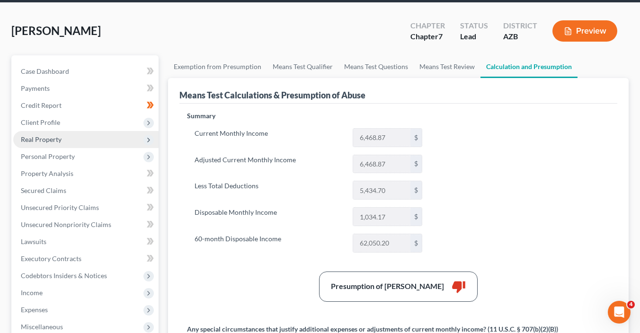
scroll to position [87, 0]
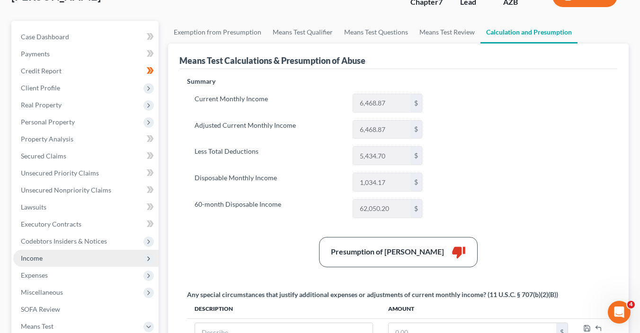
click at [59, 257] on span "Income" at bounding box center [85, 258] width 145 height 17
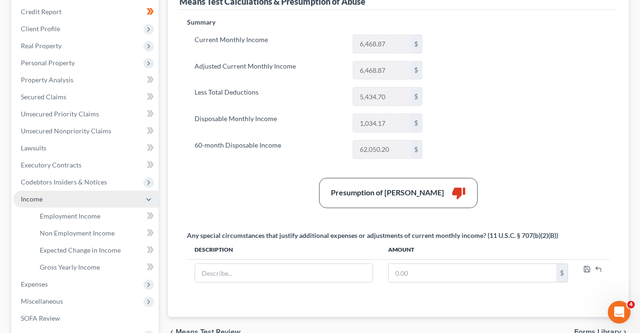
scroll to position [188, 0]
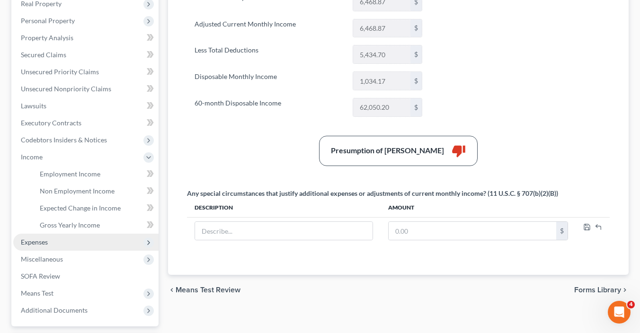
click at [57, 238] on span "Expenses" at bounding box center [85, 242] width 145 height 17
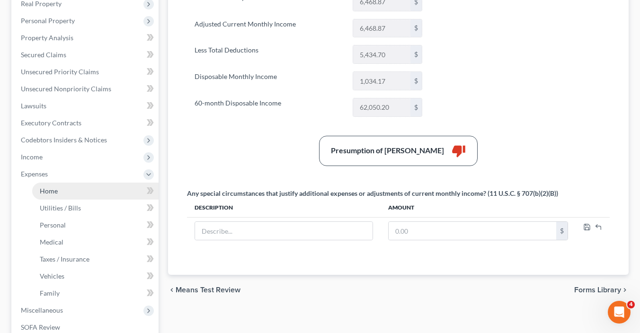
click at [65, 194] on link "Home" at bounding box center [95, 191] width 126 height 17
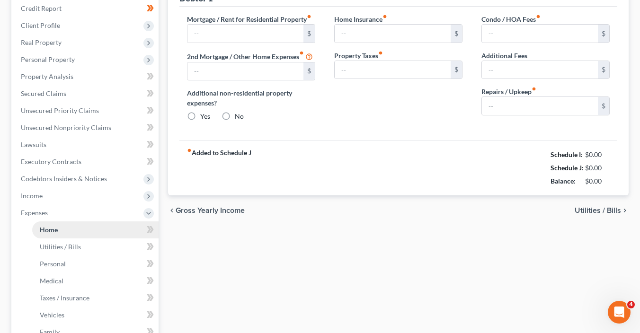
type input "0.00"
radio input "true"
type input "0.00"
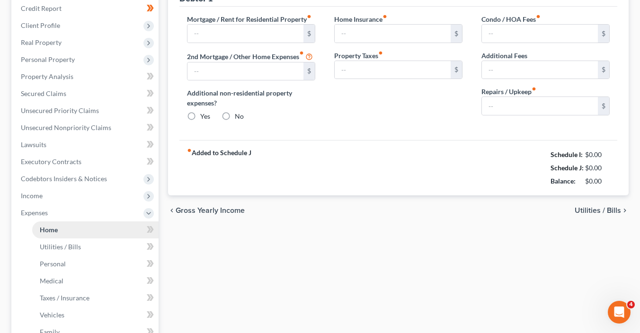
type input "0.00"
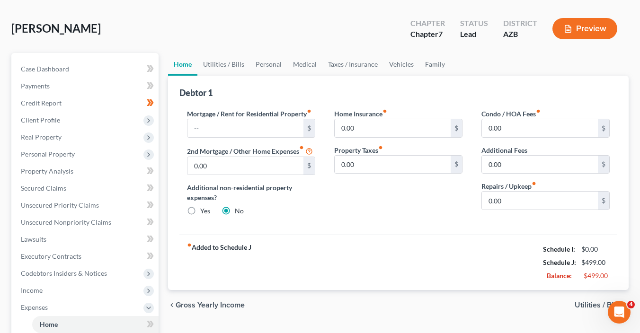
scroll to position [87, 0]
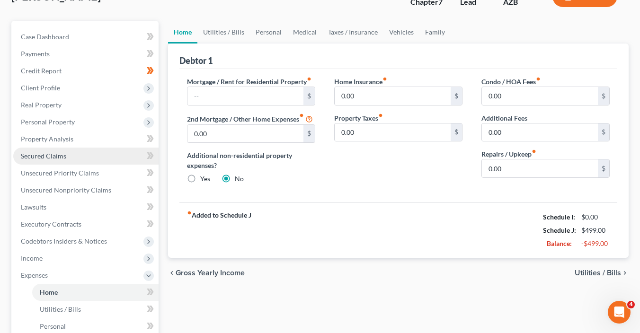
click at [76, 154] on link "Secured Claims" at bounding box center [85, 156] width 145 height 17
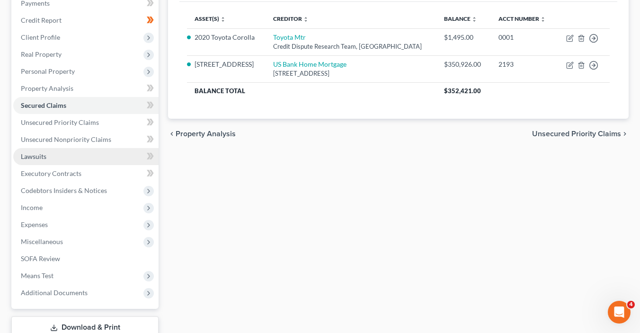
scroll to position [141, 0]
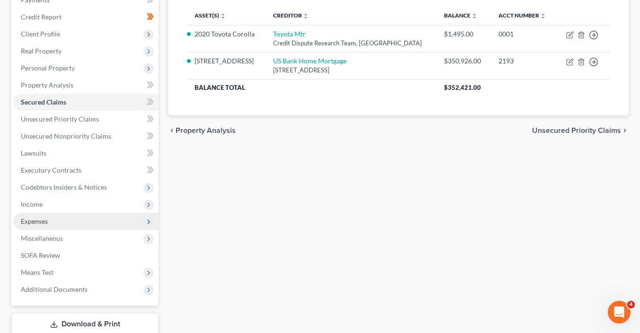
click at [48, 219] on span "Expenses" at bounding box center [85, 221] width 145 height 17
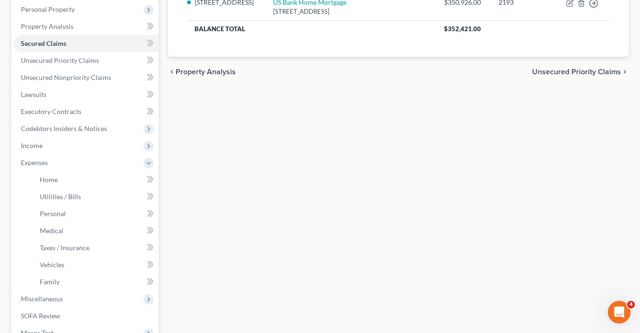
scroll to position [274, 0]
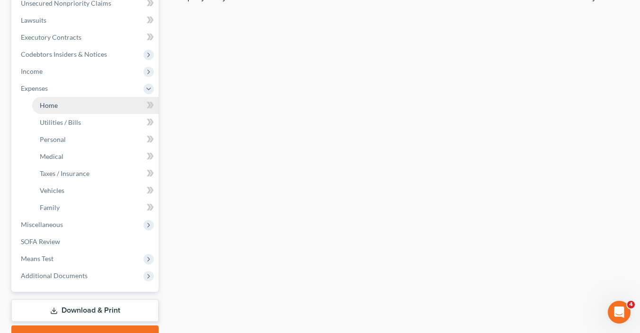
click at [53, 109] on link "Home" at bounding box center [95, 105] width 126 height 17
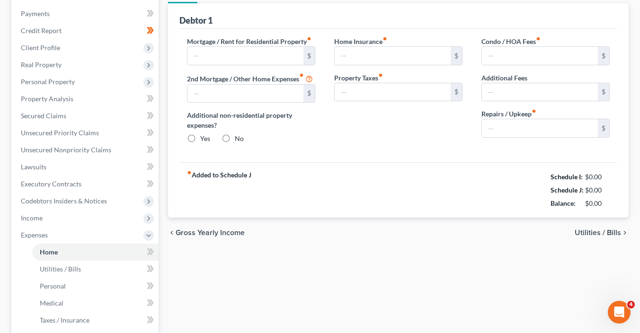
scroll to position [6, 0]
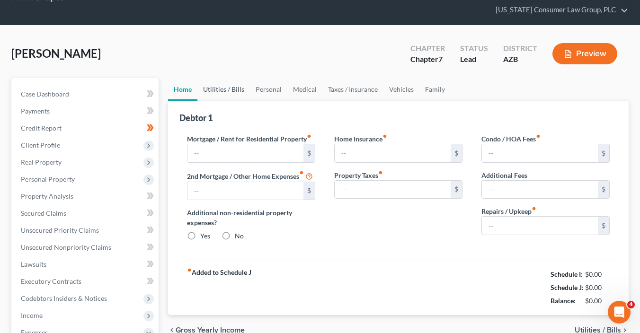
type input "0.00"
radio input "true"
type input "0.00"
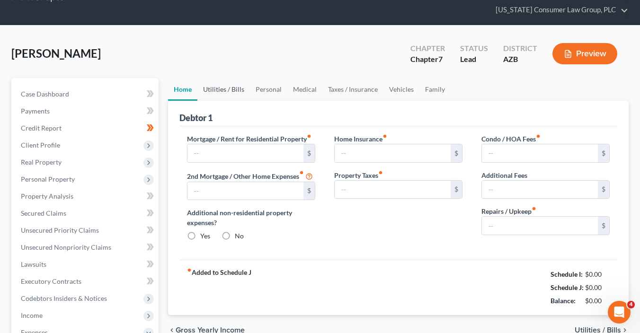
type input "0.00"
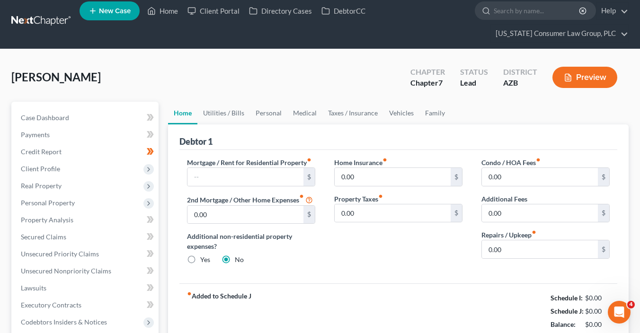
scroll to position [0, 0]
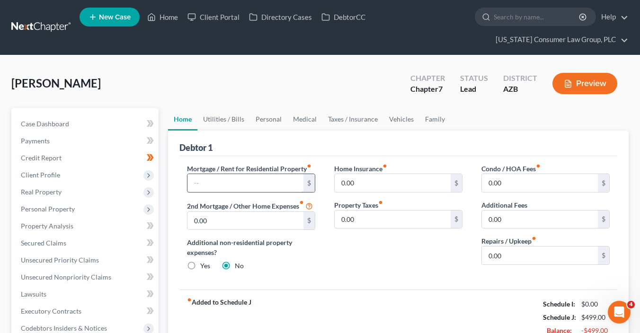
click at [246, 176] on input "text" at bounding box center [245, 183] width 116 height 18
type input "2,598.09"
type input "198"
type input "200"
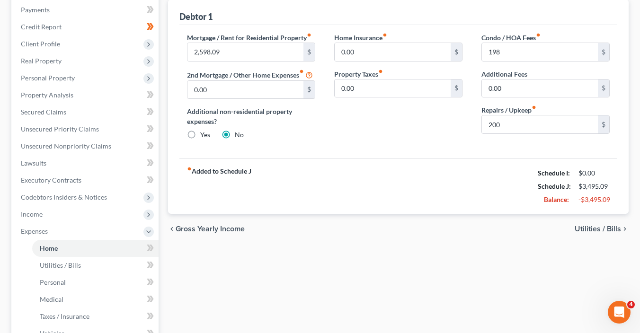
scroll to position [53, 0]
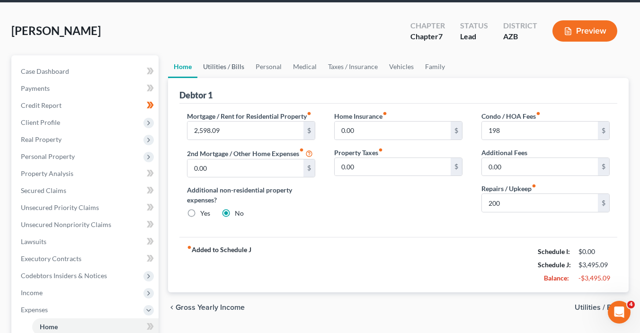
click at [234, 70] on link "Utilities / Bills" at bounding box center [223, 66] width 53 height 23
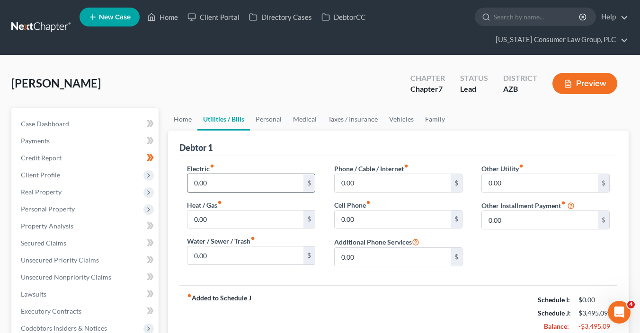
click at [223, 178] on input "0.00" at bounding box center [245, 183] width 116 height 18
type input "189"
type input "108"
type input "67"
type input "90"
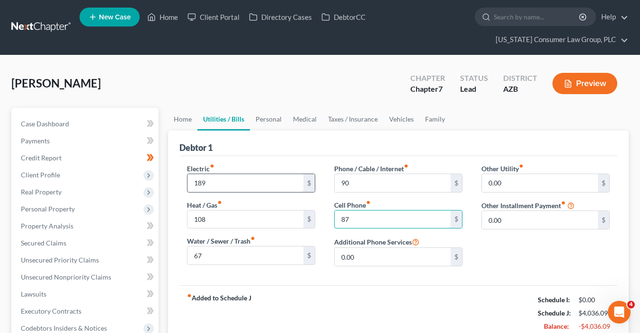
type input "87"
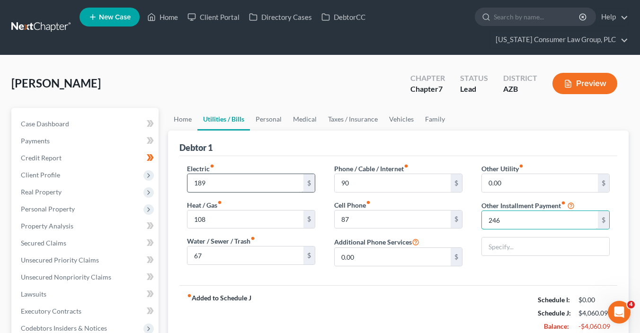
type input "246"
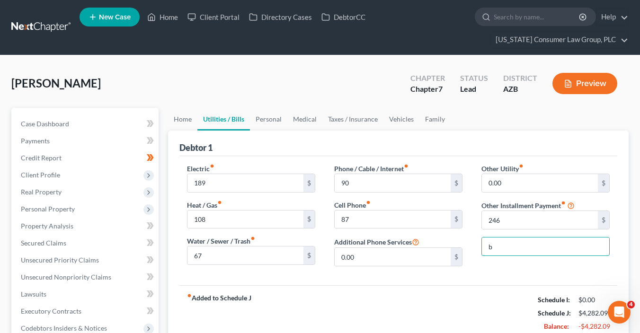
type input "Bankruptcy Legal Fees (Payment Plan)"
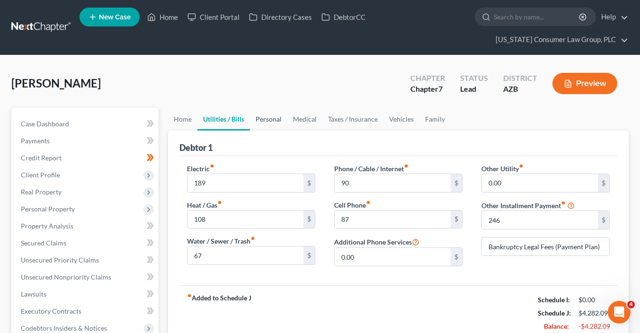
click at [258, 123] on link "Personal" at bounding box center [268, 119] width 37 height 23
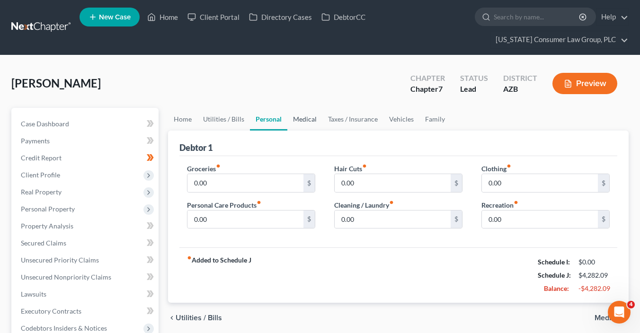
click at [312, 119] on link "Medical" at bounding box center [304, 119] width 35 height 23
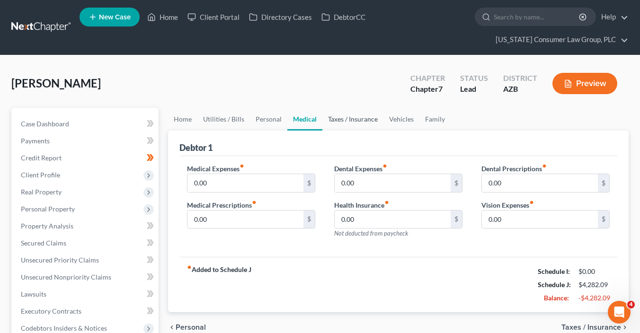
click at [337, 117] on link "Taxes / Insurance" at bounding box center [352, 119] width 61 height 23
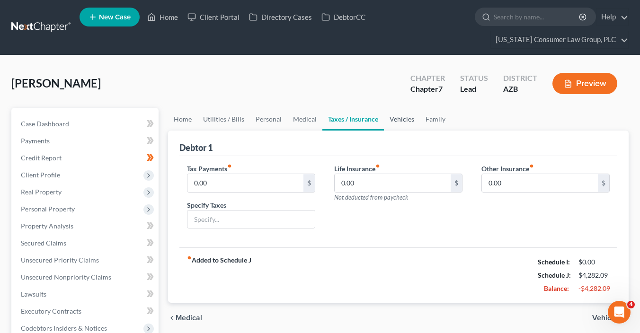
click at [413, 120] on link "Vehicles" at bounding box center [402, 119] width 36 height 23
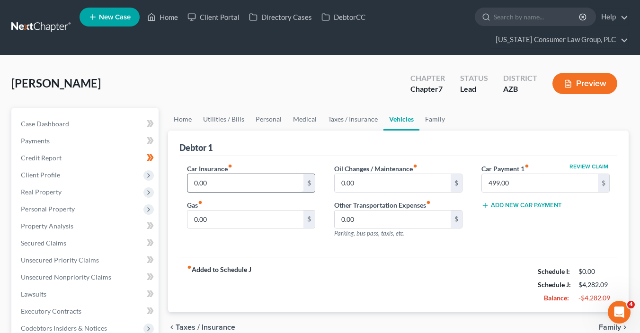
click at [228, 190] on input "0.00" at bounding box center [245, 183] width 116 height 18
type input "145"
type input "200"
type input "50"
click at [433, 120] on link "Family" at bounding box center [434, 119] width 31 height 23
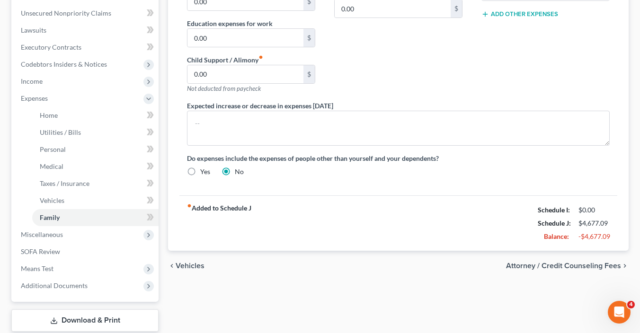
scroll to position [322, 0]
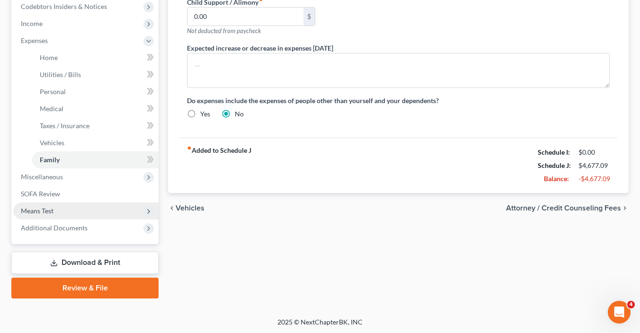
click at [54, 212] on span "Means Test" at bounding box center [85, 211] width 145 height 17
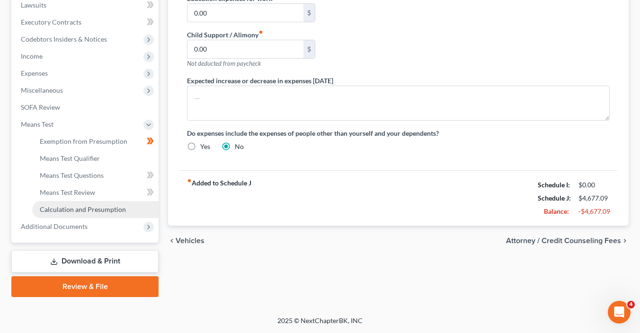
scroll to position [288, 0]
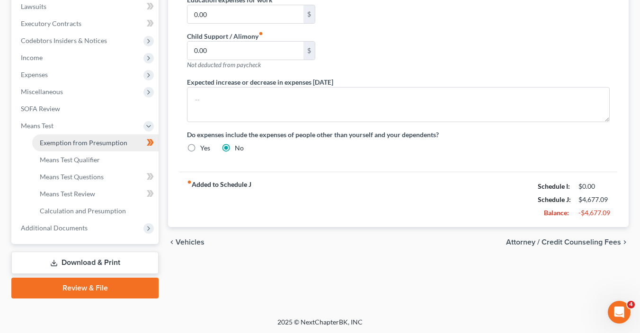
click at [82, 145] on span "Exemption from Presumption" at bounding box center [84, 143] width 88 height 8
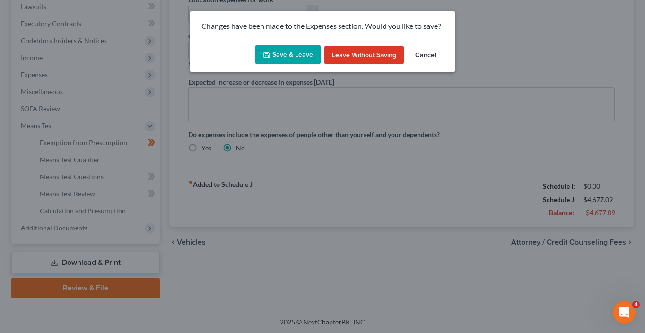
click at [295, 56] on button "Save & Leave" at bounding box center [288, 55] width 65 height 20
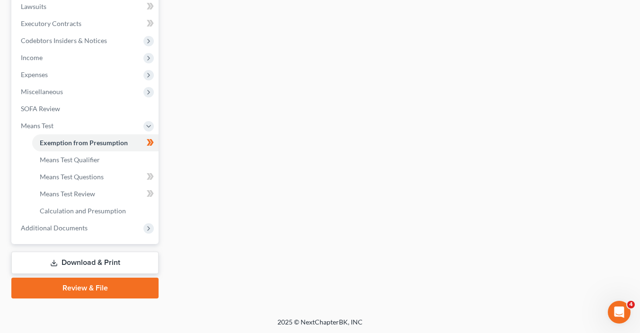
radio input "true"
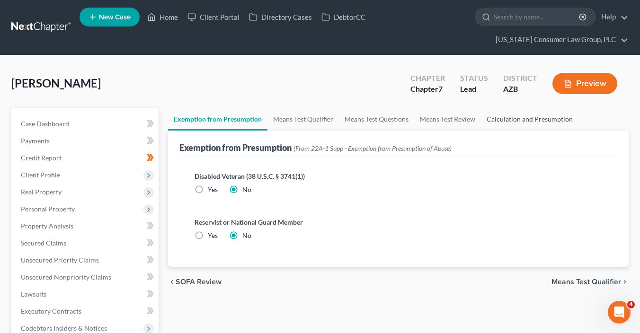
click at [508, 122] on link "Calculation and Presumption" at bounding box center [529, 119] width 97 height 23
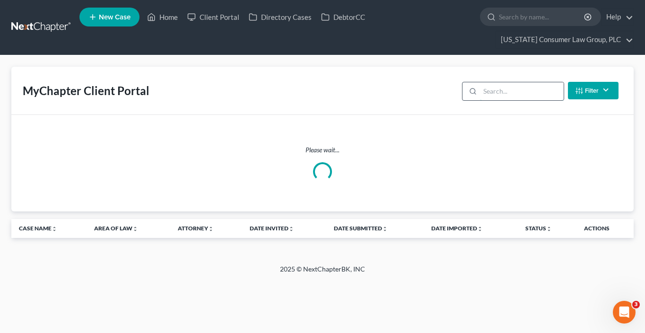
click at [505, 88] on input "search" at bounding box center [522, 91] width 84 height 18
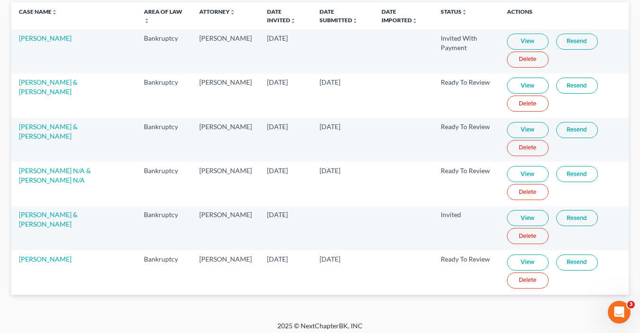
scroll to position [122, 0]
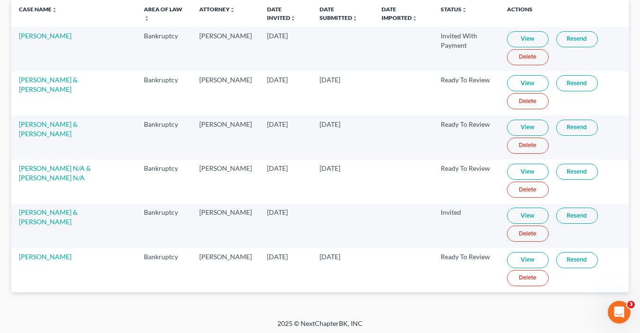
type input "[PERSON_NAME]"
click at [520, 258] on link "View" at bounding box center [528, 260] width 42 height 16
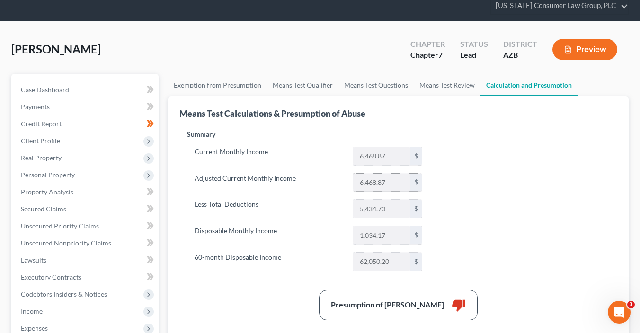
scroll to position [5, 0]
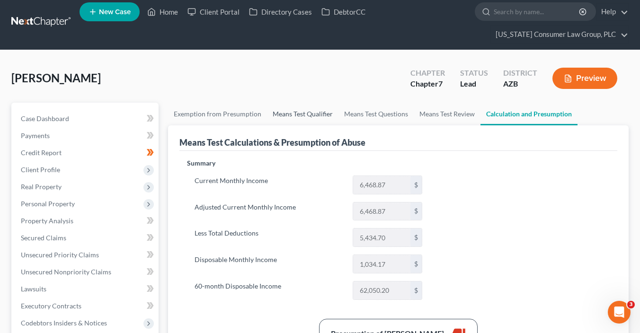
click at [314, 115] on link "Means Test Qualifier" at bounding box center [302, 114] width 71 height 23
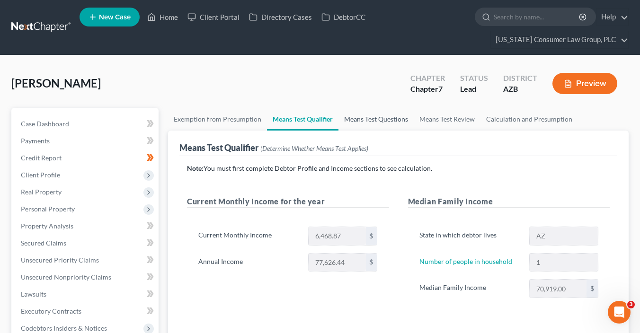
click at [364, 116] on link "Means Test Questions" at bounding box center [375, 119] width 75 height 23
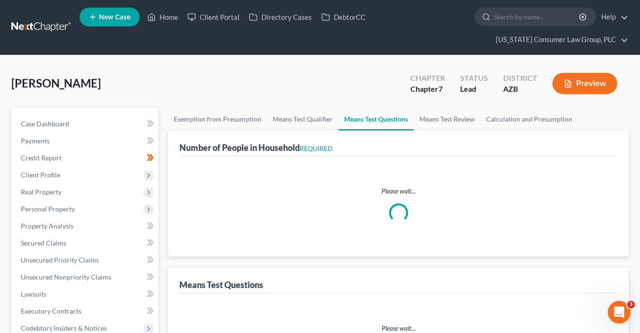
select select "0"
select select "60"
select select "1"
select select "60"
select select "1"
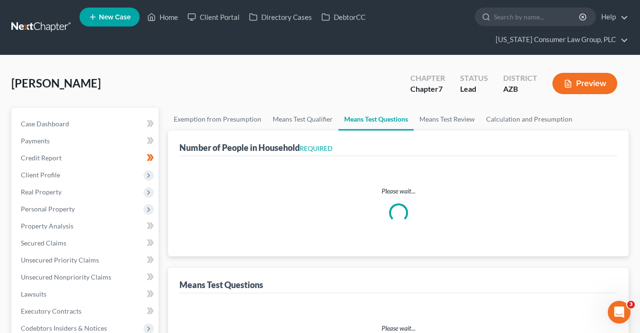
select select "1"
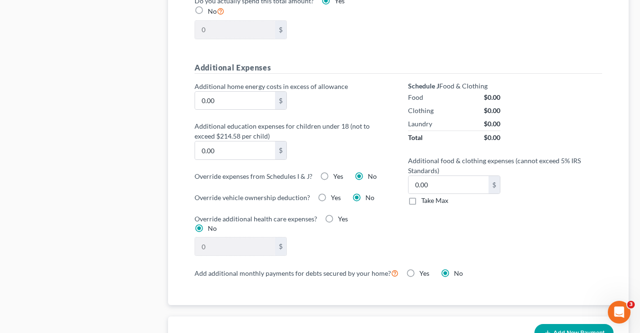
scroll to position [683, 0]
click at [338, 214] on label "Yes" at bounding box center [343, 218] width 10 height 9
click at [342, 214] on input "Yes" at bounding box center [345, 217] width 6 height 6
radio input "true"
click at [256, 241] on input "0.00" at bounding box center [235, 246] width 80 height 18
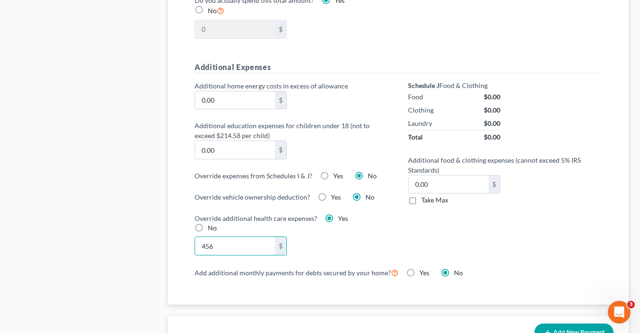
type input "456"
click at [374, 237] on div "456 $" at bounding box center [292, 246] width 204 height 19
click at [212, 224] on span "No" at bounding box center [212, 228] width 9 height 8
click at [212, 223] on input "No" at bounding box center [215, 226] width 6 height 6
radio input "true"
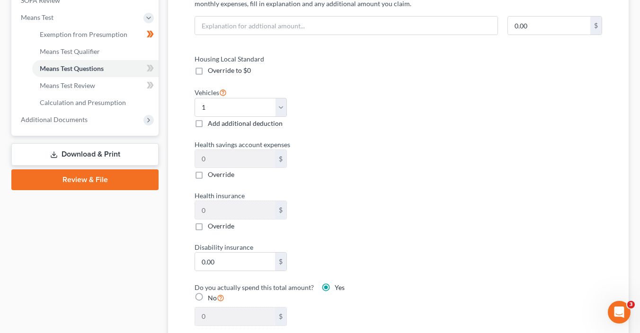
scroll to position [404, 0]
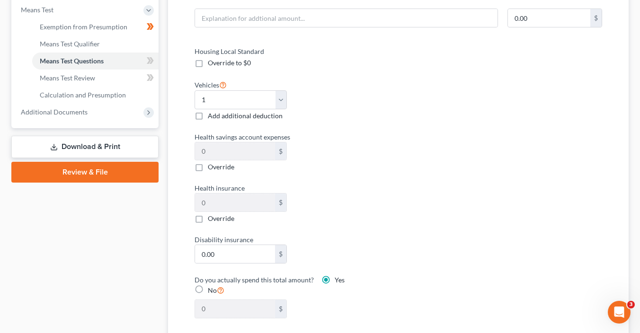
click at [208, 219] on label "Override" at bounding box center [221, 218] width 26 height 9
click at [212, 219] on input "Override" at bounding box center [215, 217] width 6 height 6
checkbox input "true"
click at [223, 203] on input "0.00" at bounding box center [235, 203] width 80 height 18
type input "4.00"
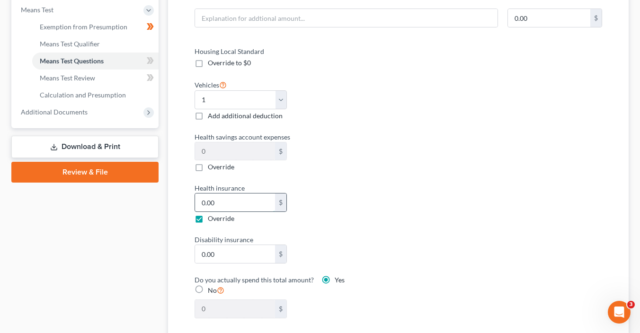
type input "4"
type input "45.00"
type input "45"
type input "456.00"
type input "456"
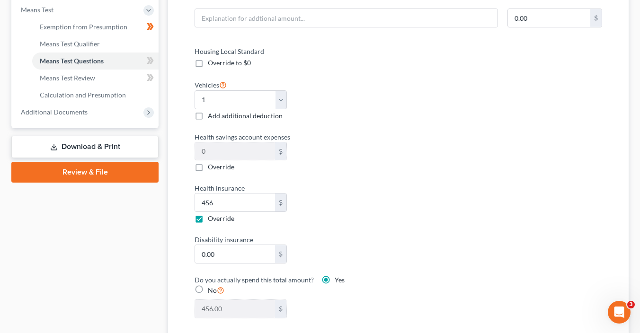
click at [521, 199] on div "Housing Local Standard Override to $0 Vehicles Select 0 1 2 3 4 5 Add additiona…" at bounding box center [398, 187] width 426 height 283
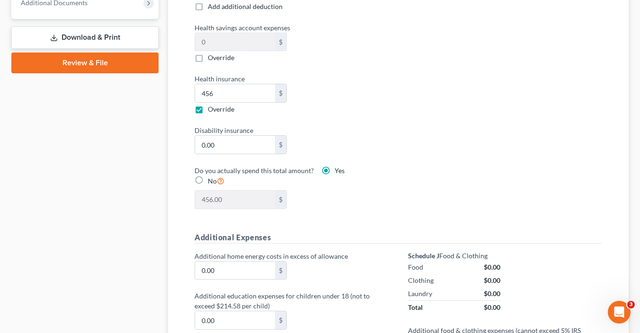
scroll to position [506, 0]
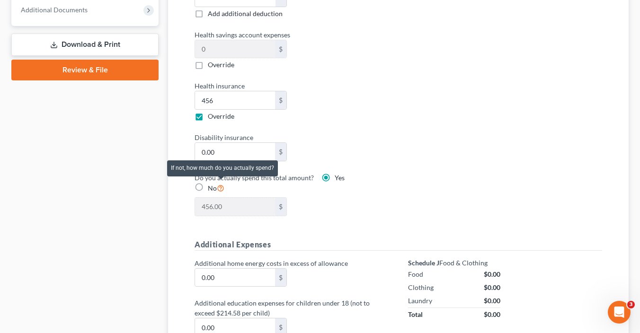
click at [221, 184] on icon at bounding box center [221, 187] width 8 height 9
click at [218, 184] on input "No" at bounding box center [215, 186] width 6 height 6
radio input "true"
radio input "false"
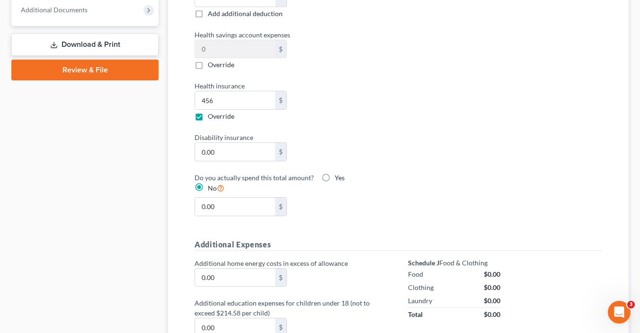
click at [341, 203] on div "0.00 $" at bounding box center [292, 206] width 204 height 19
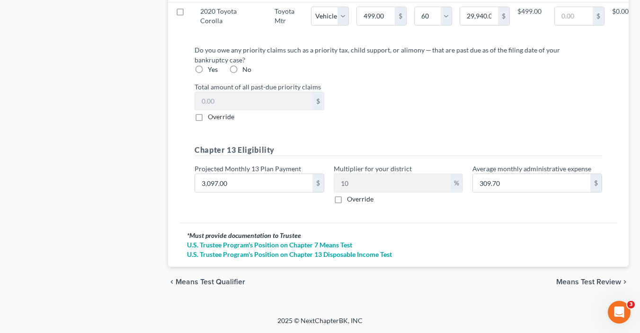
click at [621, 280] on icon "chevron_right" at bounding box center [625, 282] width 8 height 8
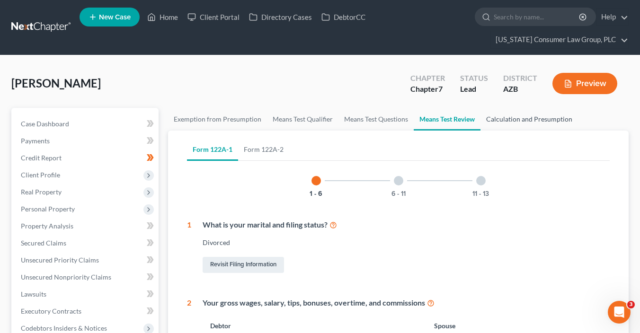
click at [512, 118] on link "Calculation and Presumption" at bounding box center [528, 119] width 97 height 23
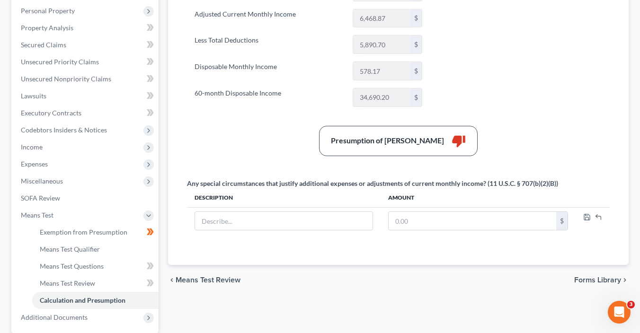
scroll to position [57, 0]
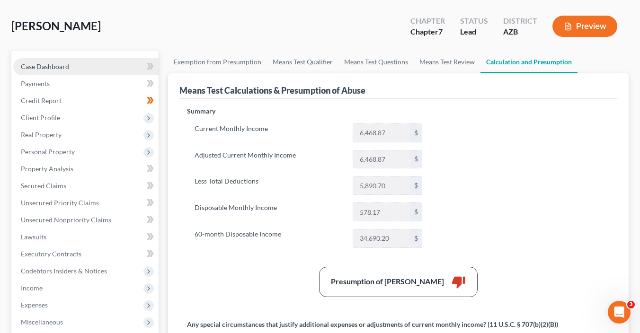
click at [56, 64] on span "Case Dashboard" at bounding box center [45, 66] width 48 height 8
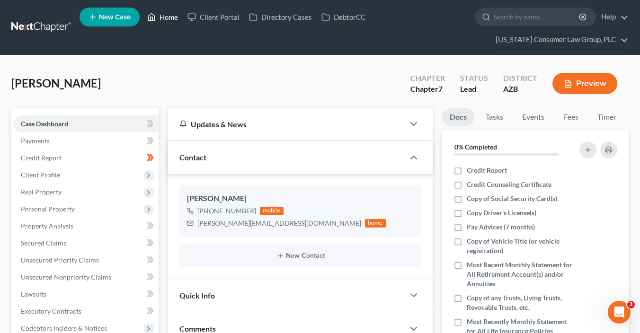
click at [162, 18] on link "Home" at bounding box center [162, 17] width 40 height 17
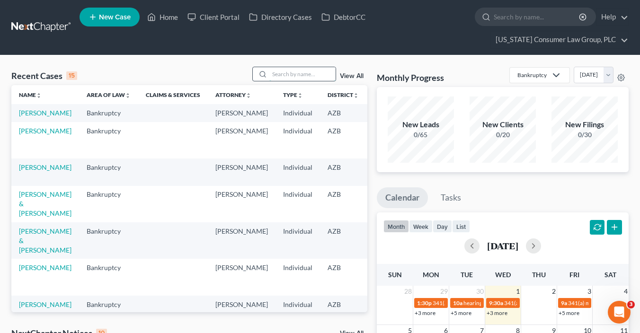
click at [284, 74] on input "search" at bounding box center [302, 74] width 66 height 14
type input "[PERSON_NAME]"
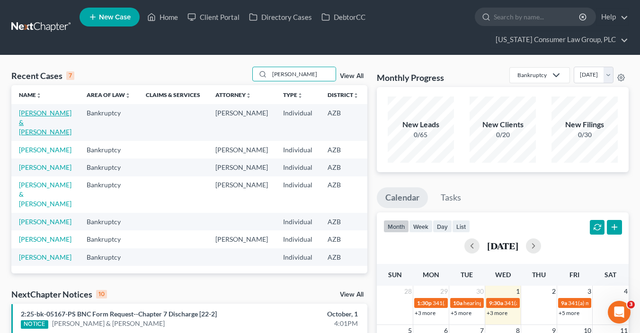
click at [34, 123] on link "[PERSON_NAME] & [PERSON_NAME]" at bounding box center [45, 122] width 53 height 27
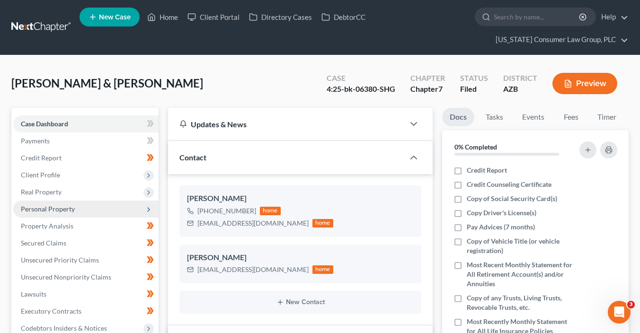
click at [73, 206] on span "Personal Property" at bounding box center [48, 209] width 54 height 8
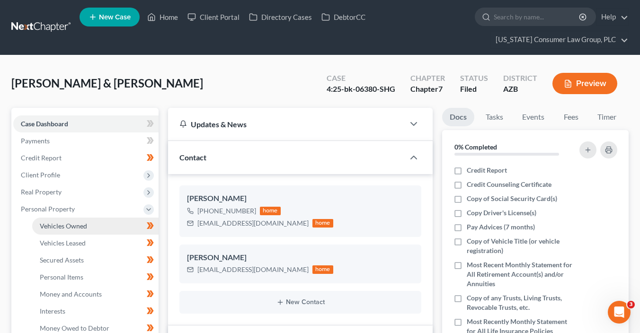
click at [81, 220] on link "Vehicles Owned" at bounding box center [95, 226] width 126 height 17
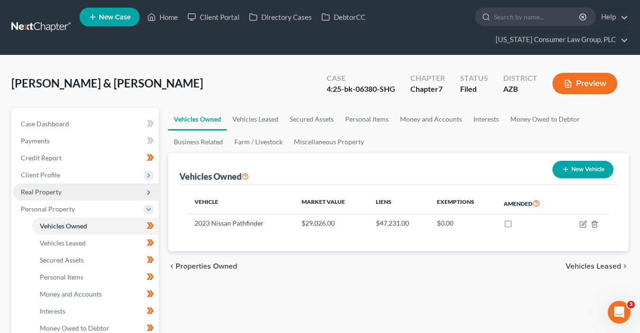
click at [67, 191] on span "Real Property" at bounding box center [85, 192] width 145 height 17
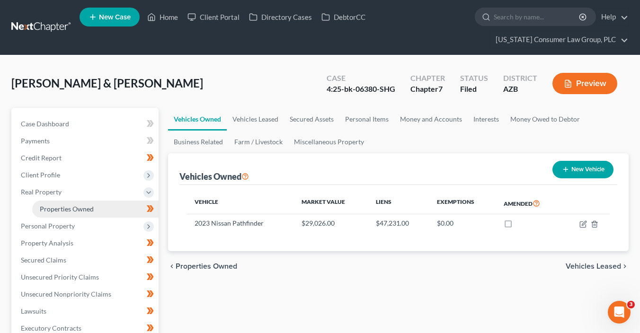
click at [69, 207] on span "Properties Owned" at bounding box center [67, 209] width 54 height 8
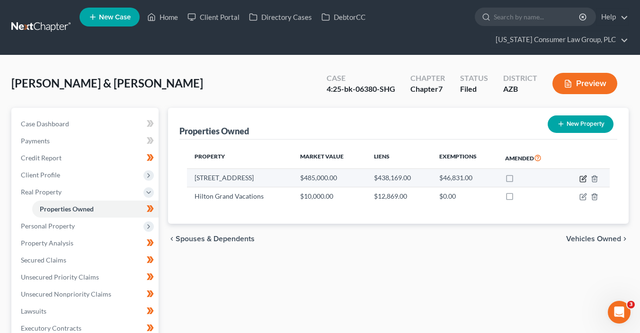
click at [583, 177] on icon "button" at bounding box center [584, 178] width 4 height 4
select select "3"
select select "0"
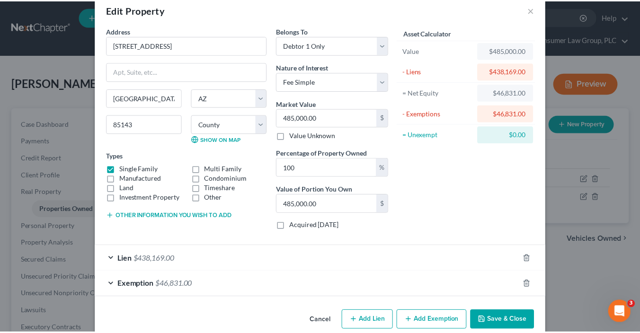
scroll to position [32, 0]
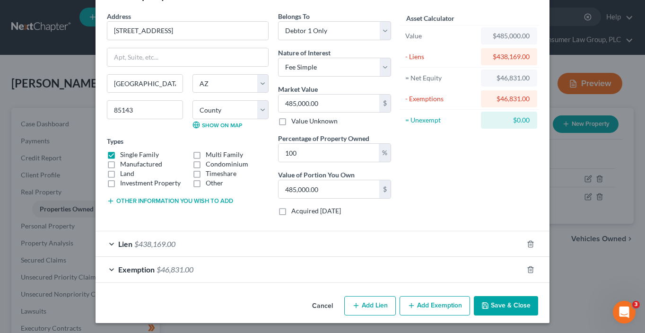
click at [497, 307] on button "Save & Close" at bounding box center [506, 306] width 64 height 20
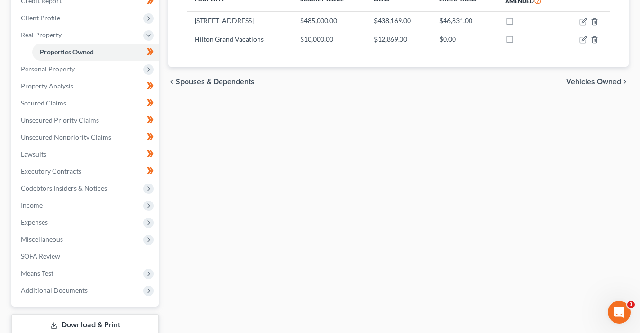
scroll to position [162, 0]
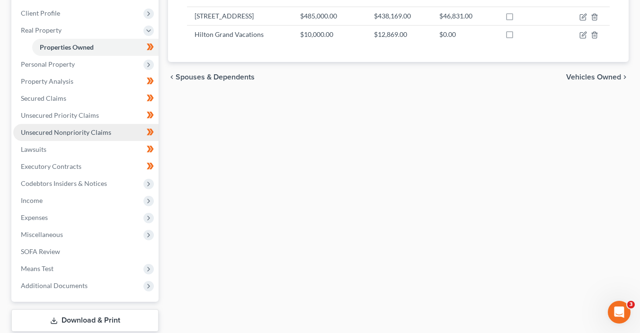
click at [72, 131] on span "Unsecured Nonpriority Claims" at bounding box center [66, 132] width 90 height 8
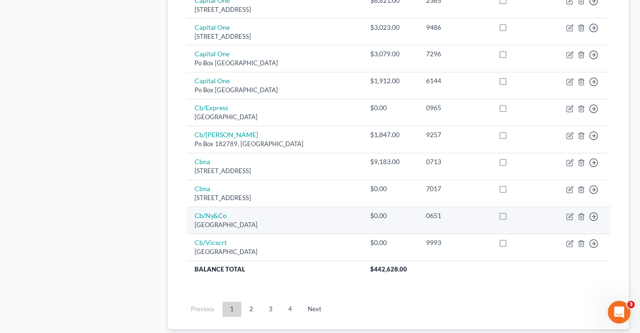
scroll to position [724, 0]
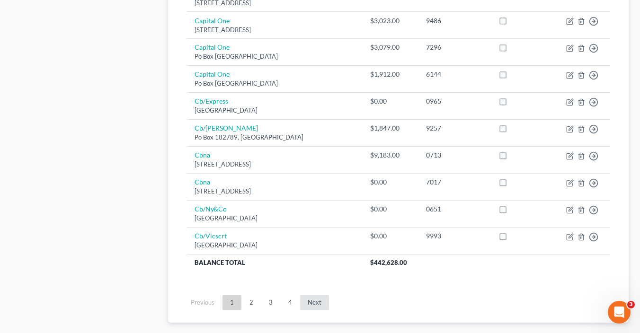
click at [315, 300] on link "Next" at bounding box center [314, 302] width 29 height 15
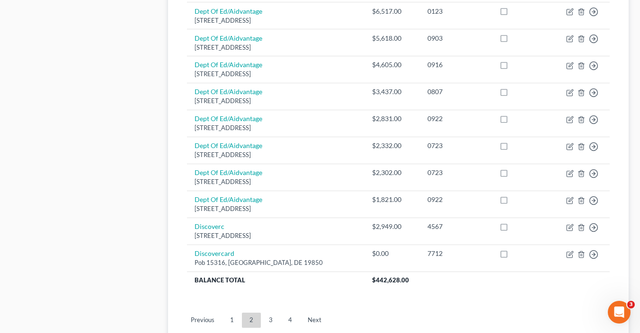
scroll to position [713, 0]
